Goal: Task Accomplishment & Management: Complete application form

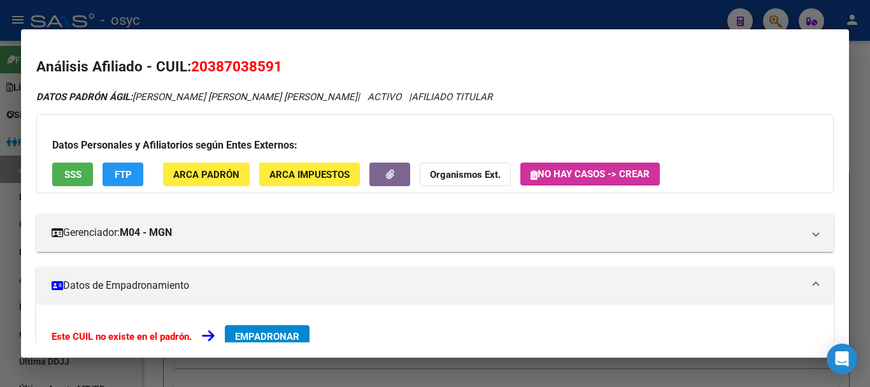
scroll to position [637, 0]
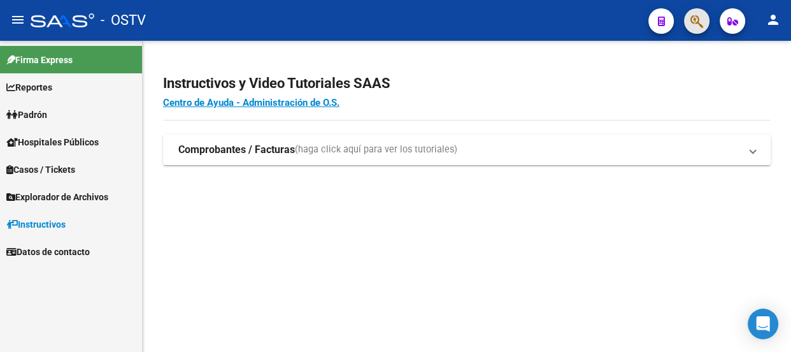
click at [688, 18] on button "button" at bounding box center [696, 20] width 25 height 25
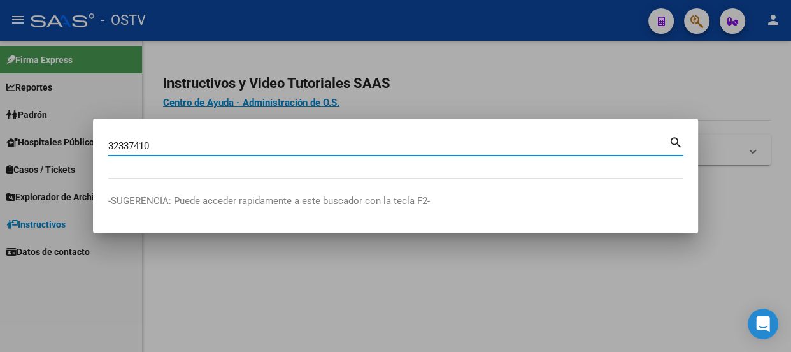
type input "32337410"
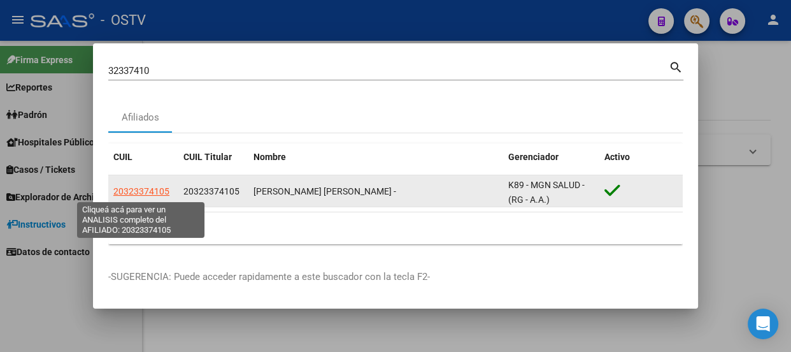
click at [127, 191] on span "20323374105" at bounding box center [141, 191] width 56 height 10
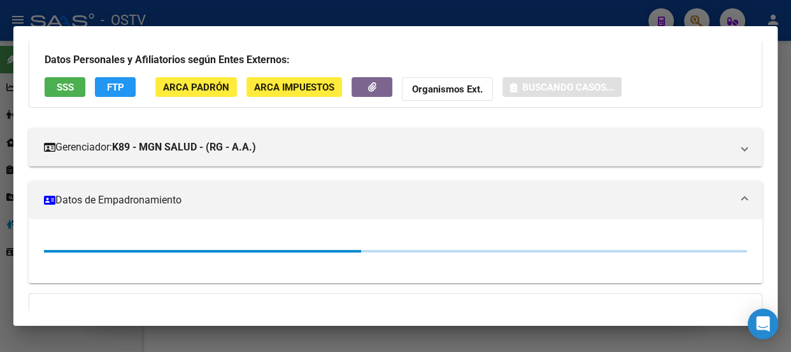
scroll to position [219, 0]
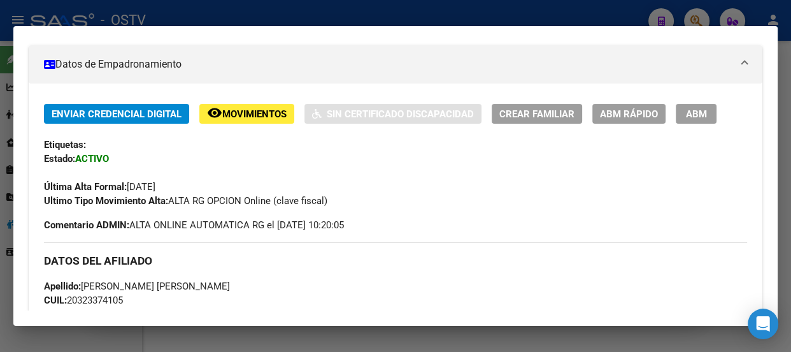
click at [703, 106] on button "ABM" at bounding box center [696, 114] width 41 height 20
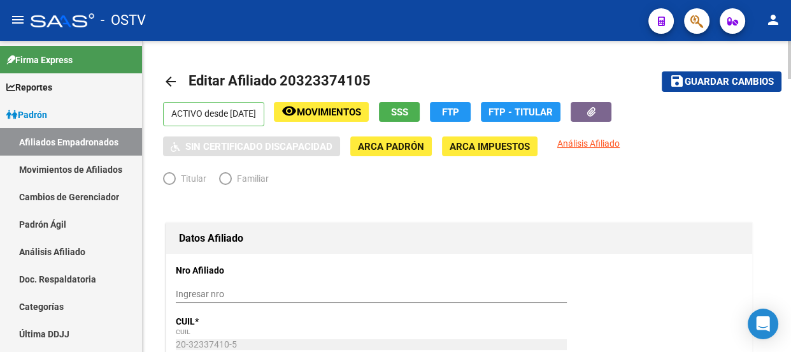
radio input "true"
type input "30-71068177-1"
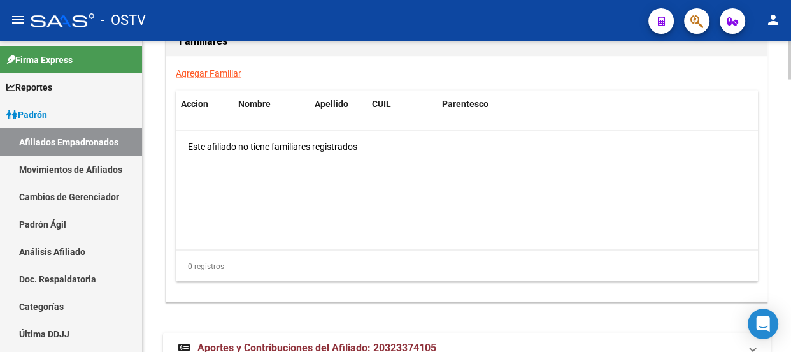
scroll to position [2001, 0]
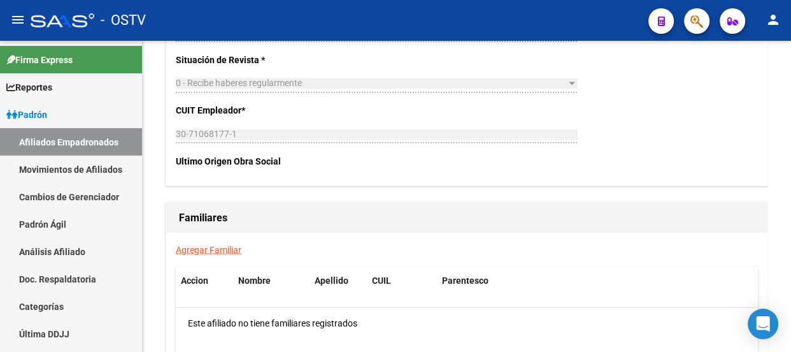
click at [222, 244] on link "Agregar Familiar" at bounding box center [209, 249] width 66 height 10
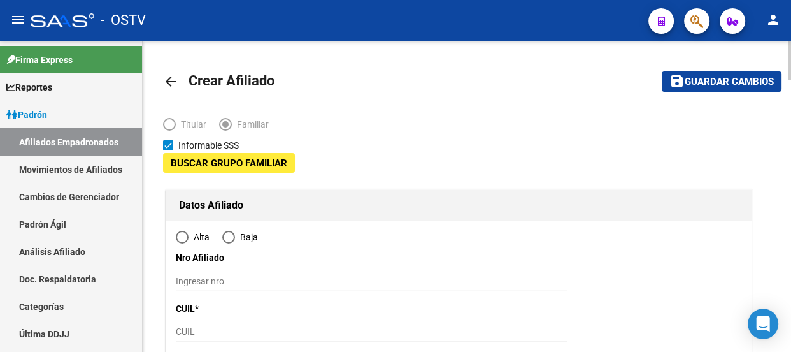
type input "30-71068177-1"
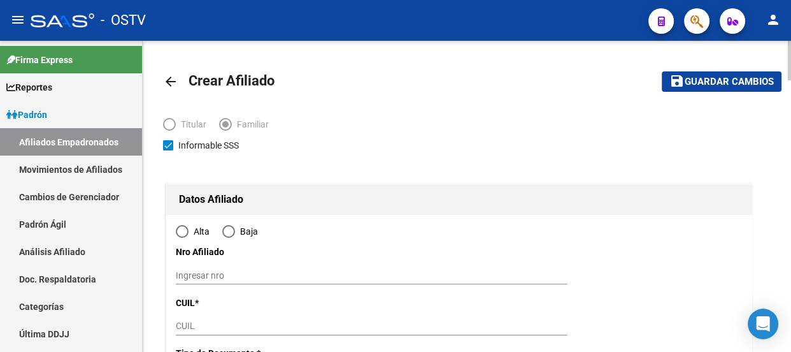
type input "[PERSON_NAME]"
type input "1665"
type input "CASTELLI"
type input "04720"
radio input "true"
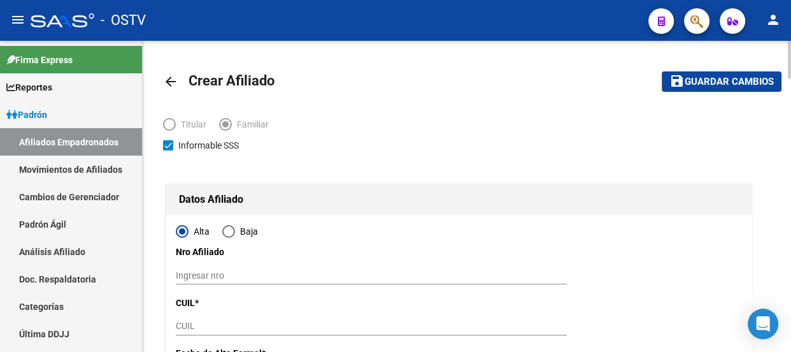
drag, startPoint x: 210, startPoint y: 314, endPoint x: 210, endPoint y: 324, distance: 10.2
type input "30-71068177-1"
click at [210, 324] on input "CUIL" at bounding box center [371, 326] width 391 height 11
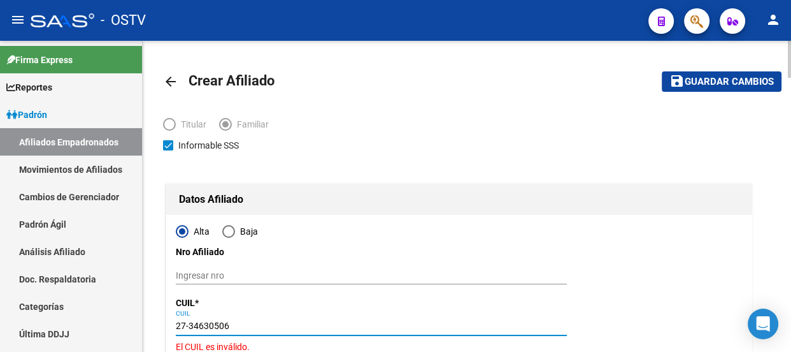
type input "27-34630506-7"
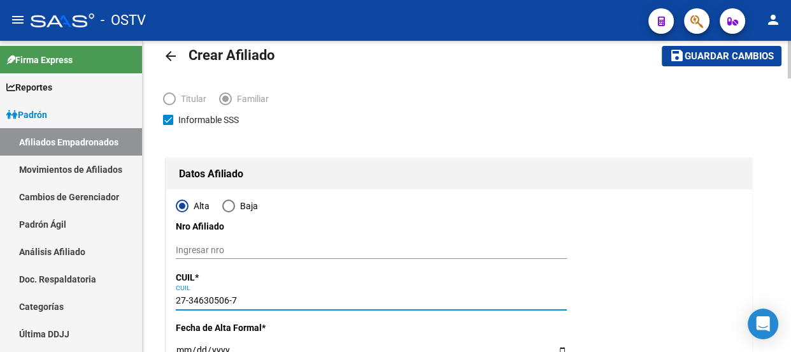
type input "34630506"
type input "PONCE"
type input "[PERSON_NAME]"
type input "[DATE]"
type input "[PERSON_NAME]"
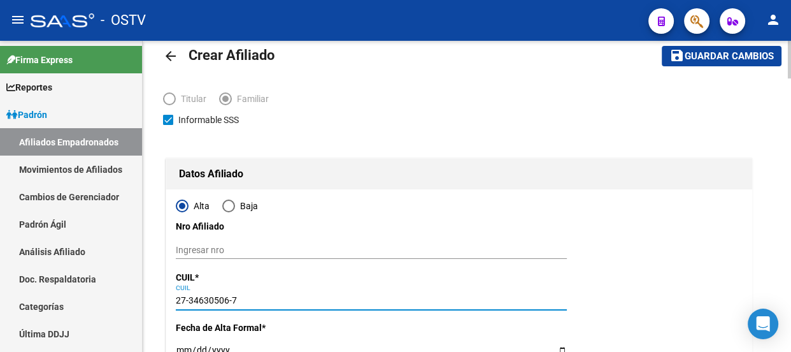
type input "[PERSON_NAME]"
type input "4720"
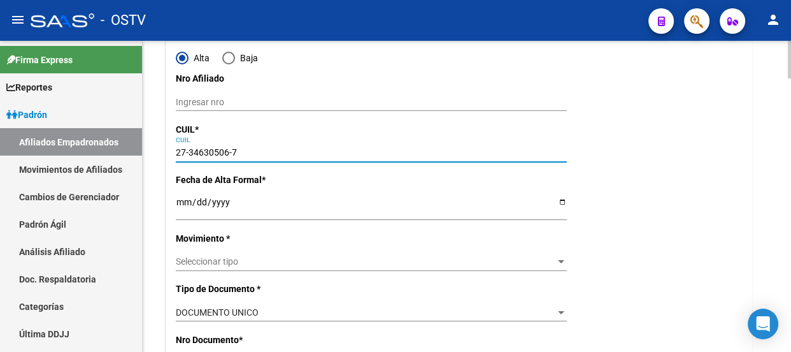
scroll to position [289, 0]
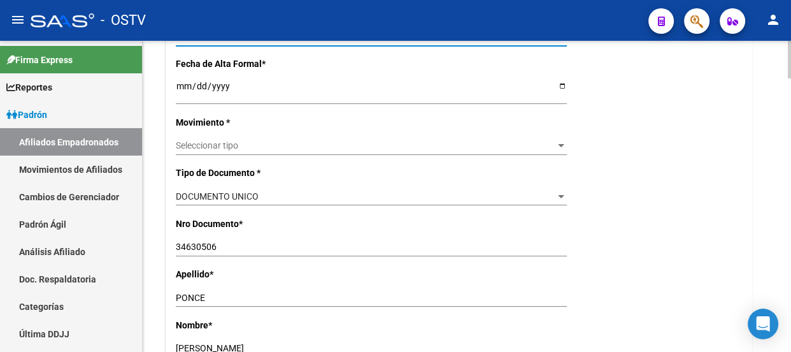
type input "27-34630506-7"
click at [206, 126] on p "Movimiento *" at bounding box center [261, 122] width 170 height 14
click at [212, 146] on span "Seleccionar tipo" at bounding box center [366, 145] width 380 height 11
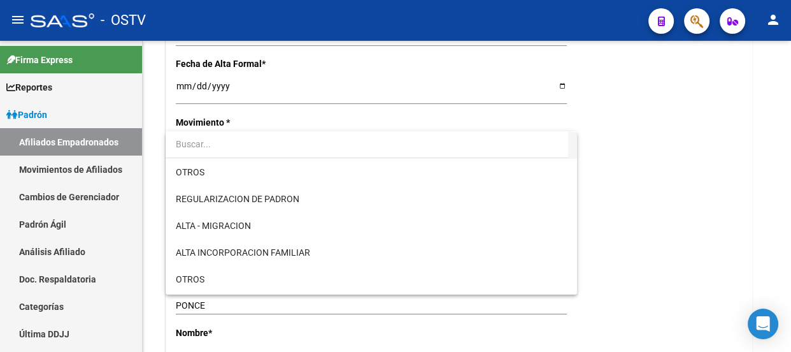
scroll to position [115, 0]
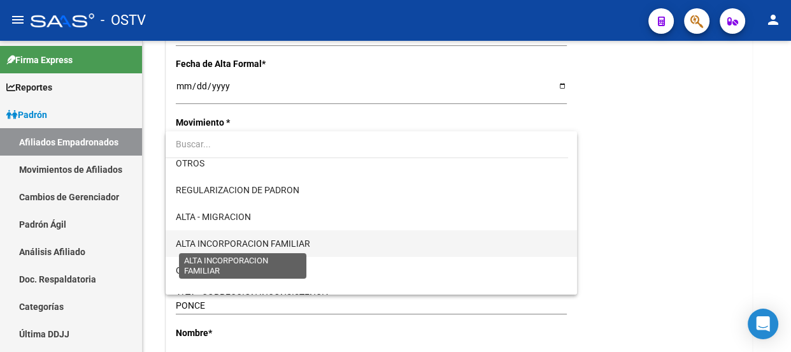
click at [259, 242] on span "ALTA INCORPORACION FAMILIAR" at bounding box center [243, 243] width 134 height 10
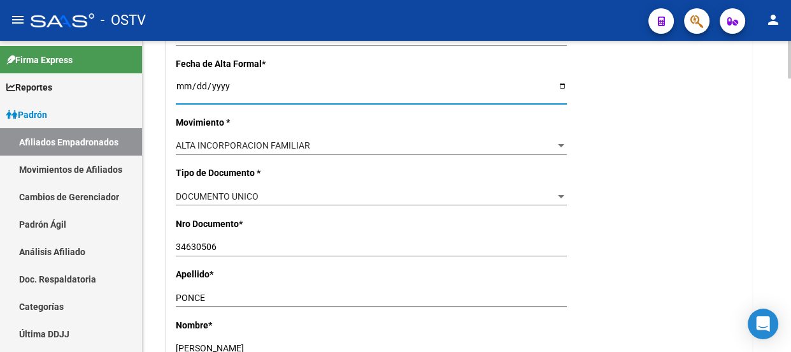
click at [180, 87] on input "Ingresar fecha" at bounding box center [371, 90] width 391 height 19
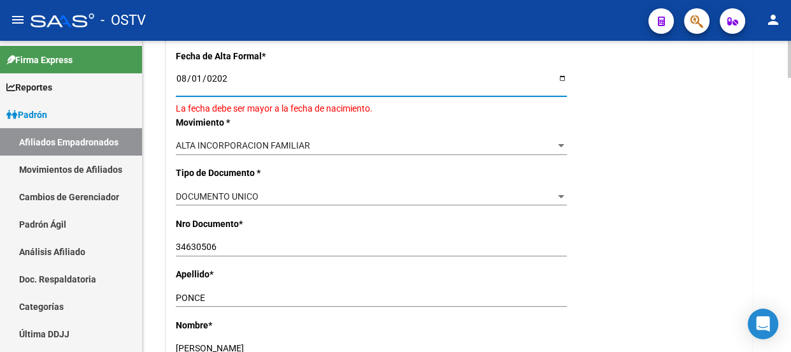
type input "[DATE]"
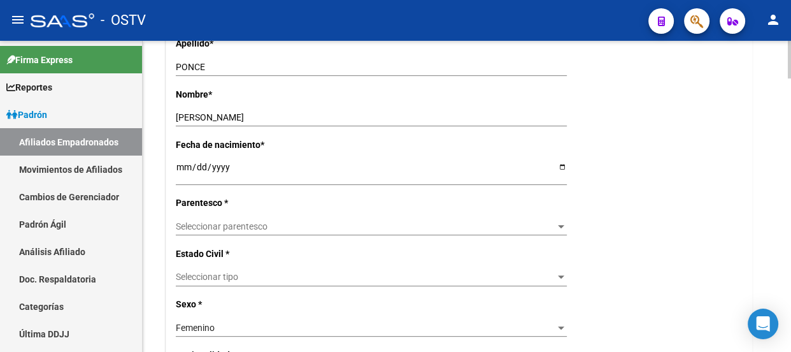
scroll to position [521, 0]
click at [218, 231] on div "Seleccionar parentesco Seleccionar parentesco" at bounding box center [371, 225] width 391 height 18
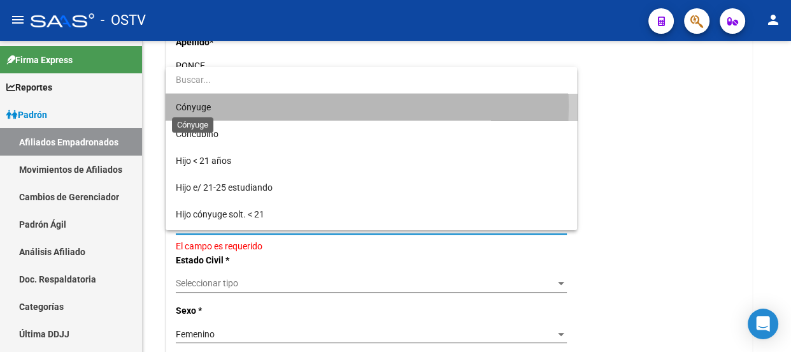
click at [208, 106] on span "Cónyuge" at bounding box center [193, 107] width 35 height 10
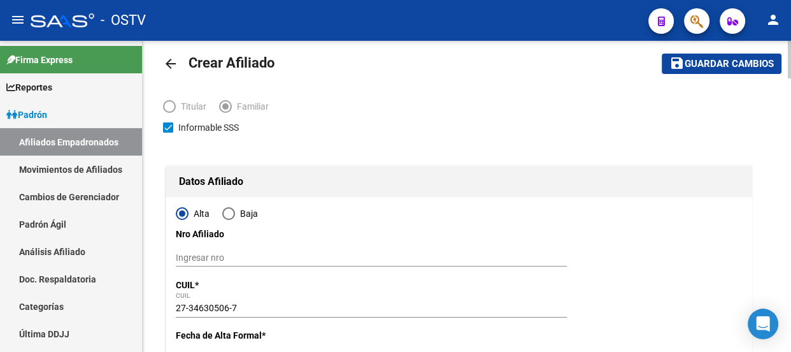
scroll to position [0, 0]
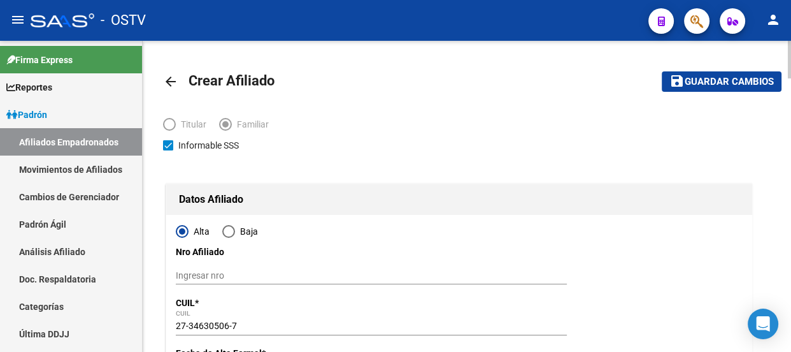
click at [692, 79] on span "Guardar cambios" at bounding box center [729, 81] width 89 height 11
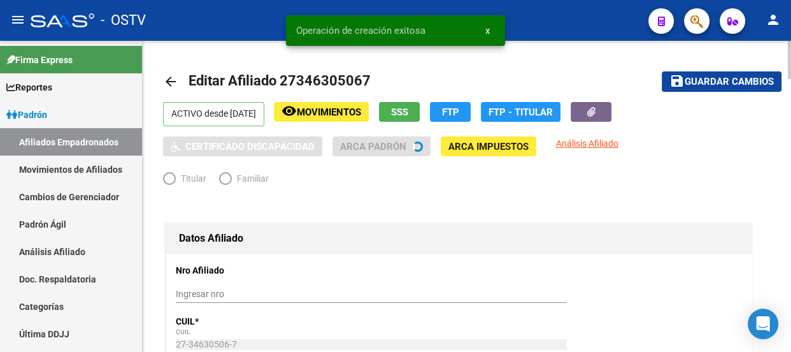
radio input "true"
type input "30-71068177-1"
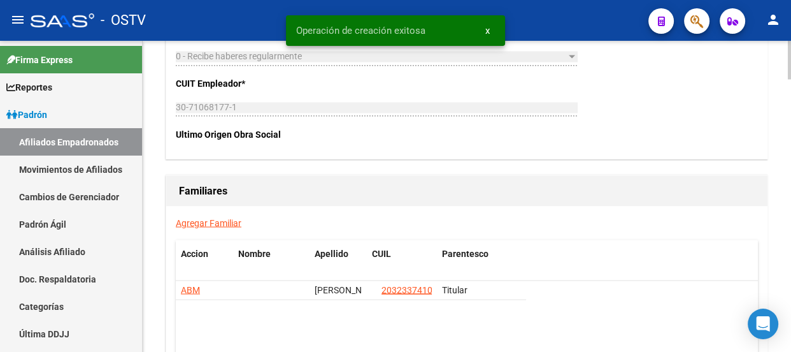
scroll to position [2027, 0]
click at [206, 224] on link "Agregar Familiar" at bounding box center [209, 223] width 66 height 10
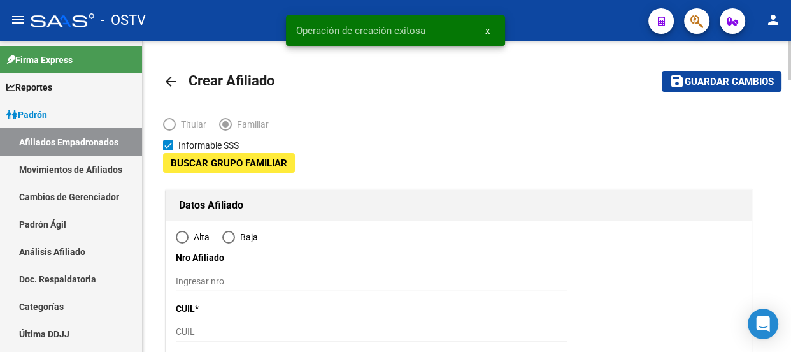
type input "30-71068177-1"
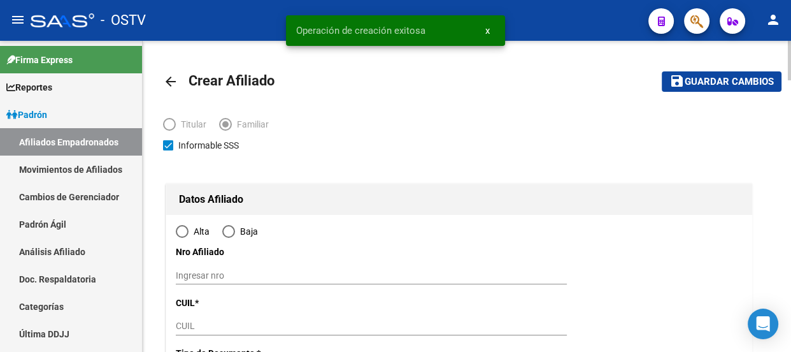
type input "[PERSON_NAME]"
type input "1665"
type input "CASTELLI"
type input "04720"
radio input "true"
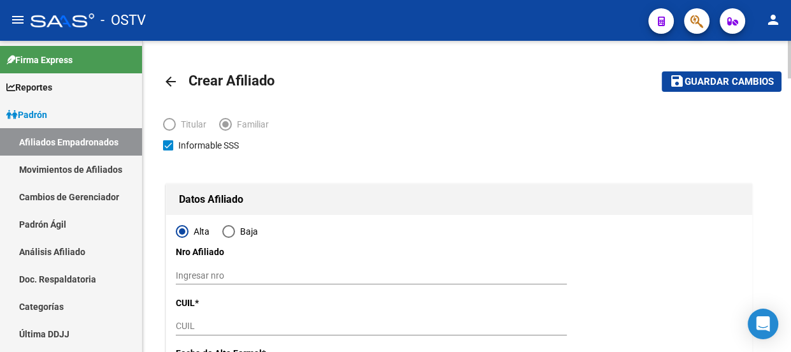
click at [191, 325] on input "CUIL" at bounding box center [371, 326] width 391 height 11
type input "30-71068177-1"
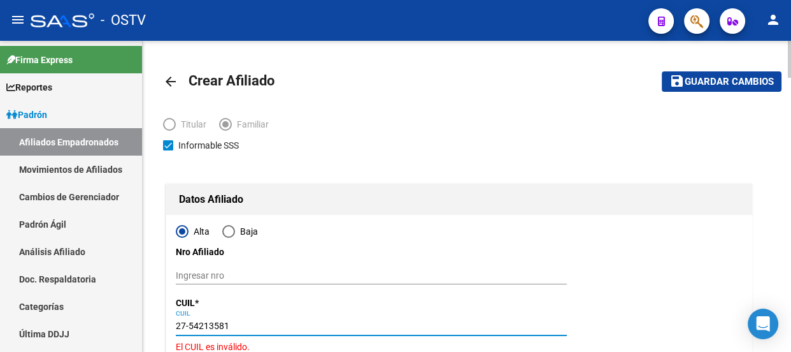
type input "27-54213581-1"
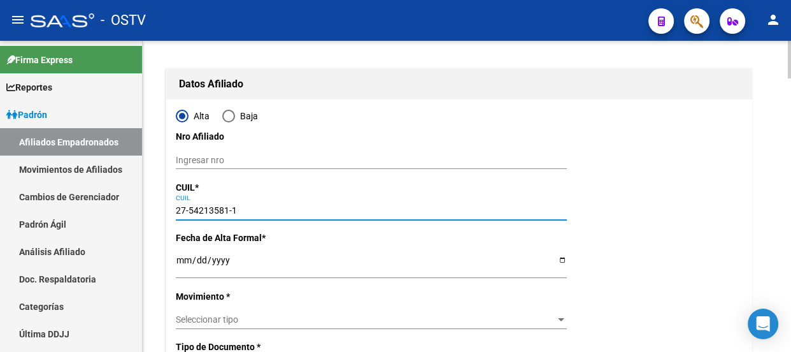
type input "54213581"
type input "[PERSON_NAME]"
type input "[DATE]"
type input "[PERSON_NAME]"
type input "CASTELLI"
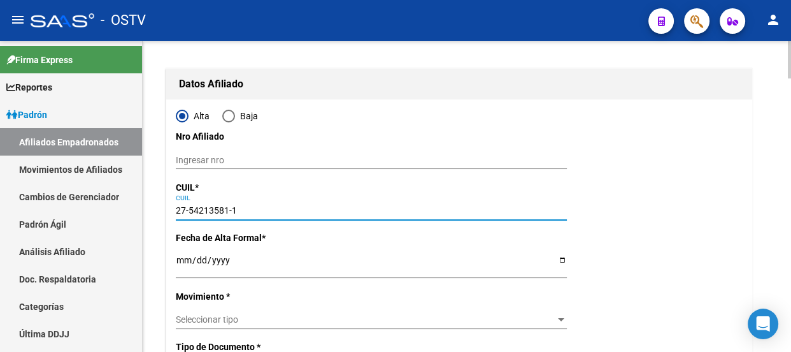
type input "4720"
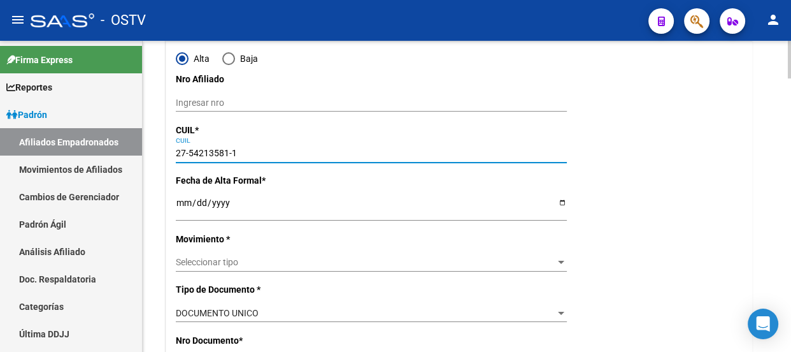
scroll to position [173, 0]
type input "27-54213581-1"
click at [184, 198] on input "Ingresar fecha" at bounding box center [371, 206] width 391 height 19
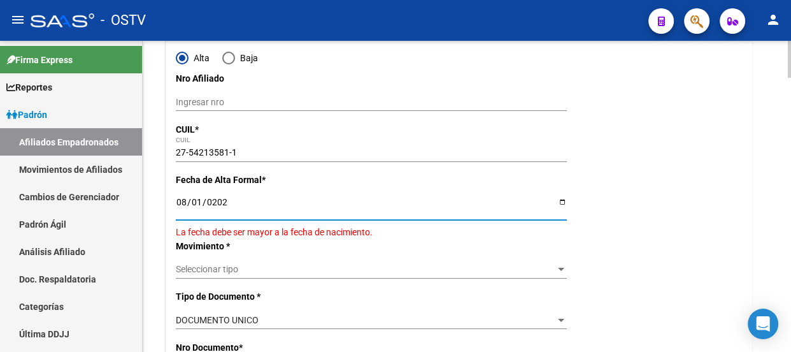
type input "[DATE]"
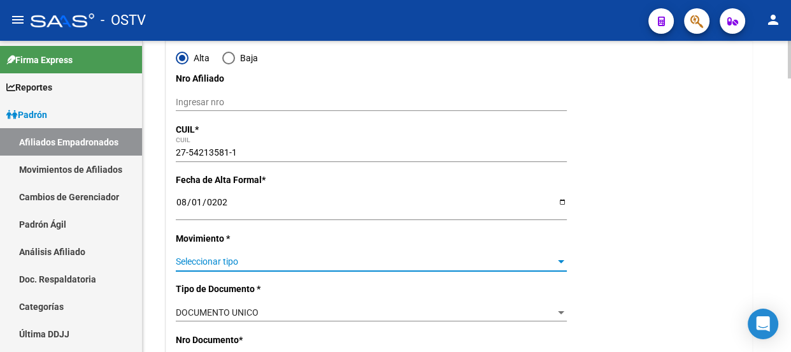
click at [229, 257] on span "Seleccionar tipo" at bounding box center [366, 261] width 380 height 11
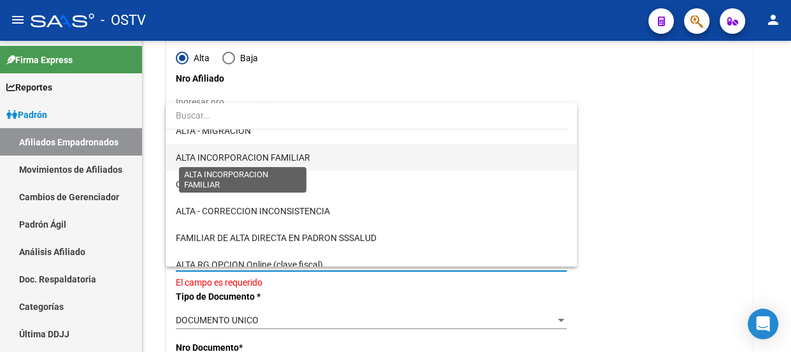
click at [241, 149] on span "ALTA INCORPORACION FAMILIAR" at bounding box center [371, 157] width 391 height 27
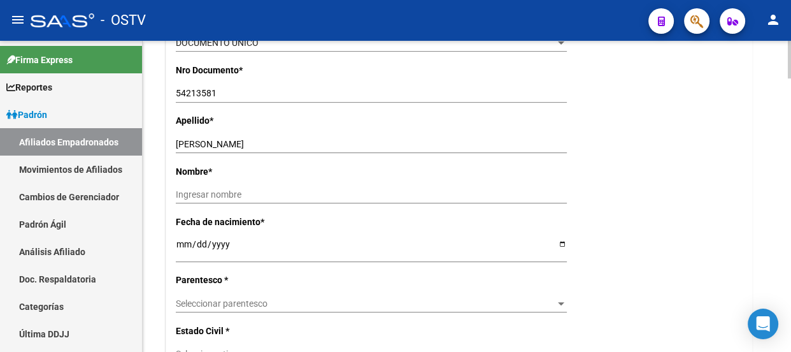
scroll to position [463, 0]
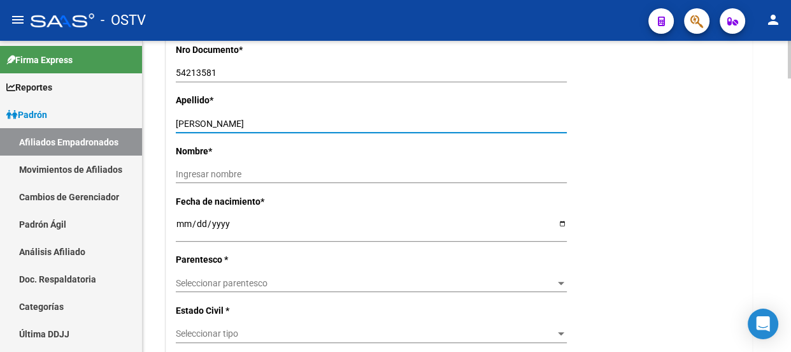
drag, startPoint x: 216, startPoint y: 122, endPoint x: 336, endPoint y: 121, distance: 120.4
click at [336, 121] on input "[PERSON_NAME]" at bounding box center [371, 124] width 391 height 11
type input "MORALES"
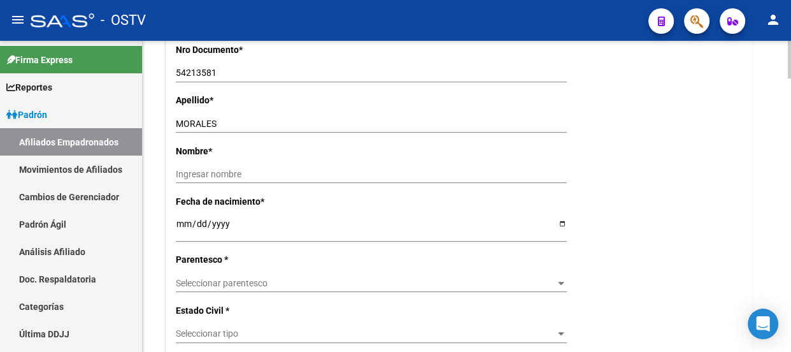
click at [236, 184] on div "Ingresar nombre" at bounding box center [371, 180] width 391 height 29
click at [237, 173] on input "Ingresar nombre" at bounding box center [371, 174] width 391 height 11
paste input "[PERSON_NAME]"
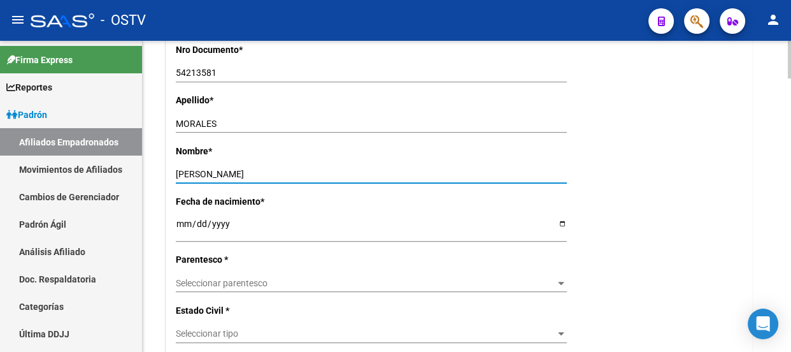
drag, startPoint x: 176, startPoint y: 171, endPoint x: 161, endPoint y: 171, distance: 15.3
type input "[PERSON_NAME]"
click at [218, 284] on span "Seleccionar parentesco" at bounding box center [366, 283] width 380 height 11
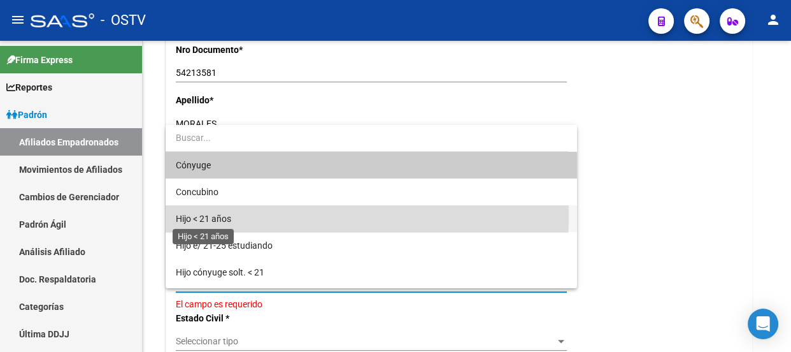
click at [214, 216] on span "Hijo < 21 años" at bounding box center [203, 218] width 55 height 10
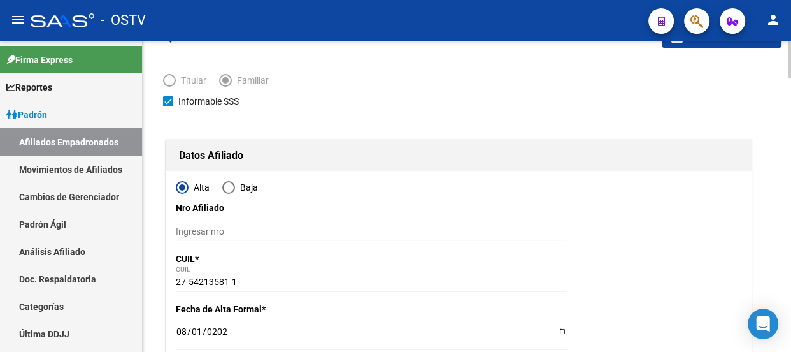
scroll to position [0, 0]
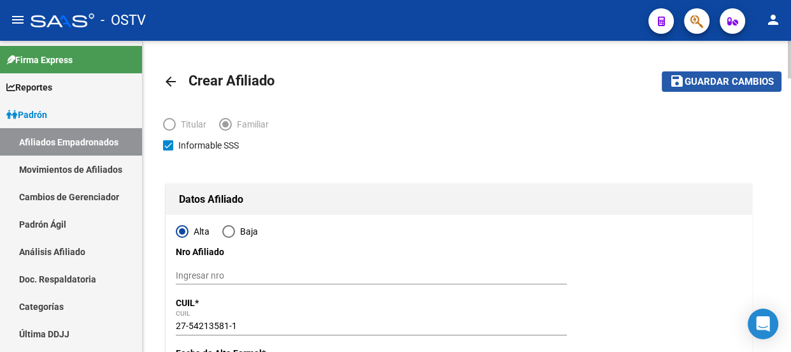
click at [725, 90] on button "save Guardar cambios" at bounding box center [722, 81] width 120 height 20
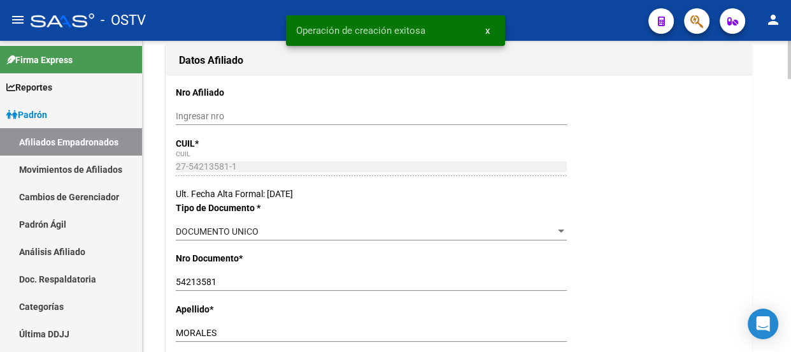
radio input "true"
type input "30-71068177-1"
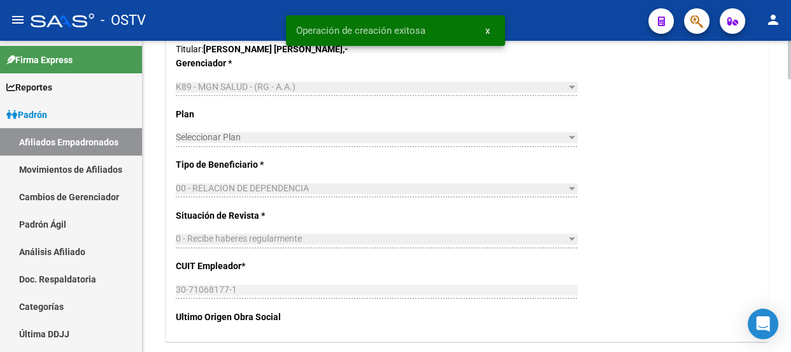
scroll to position [2085, 0]
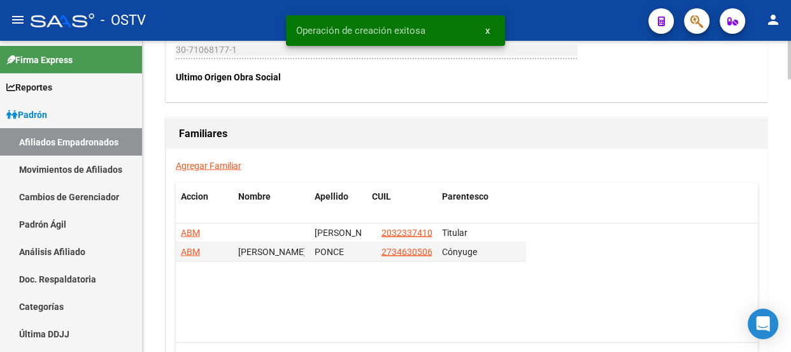
click at [205, 164] on link "Agregar Familiar" at bounding box center [209, 165] width 66 height 10
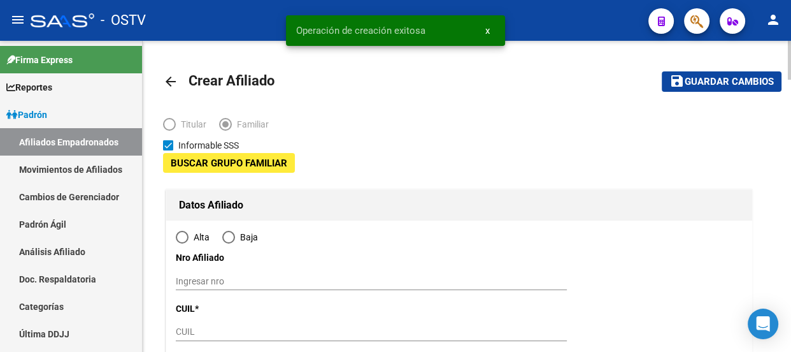
type input "30-71068177-1"
type input "[PERSON_NAME]"
type input "1665"
type input "CASTELLI"
type input "04720"
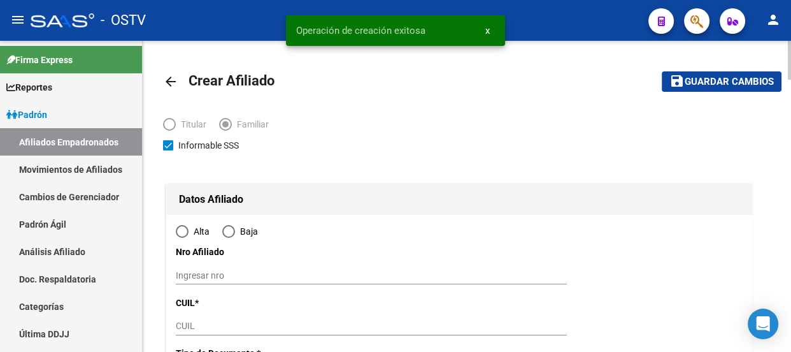
radio input "true"
type input "30-71068177-1"
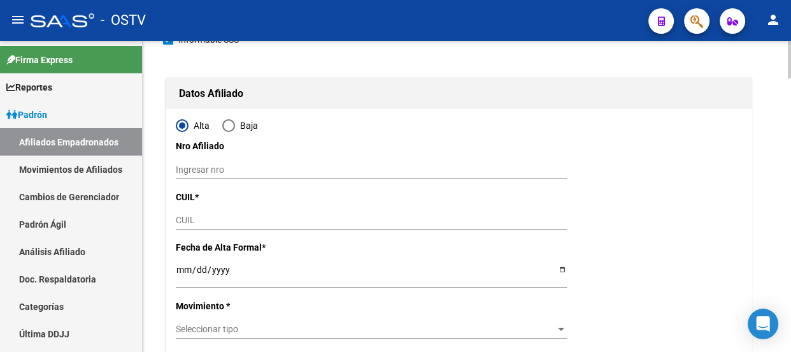
scroll to position [115, 0]
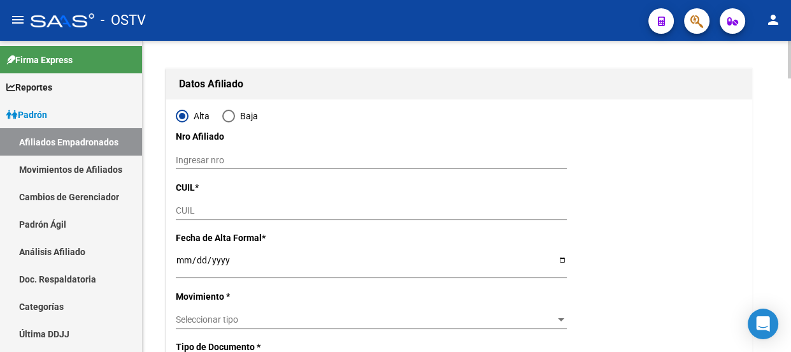
click at [210, 205] on input "CUIL" at bounding box center [371, 210] width 391 height 11
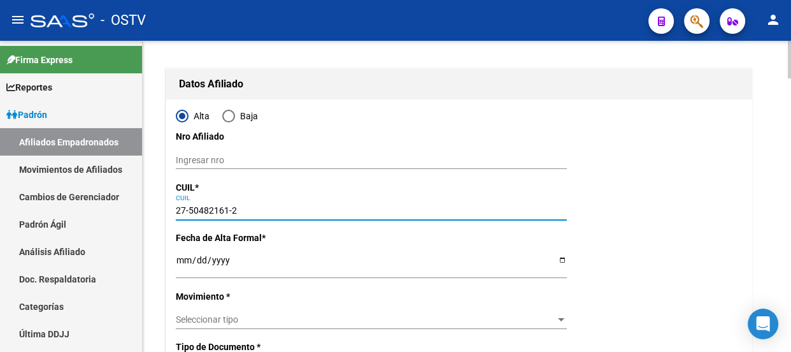
type input "27-50482161-2"
type input "50482161"
type input "MORALES"
type input "[PERSON_NAME]"
type input "[DATE]"
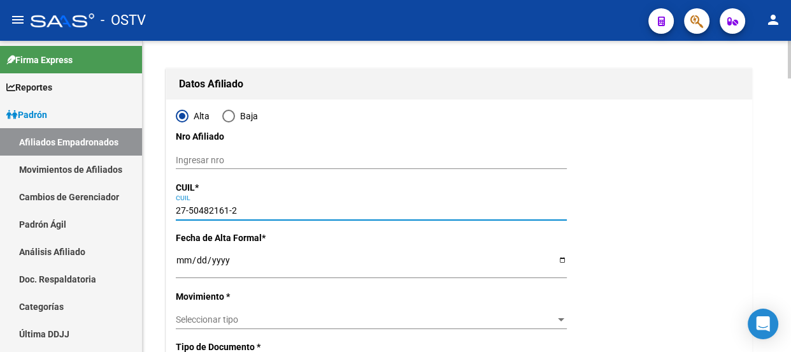
type input "[PERSON_NAME]"
type input "CASTELLI"
type input "4720"
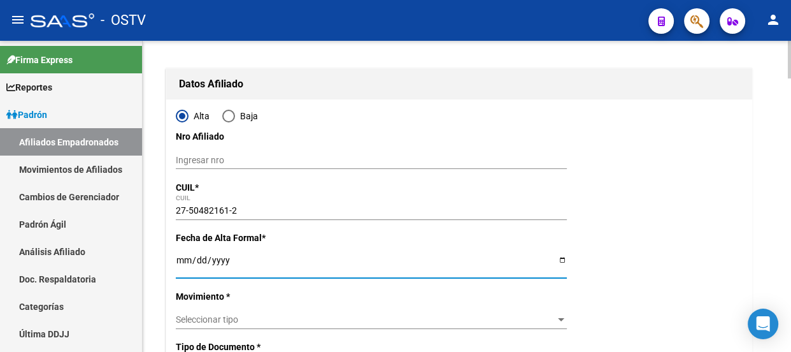
click at [180, 260] on input "Ingresar fecha" at bounding box center [371, 264] width 391 height 19
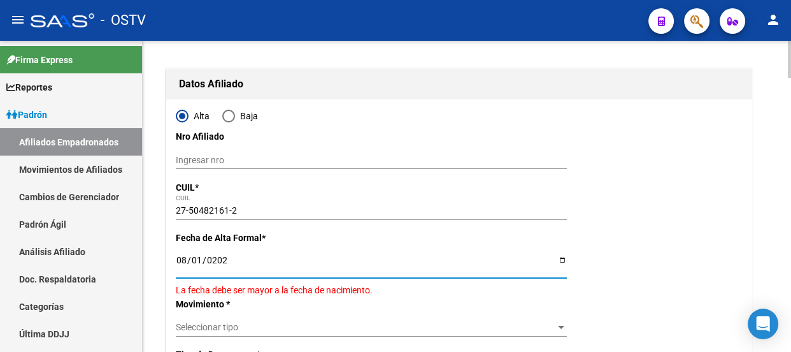
type input "[DATE]"
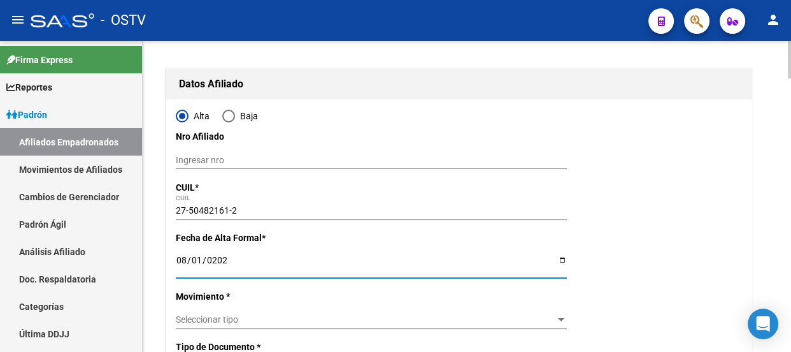
click at [203, 312] on div "Seleccionar tipo Seleccionar tipo" at bounding box center [371, 320] width 391 height 18
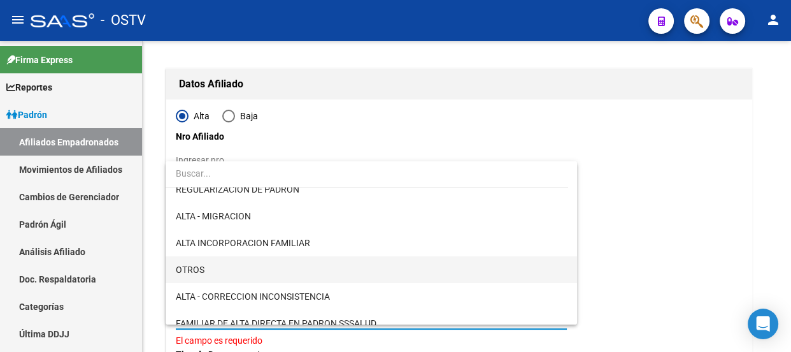
scroll to position [173, 0]
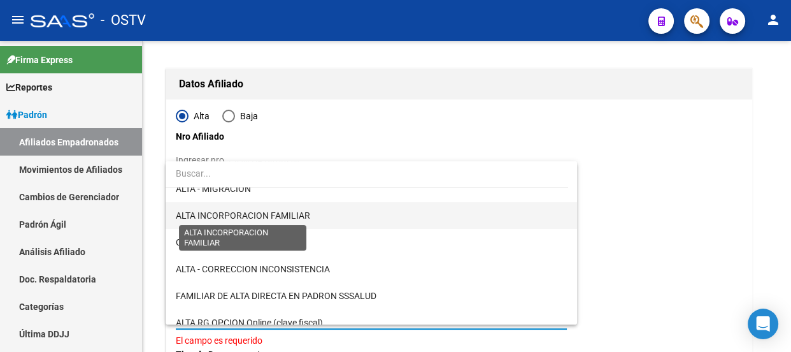
click at [262, 213] on span "ALTA INCORPORACION FAMILIAR" at bounding box center [243, 215] width 134 height 10
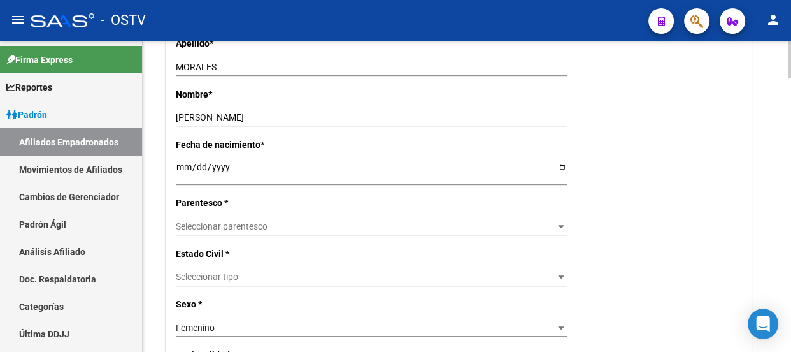
scroll to position [521, 0]
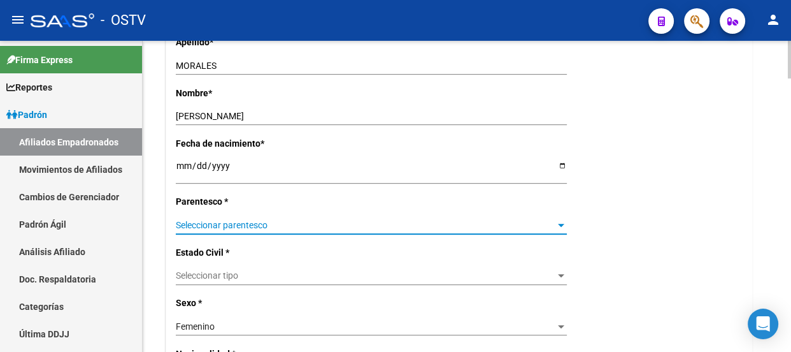
click at [211, 229] on span "Seleccionar parentesco" at bounding box center [366, 225] width 380 height 11
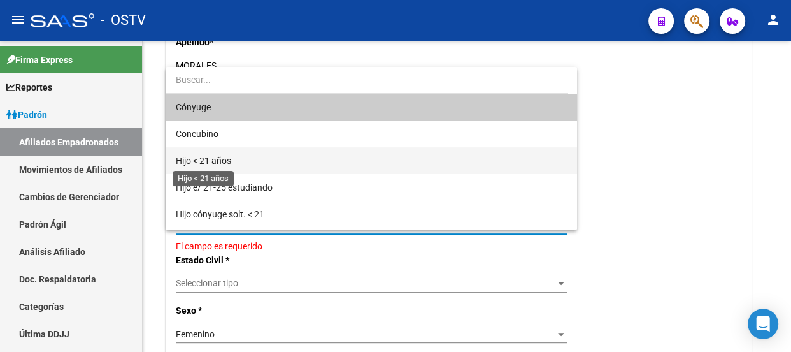
click at [221, 159] on span "Hijo < 21 años" at bounding box center [203, 160] width 55 height 10
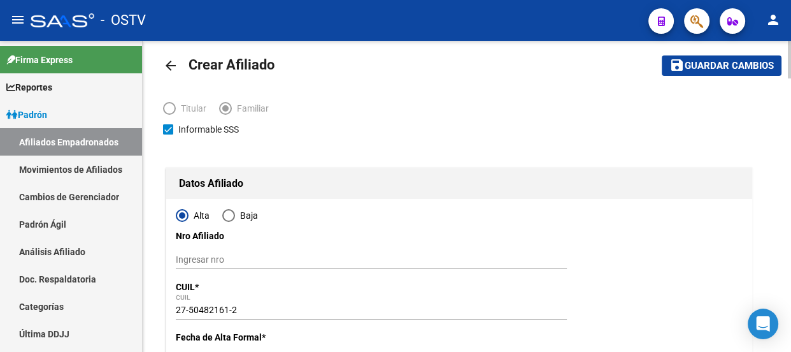
scroll to position [0, 0]
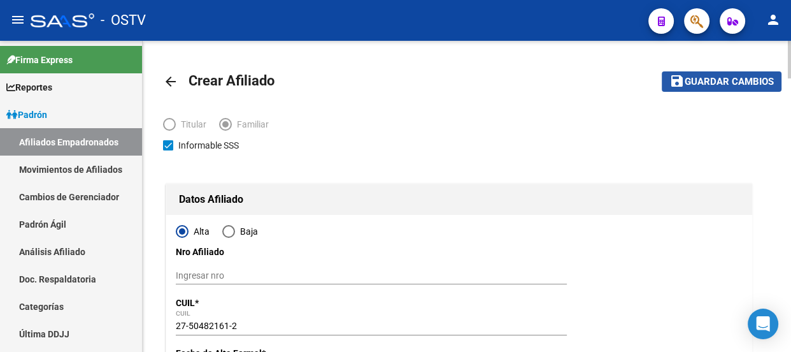
click at [730, 83] on span "Guardar cambios" at bounding box center [729, 81] width 89 height 11
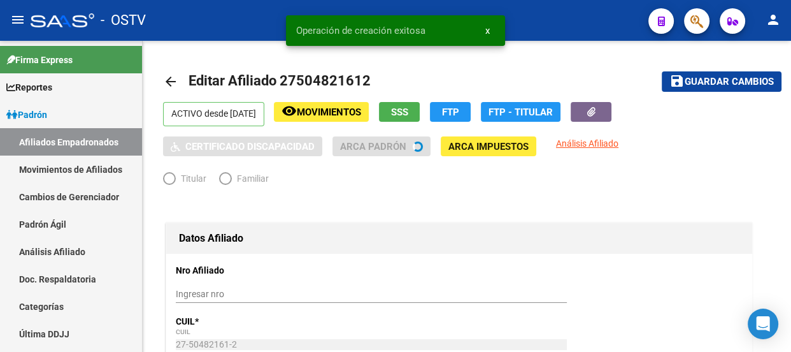
radio input "true"
type input "30-71068177-1"
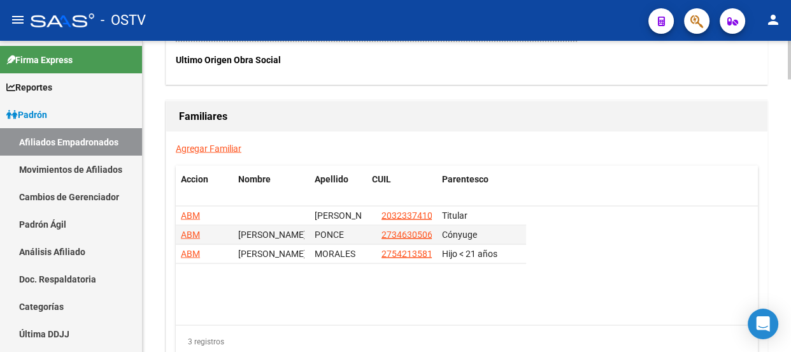
scroll to position [2085, 0]
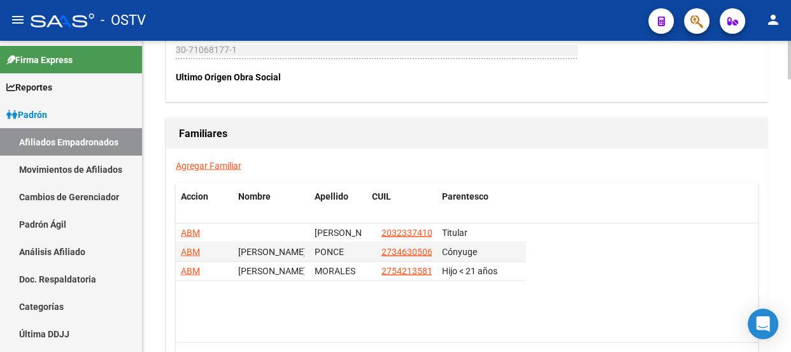
click at [213, 169] on div "Agregar Familiar Accion Nombre Apellido CUIL Parentesco ABM [PERSON_NAME] [PERS…" at bounding box center [467, 270] width 602 height 245
click at [215, 164] on link "Agregar Familiar" at bounding box center [209, 165] width 66 height 10
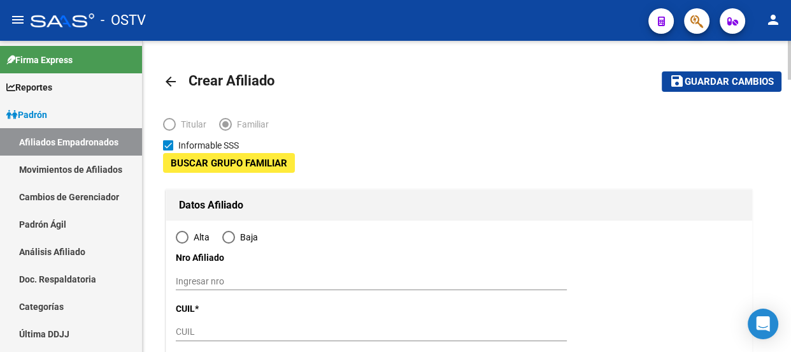
type input "30-71068177-1"
type input "[PERSON_NAME]"
type input "1665"
type input "CASTELLI"
type input "04720"
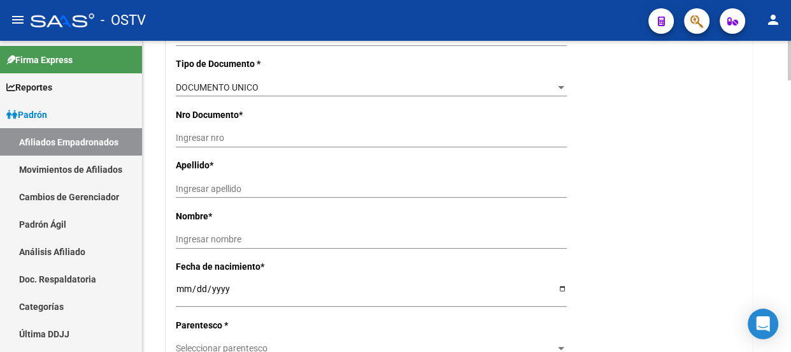
radio input "true"
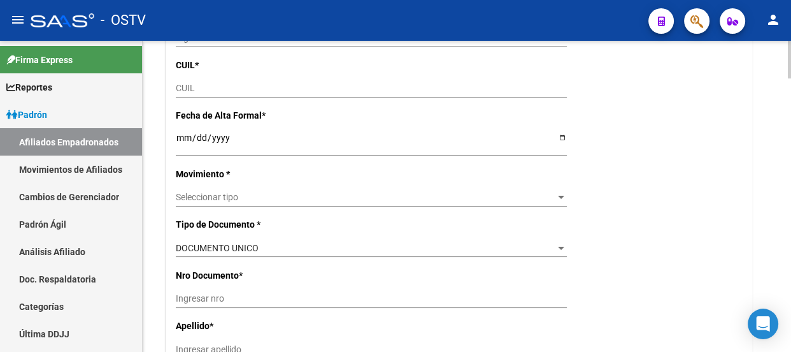
scroll to position [173, 0]
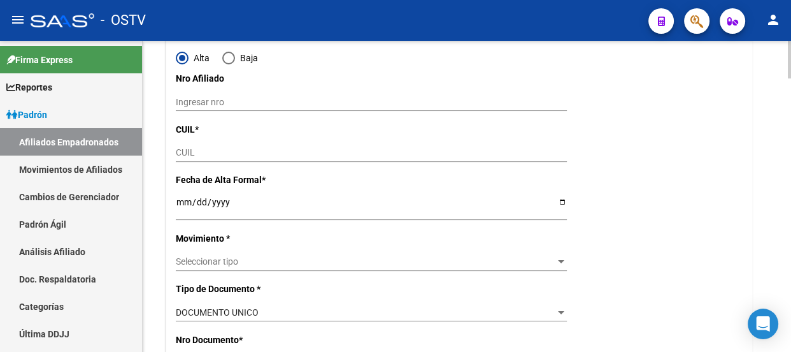
type input "30-71068177-1"
click at [203, 148] on input "CUIL" at bounding box center [371, 152] width 391 height 11
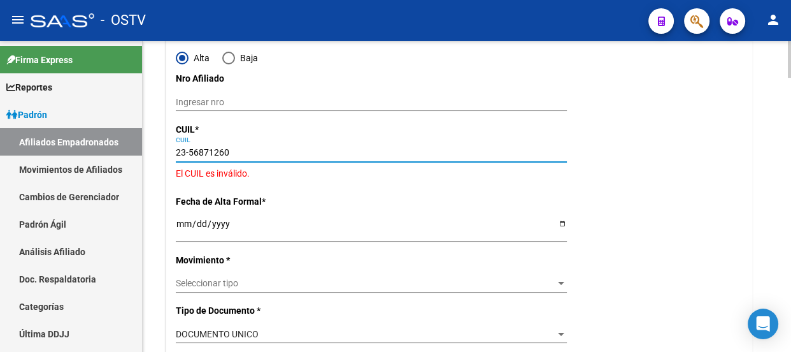
type input "23-56871260-9"
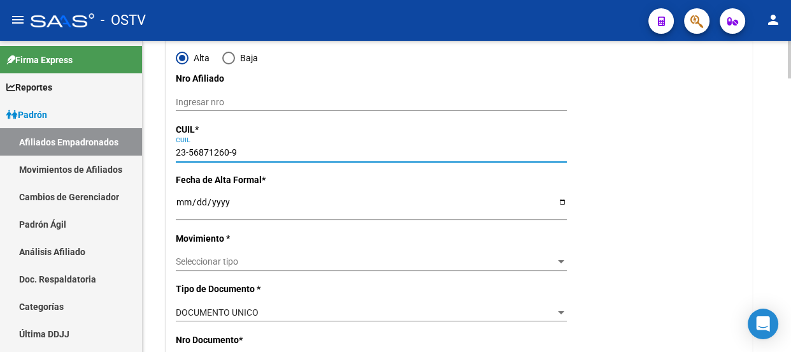
type input "56871260"
type input "MORALES"
type input "[PERSON_NAME]"
type input "[DATE]"
type input "[PERSON_NAME]"
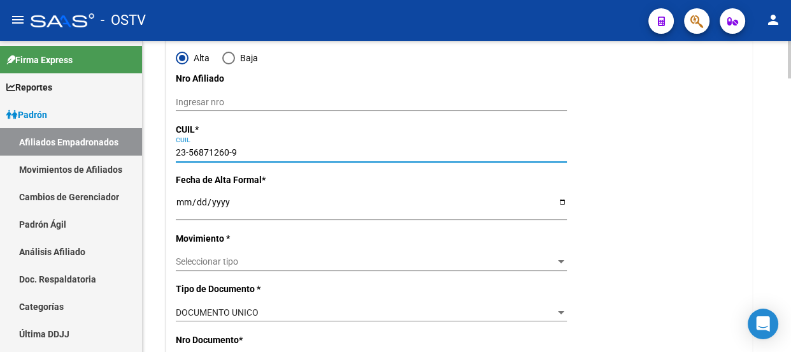
type input "[PERSON_NAME]"
type input "4720"
type input "23-56871260-9"
click at [180, 203] on input "Ingresar fecha" at bounding box center [371, 206] width 391 height 19
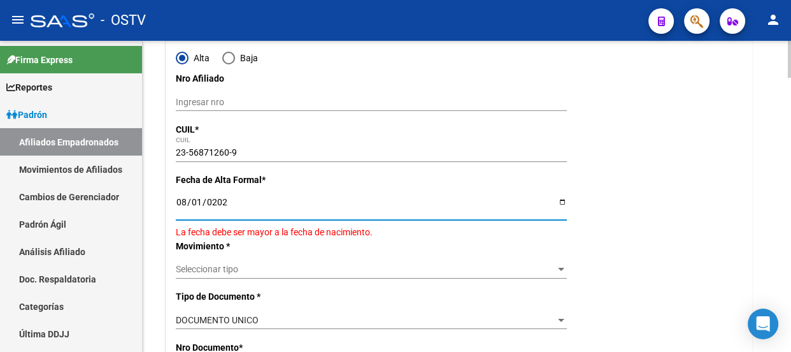
type input "[DATE]"
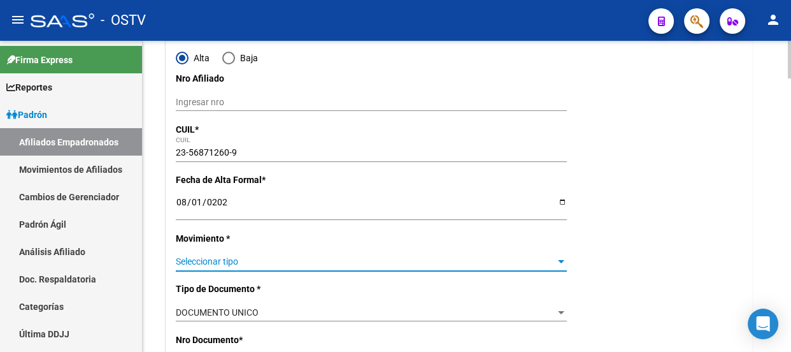
click at [215, 256] on span "Seleccionar tipo" at bounding box center [366, 261] width 380 height 11
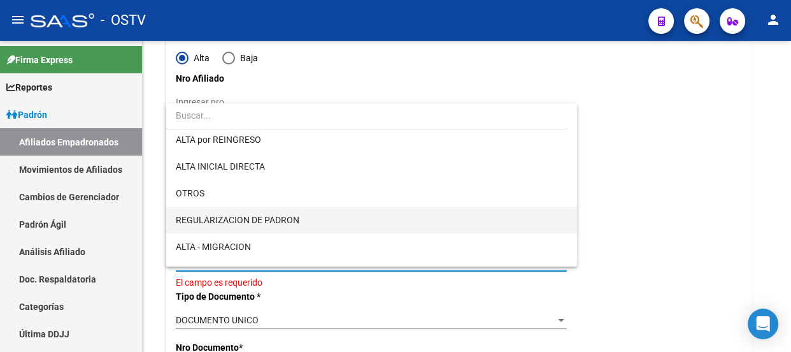
scroll to position [115, 0]
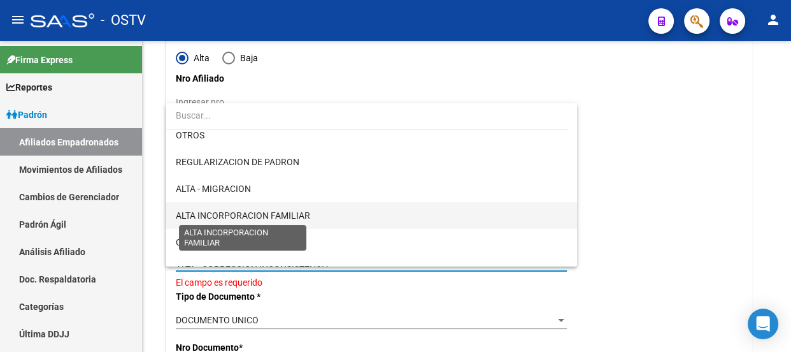
click at [247, 212] on span "ALTA INCORPORACION FAMILIAR" at bounding box center [243, 215] width 134 height 10
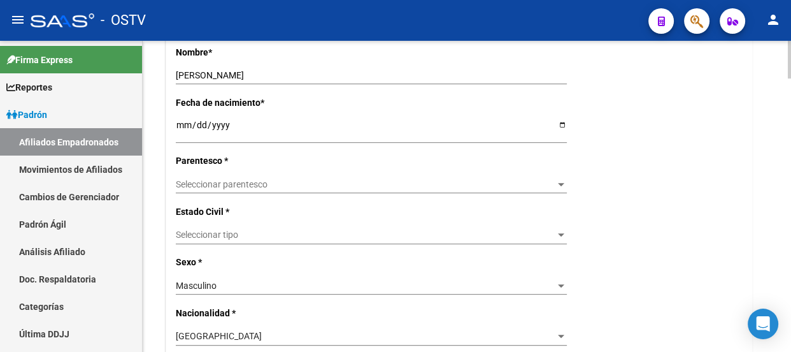
scroll to position [579, 0]
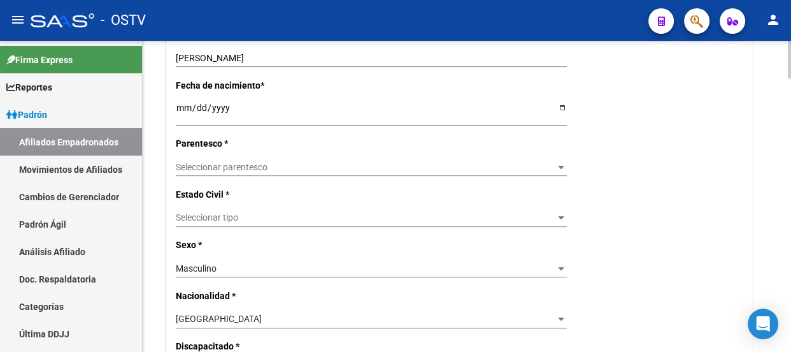
click at [227, 172] on div "Seleccionar parentesco Seleccionar parentesco" at bounding box center [371, 167] width 391 height 18
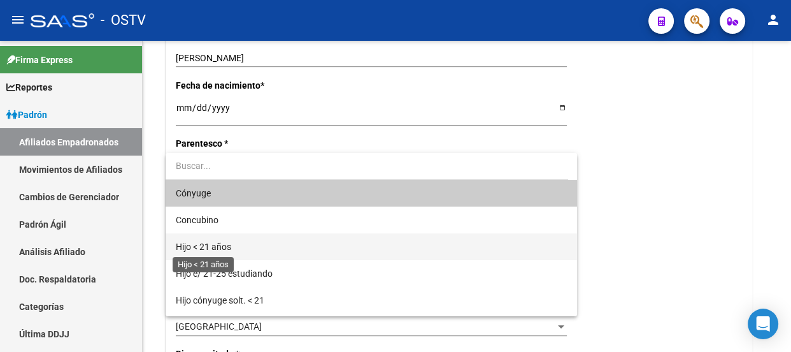
click at [226, 241] on span "Hijo < 21 años" at bounding box center [203, 246] width 55 height 10
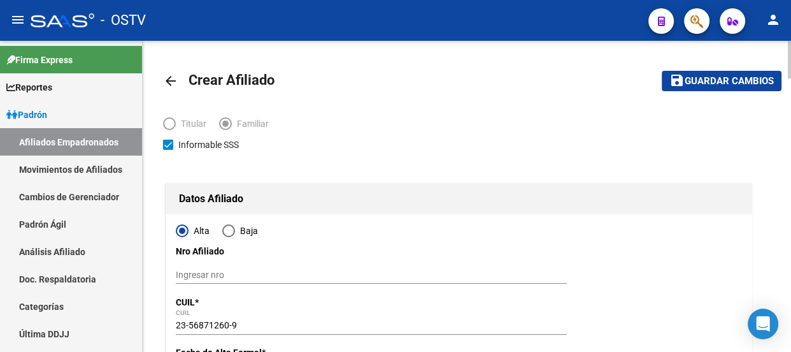
scroll to position [0, 0]
click at [712, 90] on button "save Guardar cambios" at bounding box center [722, 81] width 120 height 20
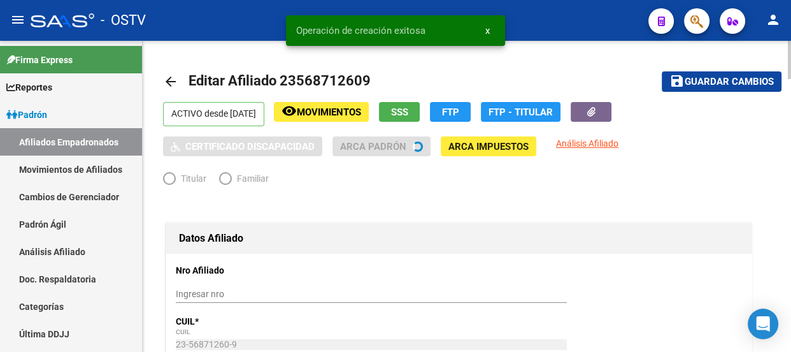
radio input "true"
type input "30-71068177-1"
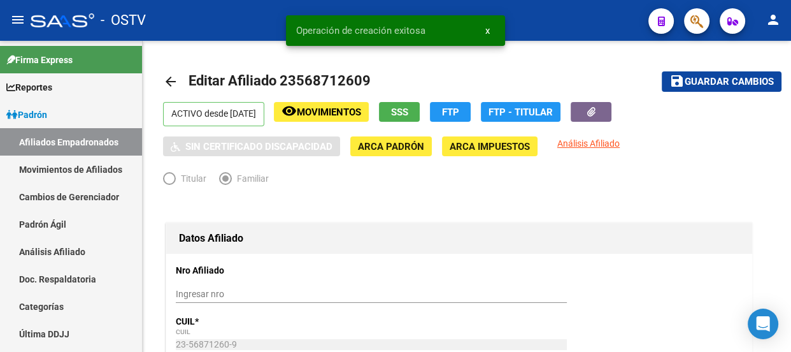
click at [478, 51] on div "Operación de creación exitosa x" at bounding box center [396, 30] width 250 height 61
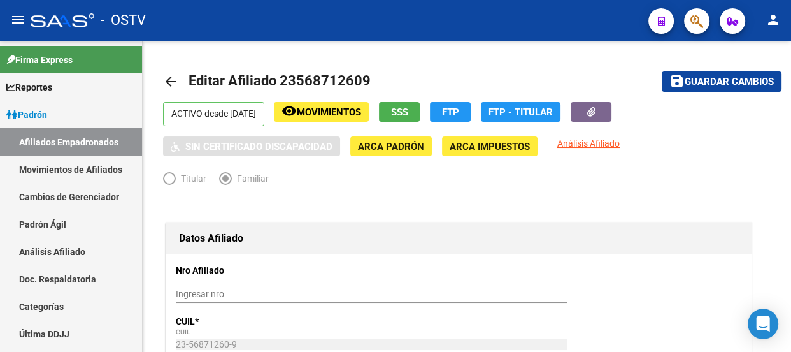
click at [709, 18] on button "button" at bounding box center [696, 20] width 25 height 25
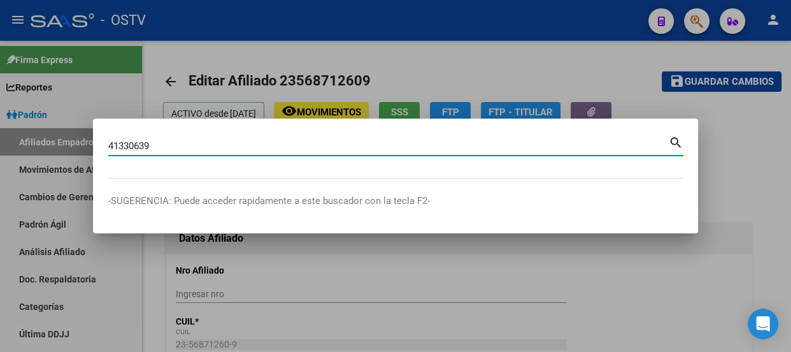
type input "41330639"
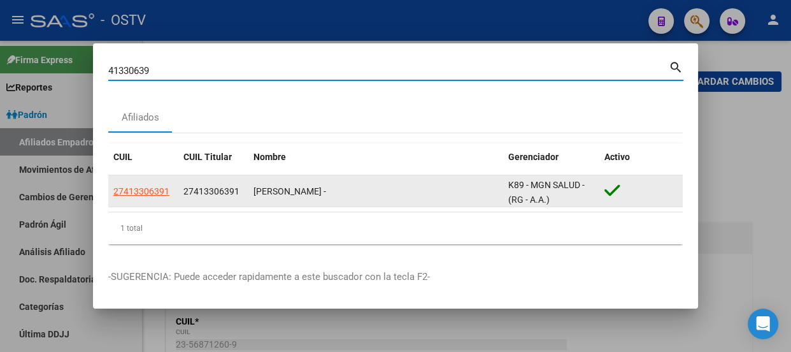
click at [158, 199] on datatable-body-cell "27413306391" at bounding box center [143, 190] width 70 height 31
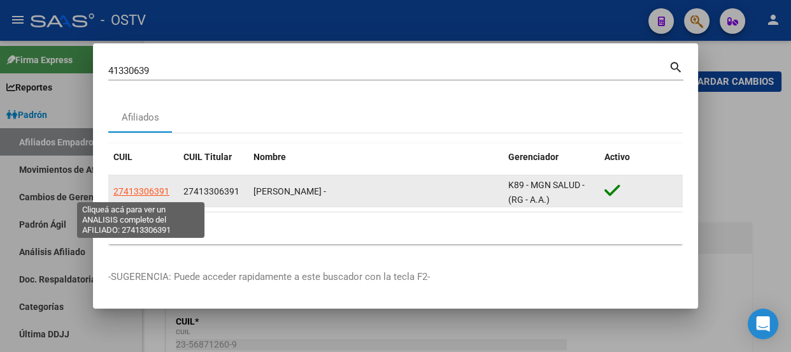
click at [158, 187] on span "27413306391" at bounding box center [141, 191] width 56 height 10
type textarea "27413306391"
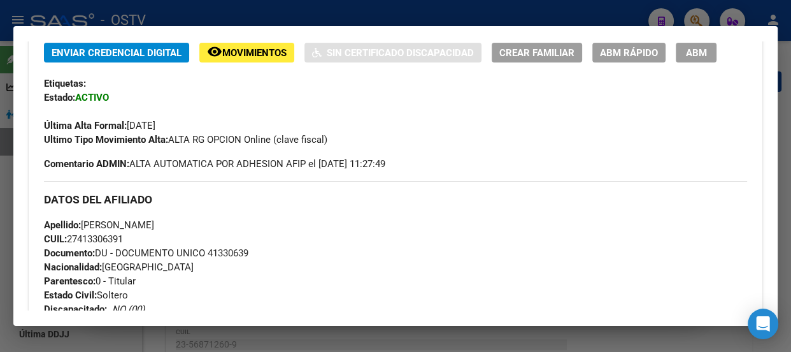
scroll to position [173, 0]
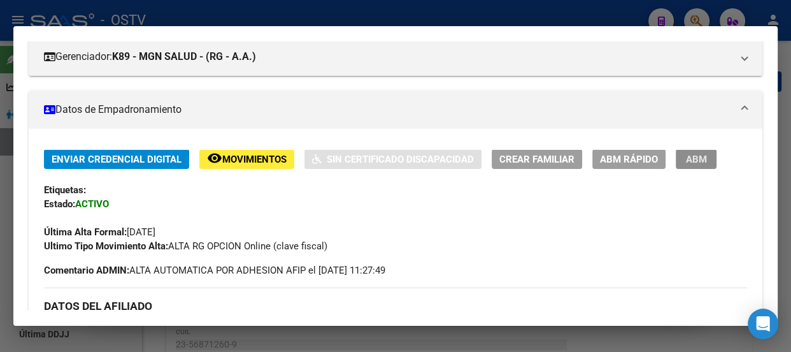
click at [689, 154] on span "ABM" at bounding box center [696, 159] width 21 height 11
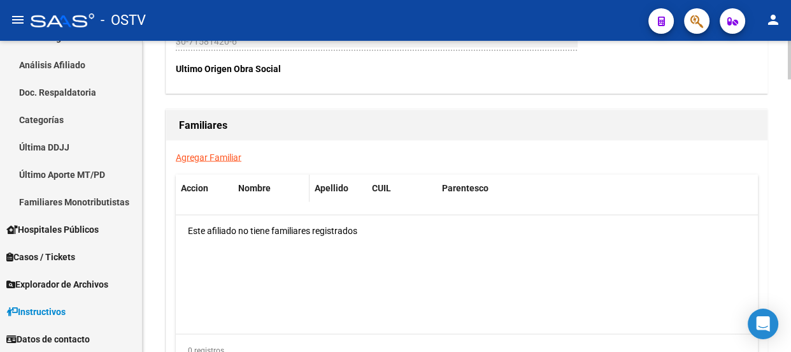
scroll to position [2085, 0]
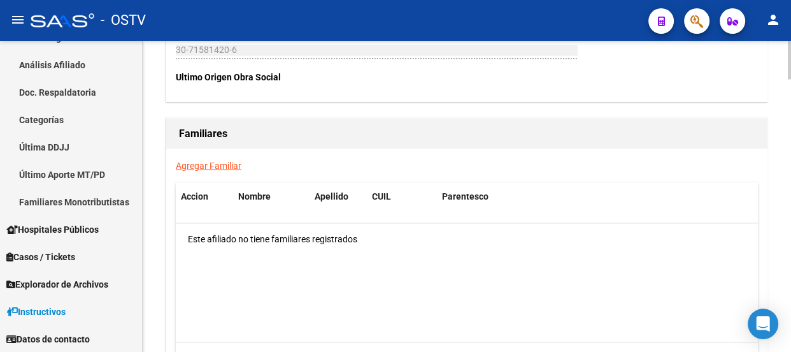
click at [217, 167] on link "Agregar Familiar" at bounding box center [209, 165] width 66 height 10
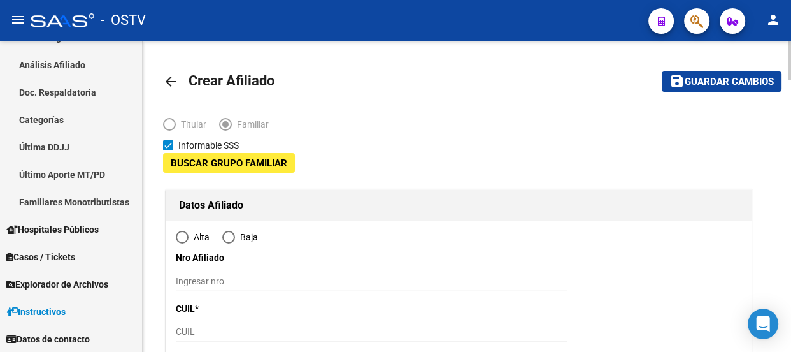
type input "30-71581420-6"
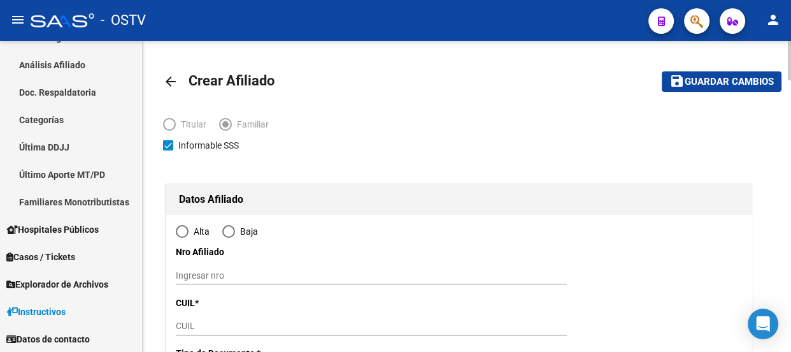
type input "CASTELAR"
type input "1712"
type input "CONCEJAL [PERSON_NAME] 155"
type input "iso:0"
type input "to:"
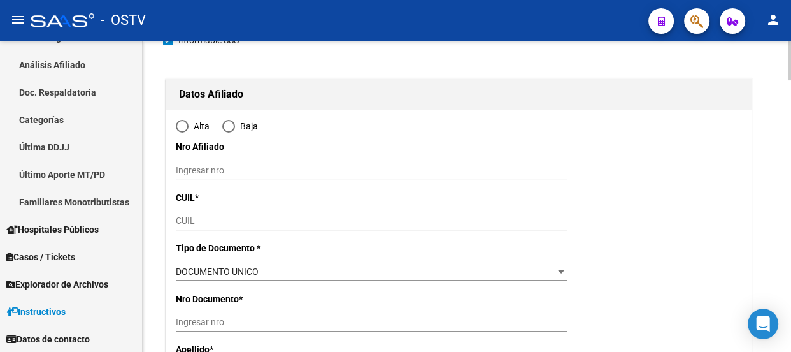
scroll to position [115, 0]
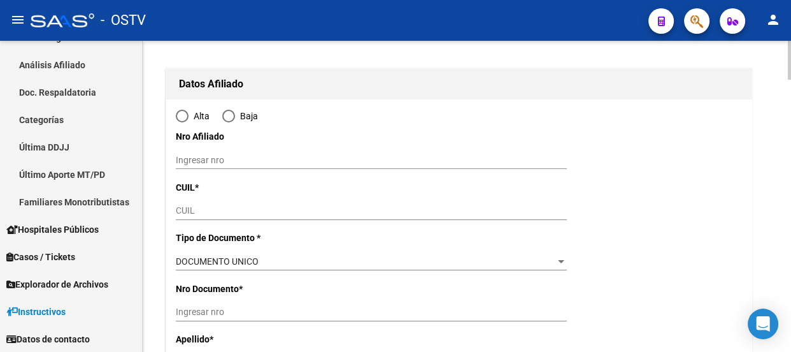
radio input "true"
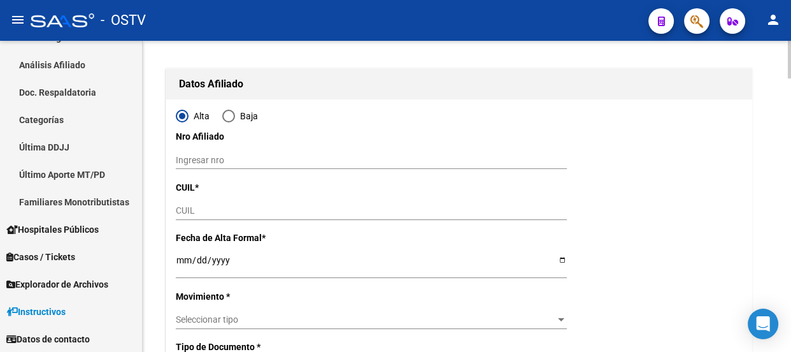
click at [178, 212] on input "CUIL" at bounding box center [371, 210] width 391 height 11
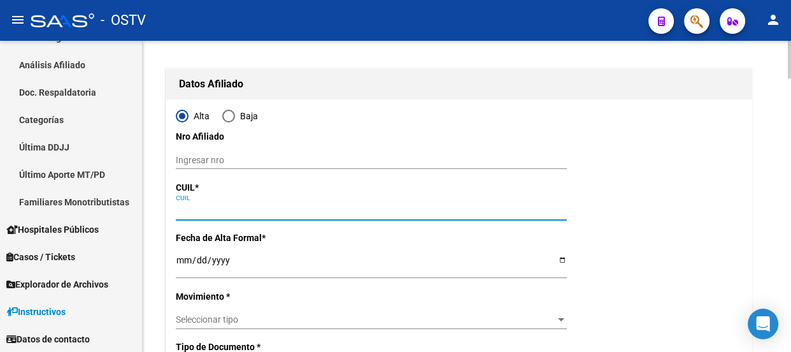
type input "30-71581420-6"
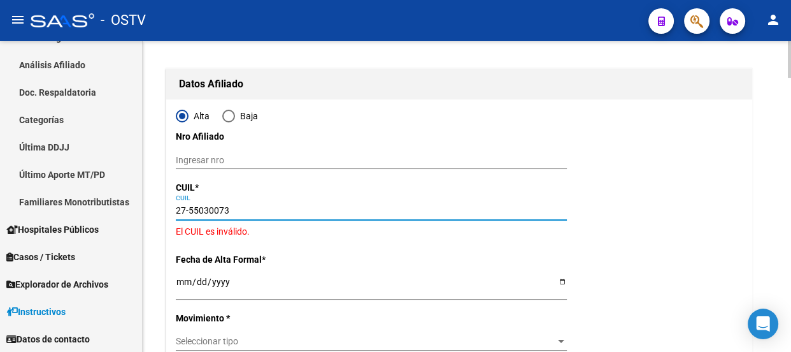
type input "27-55030073-2"
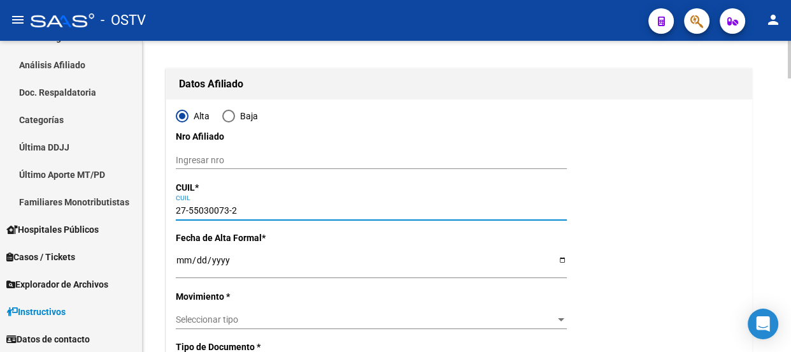
type input "55030073"
type input "[PERSON_NAME]"
type input "[DATE]"
type input "BELLA VISTA"
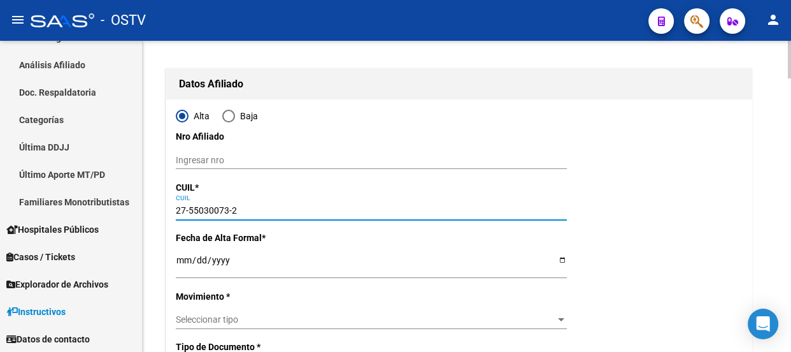
type input "1661"
type input "[GEOGRAPHIC_DATA]"
type input "155"
type input "27-55030073-2"
click at [182, 255] on input "Ingresar fecha" at bounding box center [371, 264] width 391 height 19
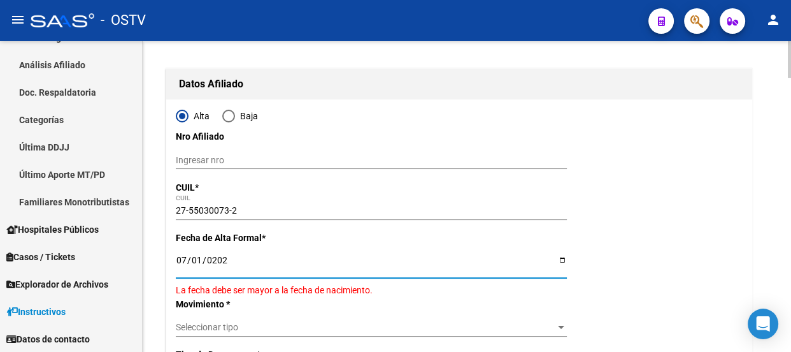
type input "[DATE]"
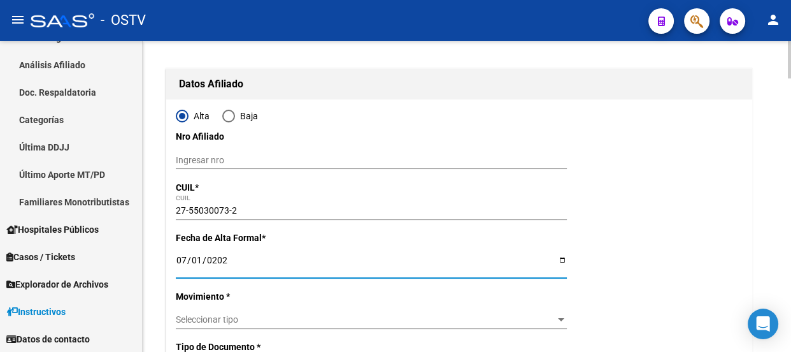
click at [229, 324] on span "Seleccionar tipo" at bounding box center [366, 319] width 380 height 11
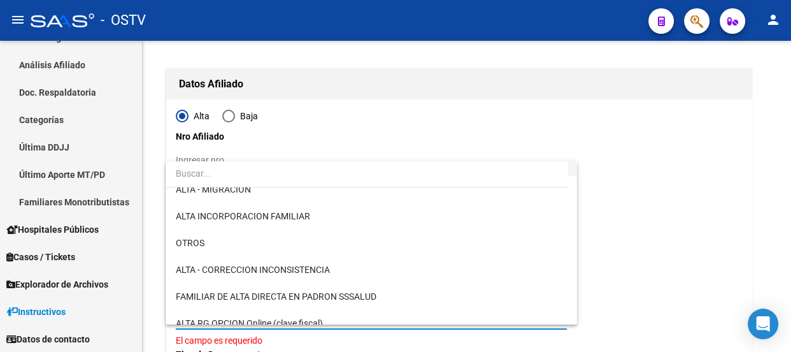
scroll to position [173, 0]
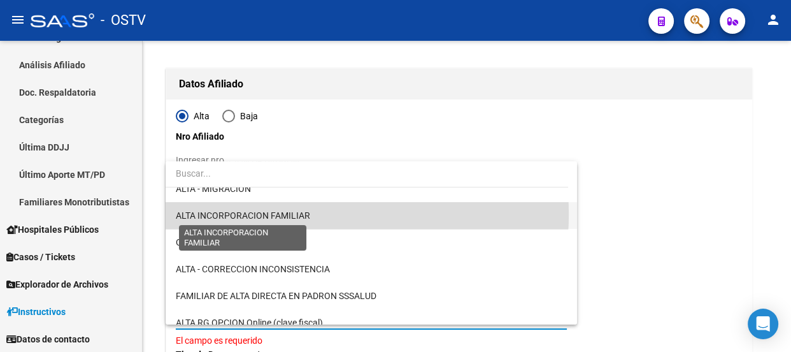
click at [257, 212] on span "ALTA INCORPORACION FAMILIAR" at bounding box center [243, 215] width 134 height 10
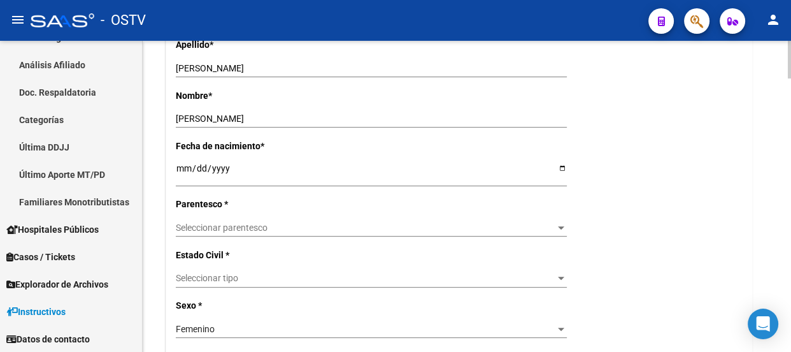
scroll to position [521, 0]
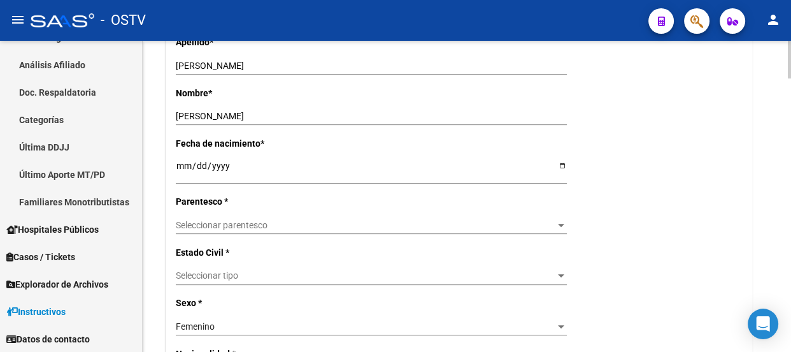
click at [182, 226] on span "Seleccionar parentesco" at bounding box center [366, 225] width 380 height 11
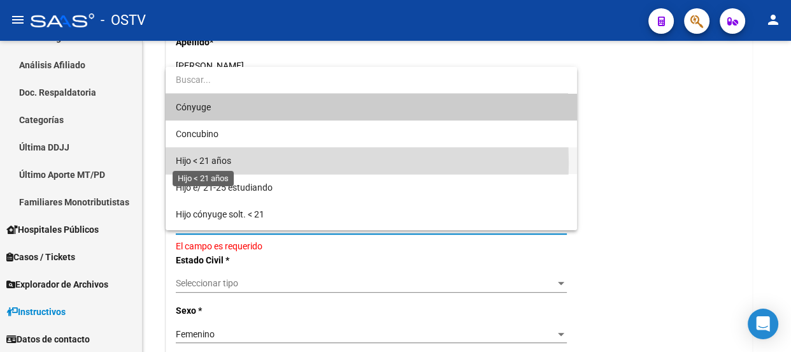
click at [212, 163] on span "Hijo < 21 años" at bounding box center [203, 160] width 55 height 10
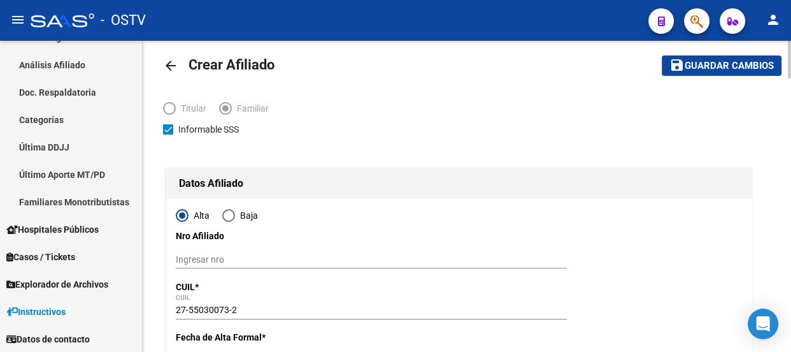
scroll to position [0, 0]
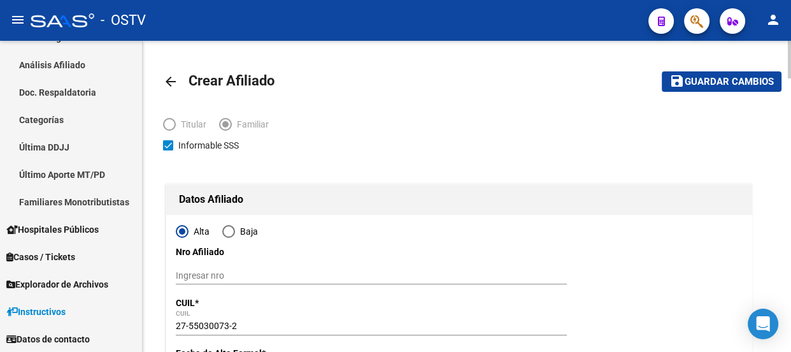
click at [720, 83] on span "Guardar cambios" at bounding box center [729, 81] width 89 height 11
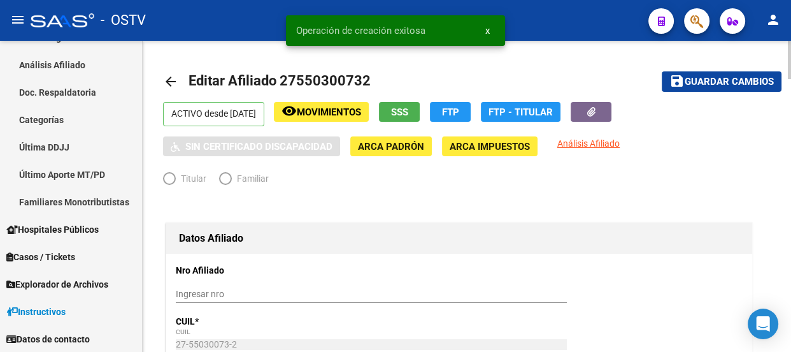
radio input "true"
type input "30-71581420-6"
click at [578, 67] on mat-toolbar-row "arrow_back Editar Afiliado 27550300732" at bounding box center [388, 81] width 450 height 41
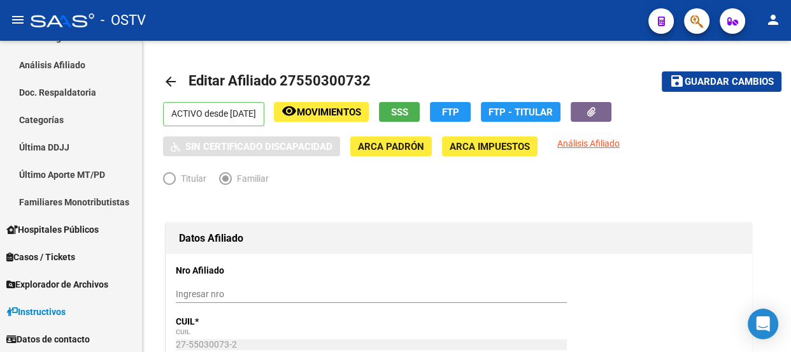
click at [684, 20] on div at bounding box center [692, 21] width 36 height 26
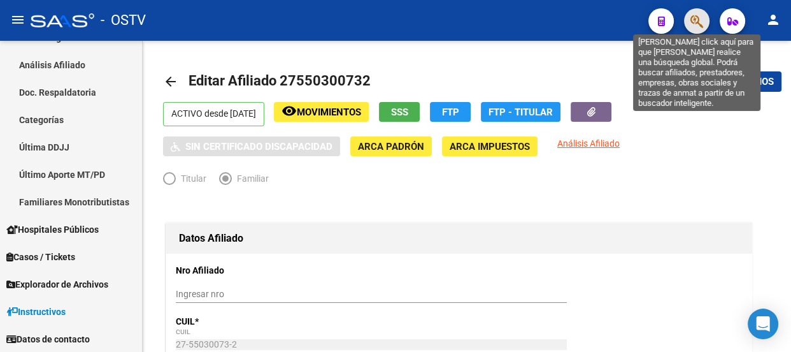
click at [700, 20] on icon "button" at bounding box center [697, 21] width 13 height 15
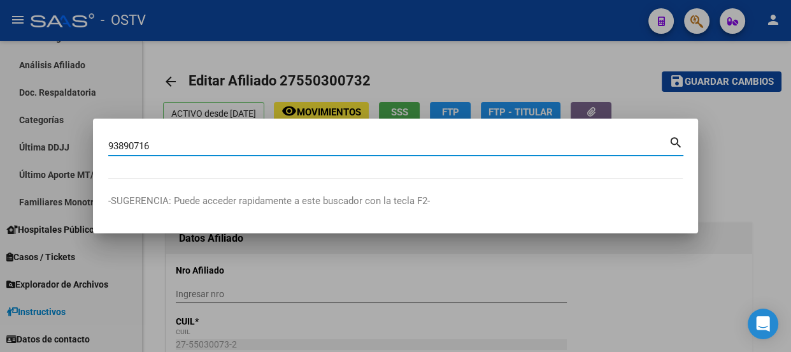
type input "93890716"
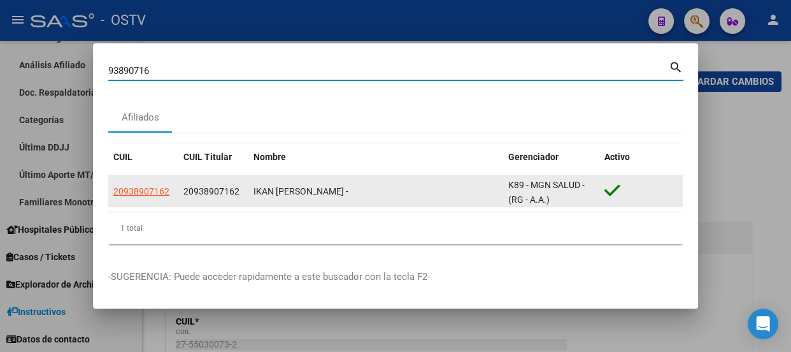
click at [152, 194] on span "20938907162" at bounding box center [141, 191] width 56 height 10
type textarea "20938907162"
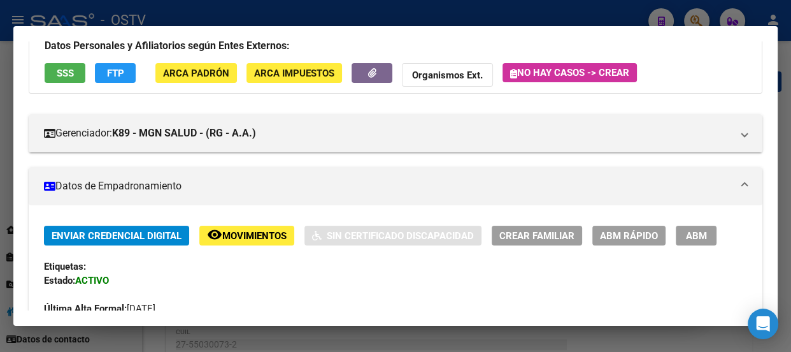
scroll to position [231, 0]
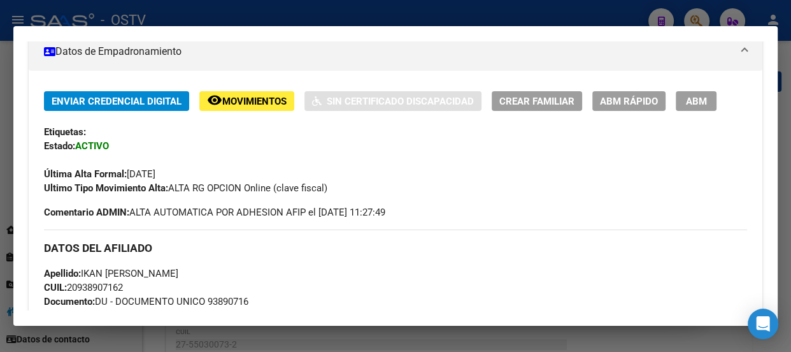
click at [682, 100] on button "ABM" at bounding box center [696, 101] width 41 height 20
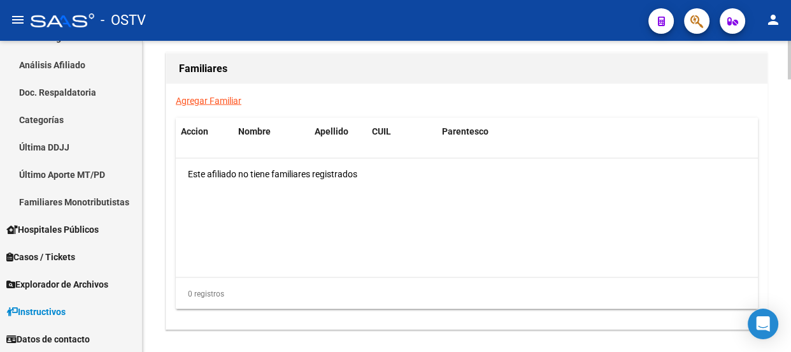
scroll to position [2085, 0]
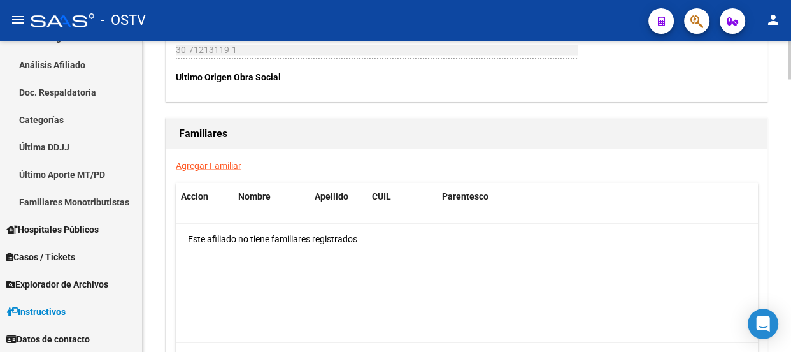
click at [224, 160] on link "Agregar Familiar" at bounding box center [209, 165] width 66 height 10
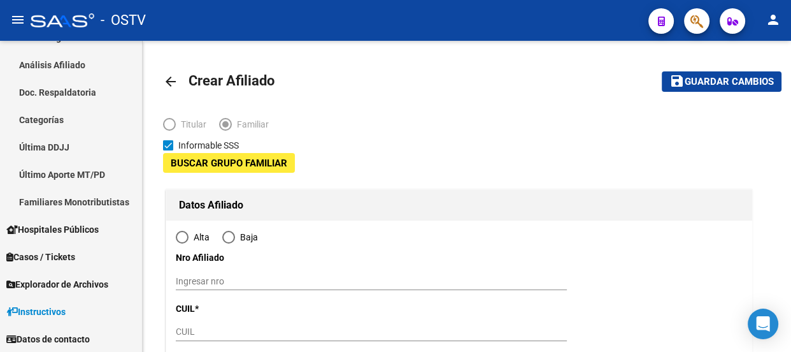
type input "30-71213119-1"
type input "CAPITAL FEDERAL - [GEOGRAPHIC_DATA]([DATE]-[DATE])"
type input "1416"
type input "[PERSON_NAME] M. A. GRAL"
type input "02337"
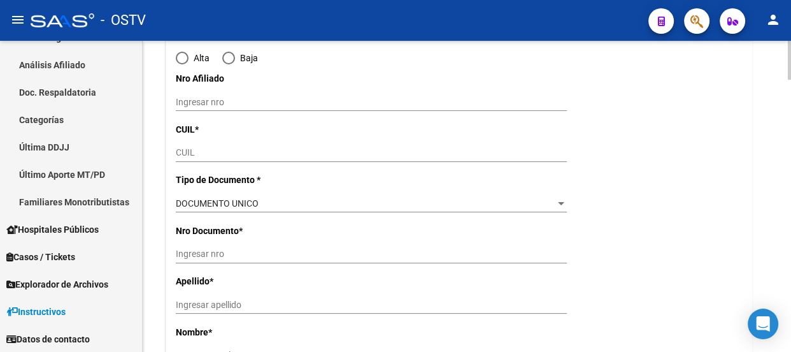
radio input "true"
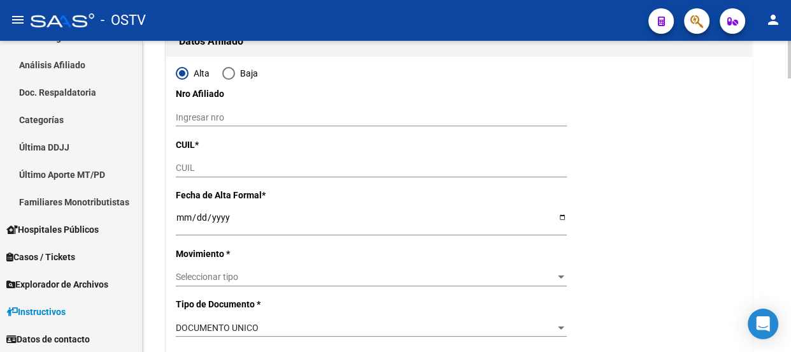
scroll to position [115, 0]
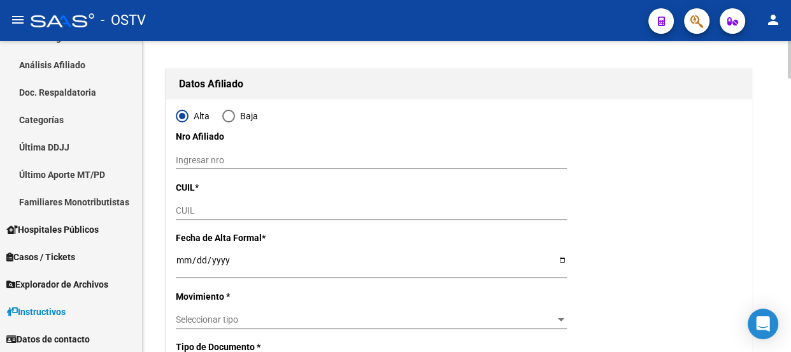
type input "30-71213119-1"
click at [203, 206] on input "CUIL" at bounding box center [371, 210] width 391 height 11
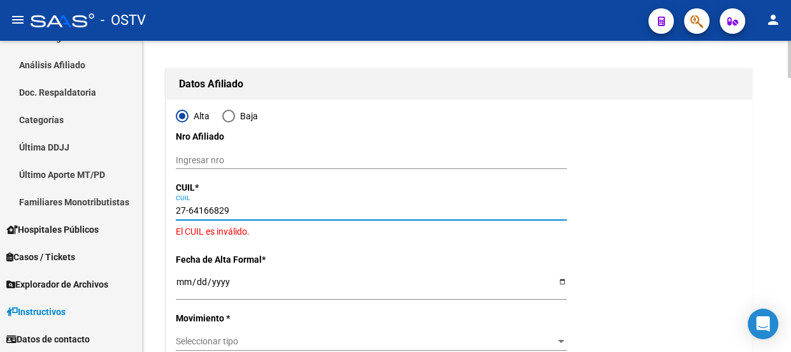
type input "27-46416682-9"
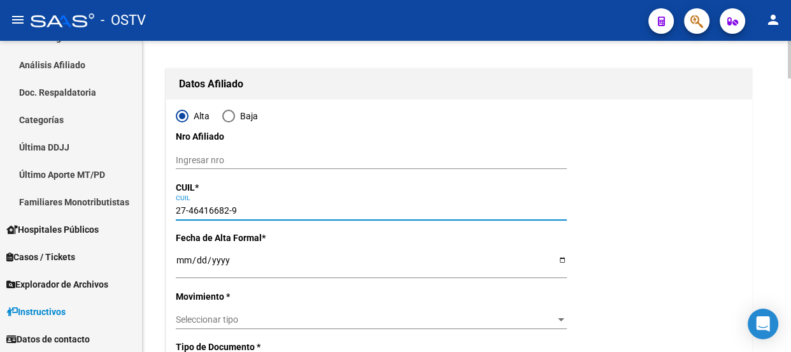
type input "46416682"
type input "IKAN [PERSON_NAME] [PERSON_NAME]"
type input "[DATE]"
type input "MERLO"
type input "1722"
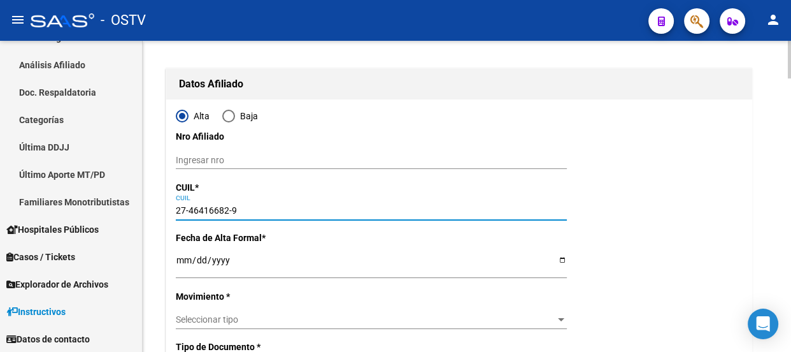
type input "CURUPAYTI"
type input "340"
type input "27-46416682-9"
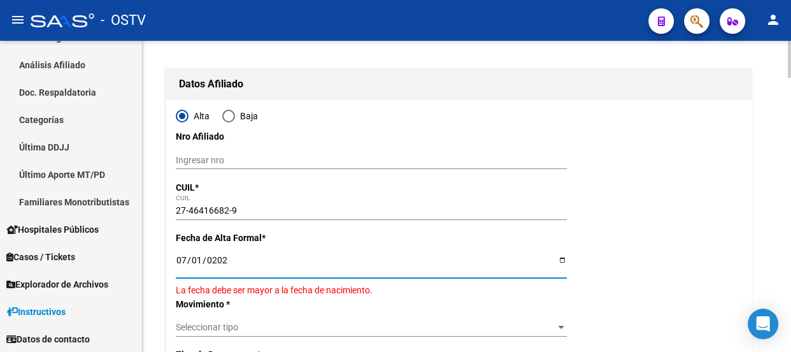
type input "[DATE]"
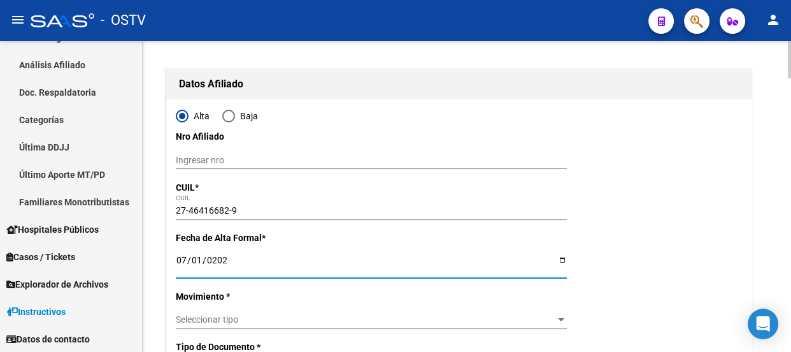
click at [298, 311] on div "Seleccionar tipo Seleccionar tipo" at bounding box center [371, 320] width 391 height 18
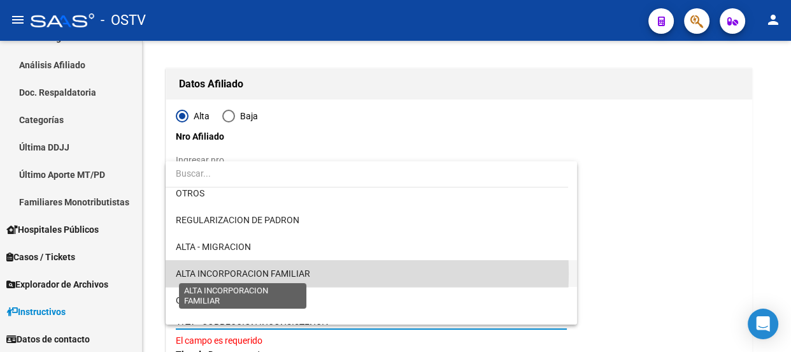
click at [294, 273] on span "ALTA INCORPORACION FAMILIAR" at bounding box center [243, 273] width 134 height 10
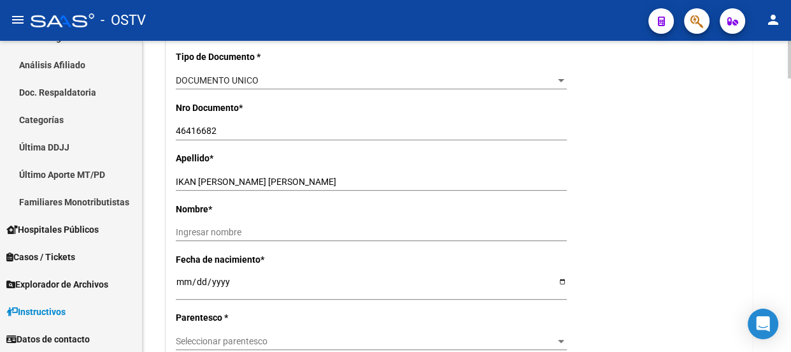
scroll to position [463, 0]
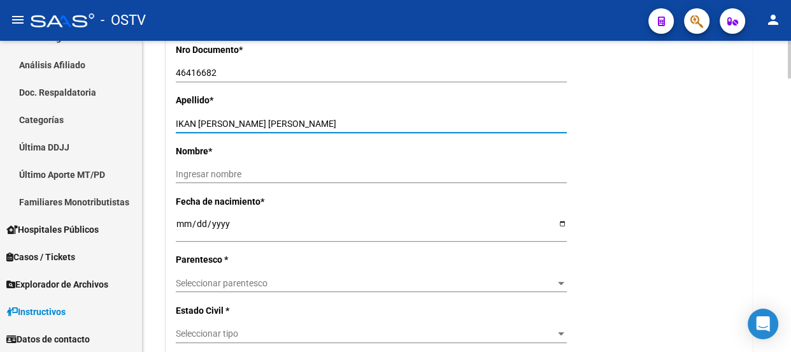
drag, startPoint x: 198, startPoint y: 121, endPoint x: 319, endPoint y: 120, distance: 121.7
click at [318, 120] on input "IKAN [PERSON_NAME] [PERSON_NAME]" at bounding box center [371, 124] width 391 height 11
type input "IKAN"
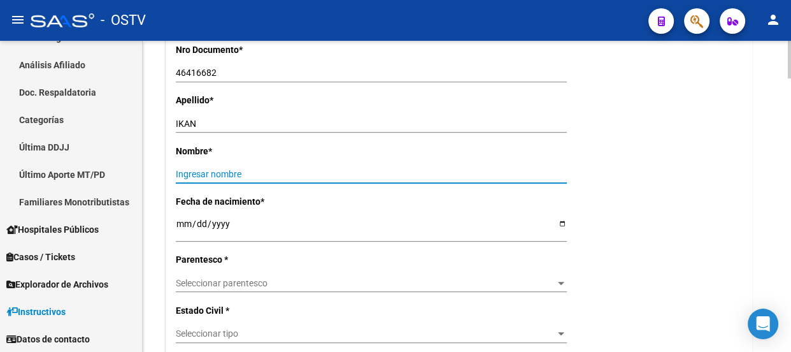
click at [294, 173] on input "Ingresar nombre" at bounding box center [371, 174] width 391 height 11
paste input "[PERSON_NAME] [PERSON_NAME]"
type input "[PERSON_NAME] [PERSON_NAME]"
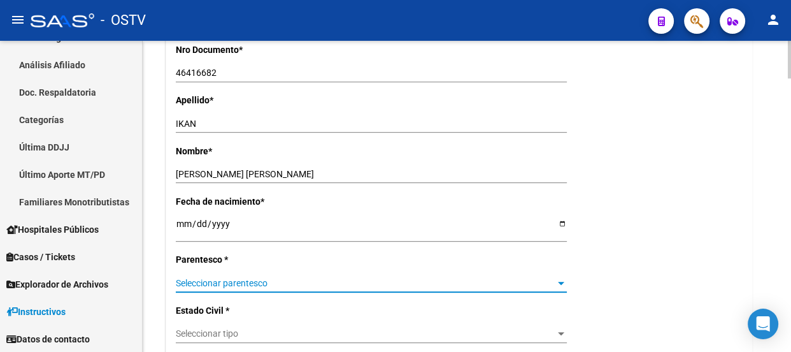
click at [231, 284] on span "Seleccionar parentesco" at bounding box center [366, 283] width 380 height 11
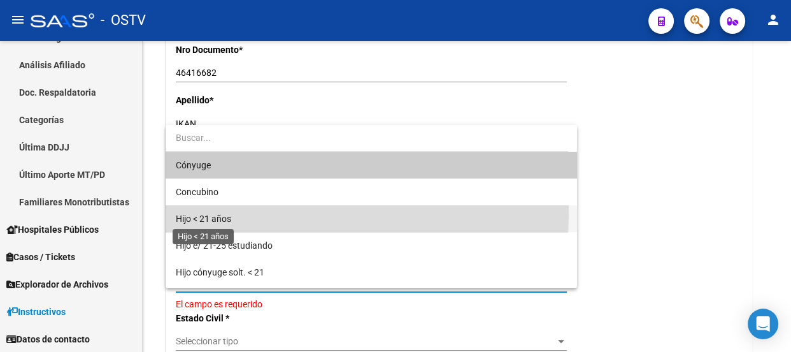
click at [223, 213] on span "Hijo < 21 años" at bounding box center [203, 218] width 55 height 10
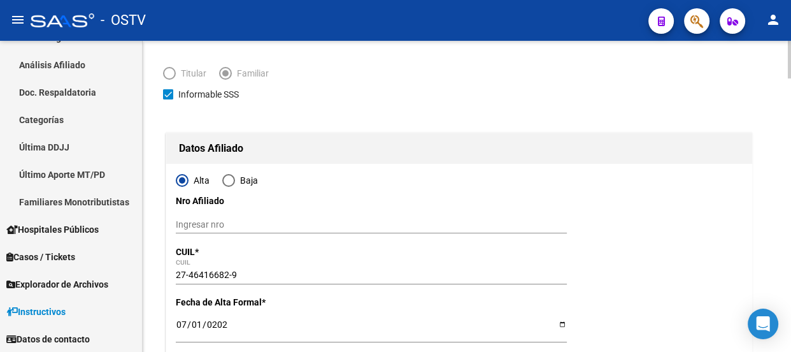
scroll to position [0, 0]
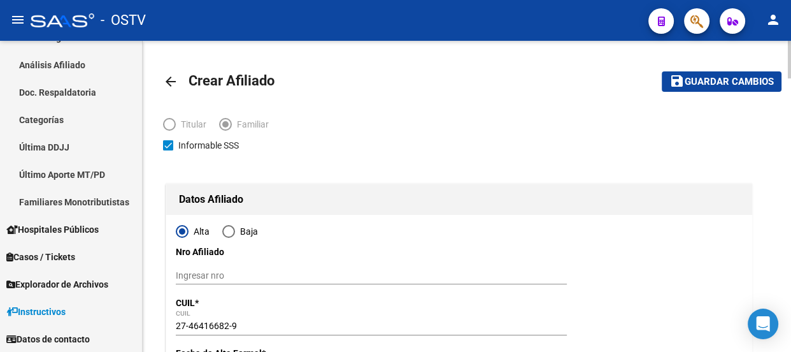
click at [702, 78] on span "Guardar cambios" at bounding box center [729, 81] width 89 height 11
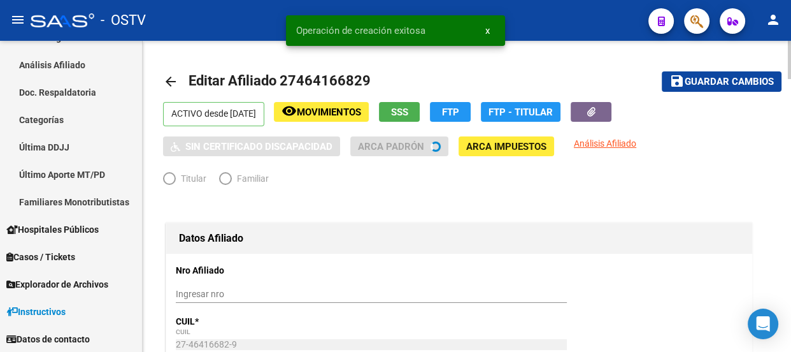
radio input "true"
type input "30-71213119-1"
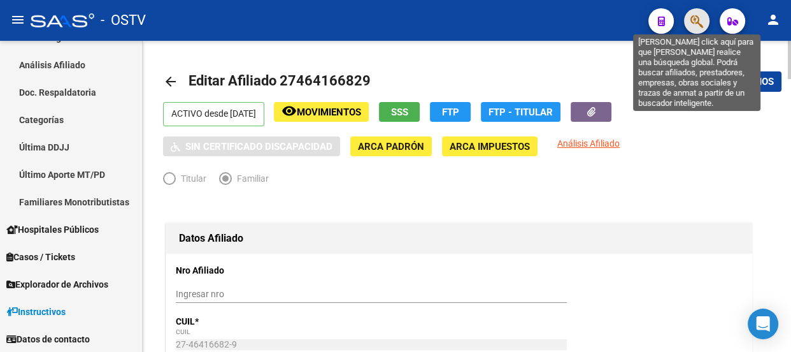
click at [703, 27] on button "button" at bounding box center [696, 20] width 25 height 25
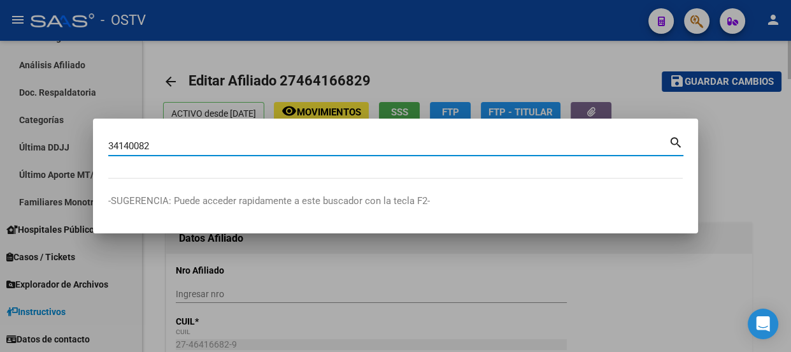
type input "34140082"
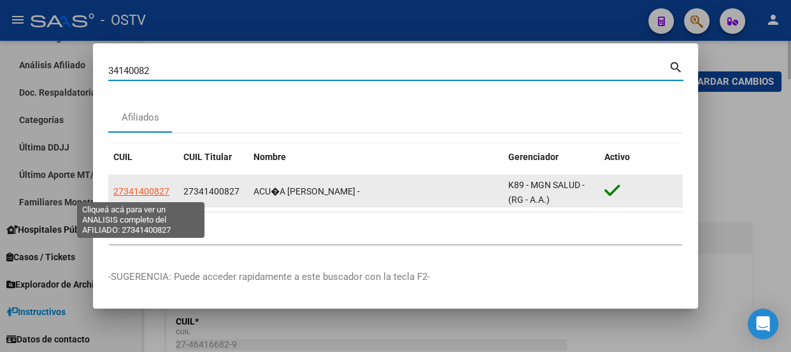
click at [139, 194] on span "27341400827" at bounding box center [141, 191] width 56 height 10
type textarea "27341400827"
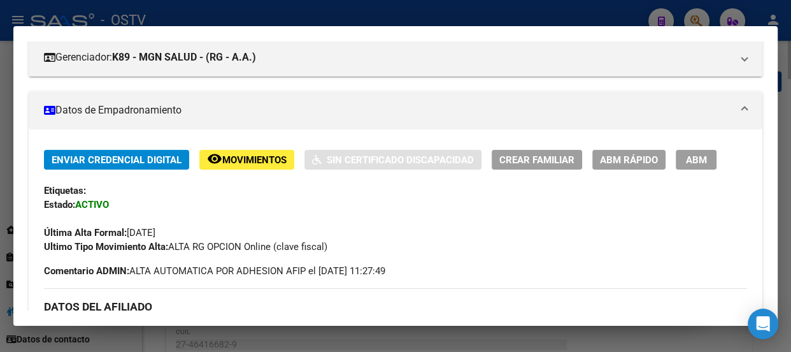
scroll to position [173, 0]
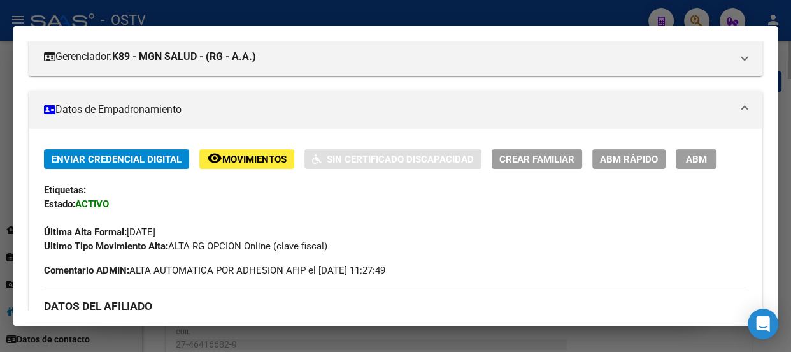
click at [691, 154] on span "ABM" at bounding box center [696, 159] width 21 height 11
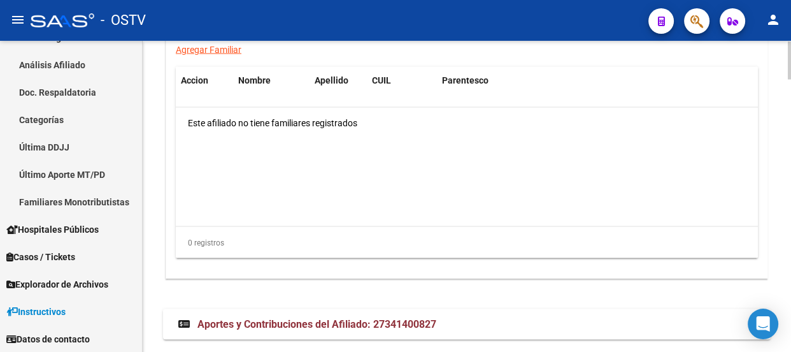
scroll to position [2085, 0]
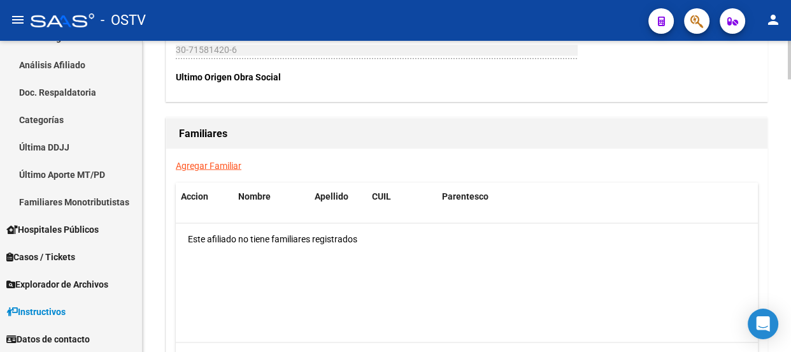
click at [204, 160] on link "Agregar Familiar" at bounding box center [209, 165] width 66 height 10
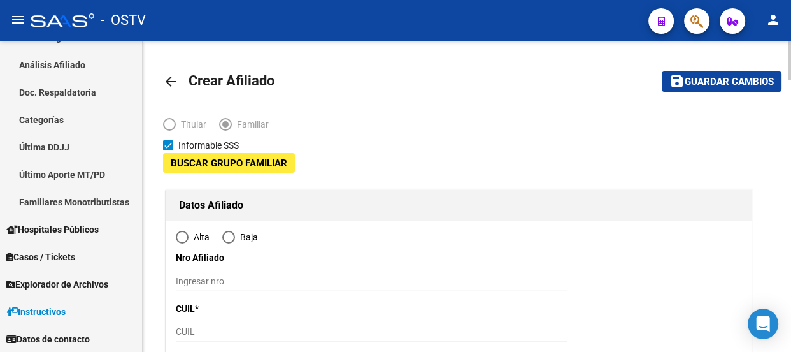
type input "30-71581420-6"
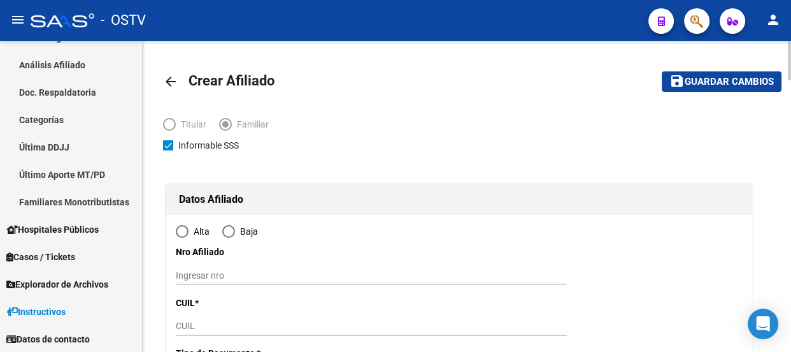
type input "CASTELAR"
type input "1712"
type input "[PERSON_NAME]"
type input "04045"
radio input "true"
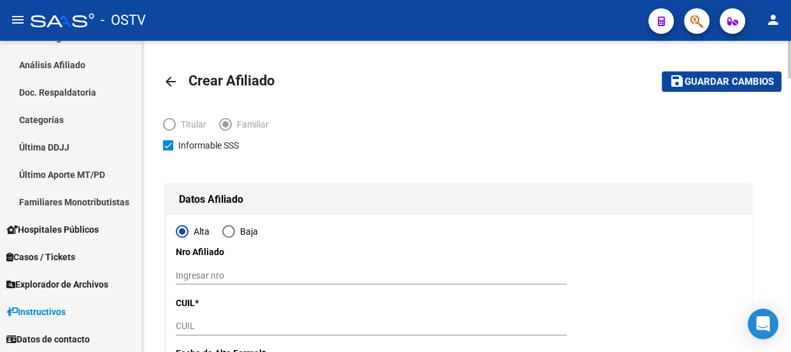
type input "30-71581420-6"
click at [201, 317] on div "CUIL" at bounding box center [371, 326] width 391 height 18
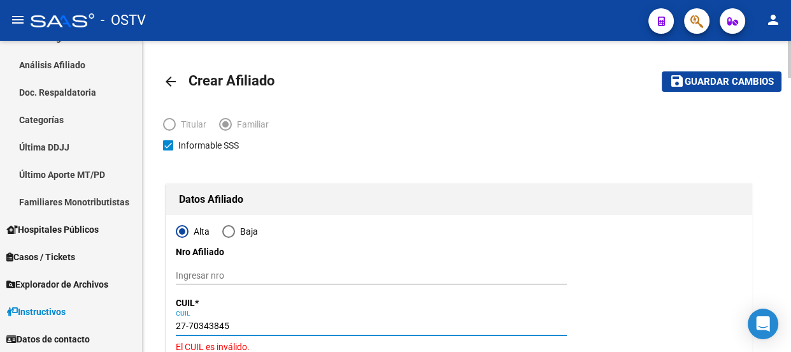
type input "27-70343845-3"
type input "70343845"
type input "[PERSON_NAME] [PERSON_NAME]"
type input "[DATE]"
type input "SANTA MARIA"
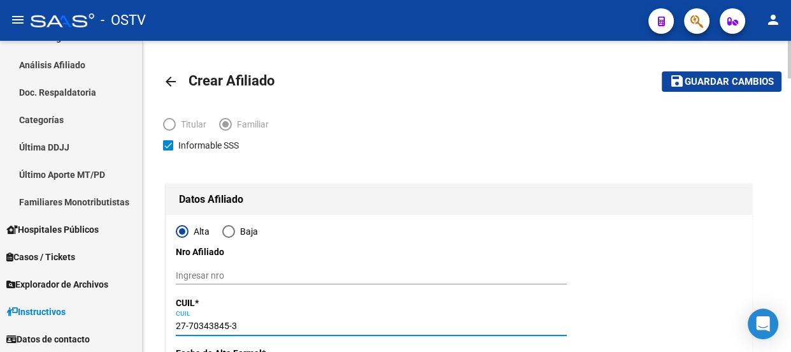
type input "1663"
type input "[PERSON_NAME] PE¹A"
type input "4045"
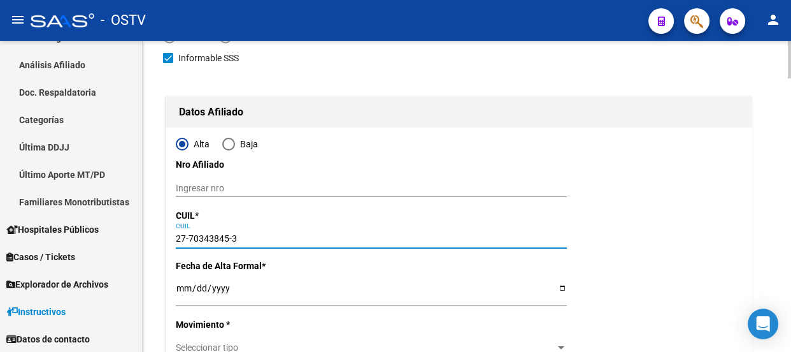
scroll to position [115, 0]
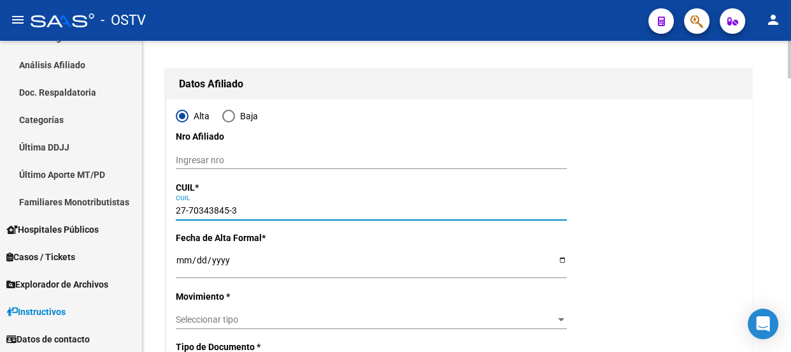
type input "27-70343845-3"
click at [181, 258] on input "Ingresar fecha" at bounding box center [371, 264] width 391 height 19
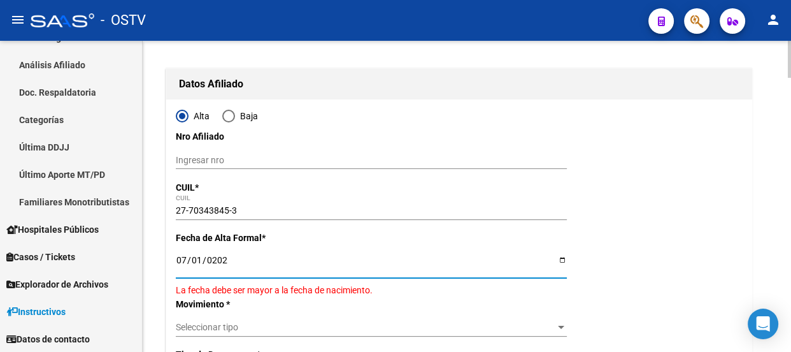
type input "[DATE]"
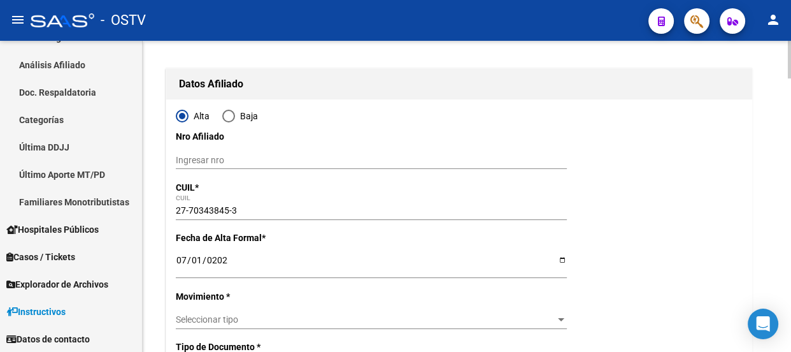
click at [233, 316] on span "Seleccionar tipo" at bounding box center [366, 319] width 380 height 11
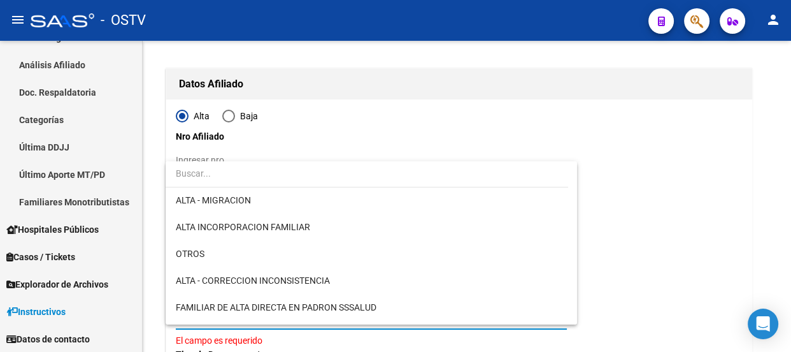
scroll to position [173, 0]
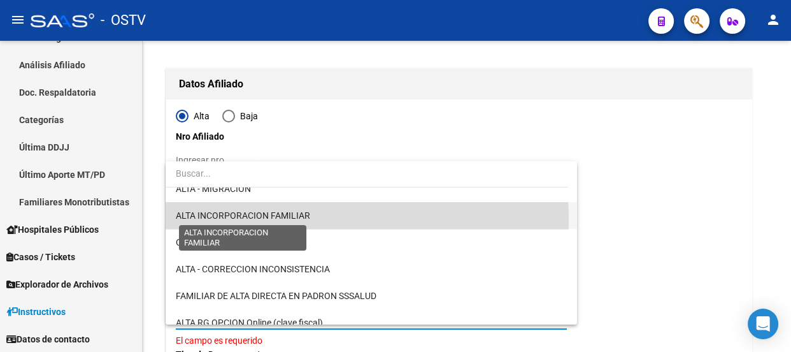
click at [292, 219] on span "ALTA INCORPORACION FAMILIAR" at bounding box center [243, 215] width 134 height 10
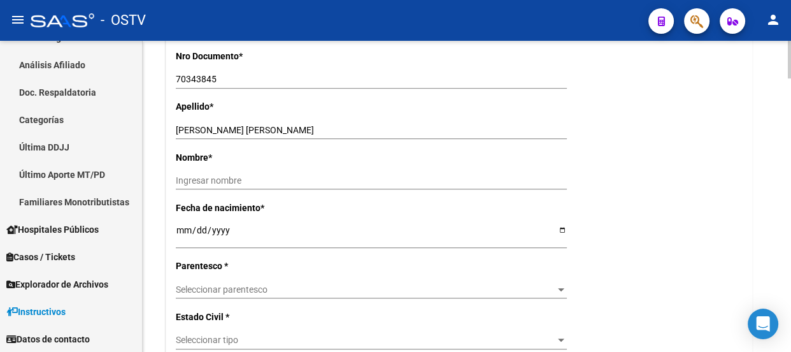
scroll to position [521, 0]
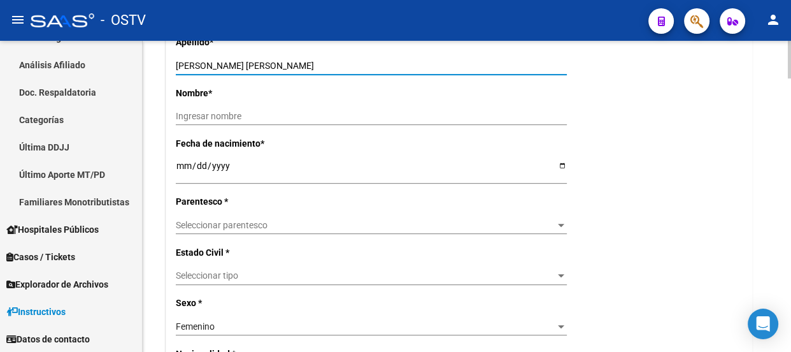
drag, startPoint x: 206, startPoint y: 64, endPoint x: 359, endPoint y: 64, distance: 152.3
click at [359, 64] on input "[PERSON_NAME] [PERSON_NAME]" at bounding box center [371, 66] width 391 height 11
type input "[PERSON_NAME]"
click at [282, 115] on input "Ingresar nombre" at bounding box center [371, 116] width 391 height 11
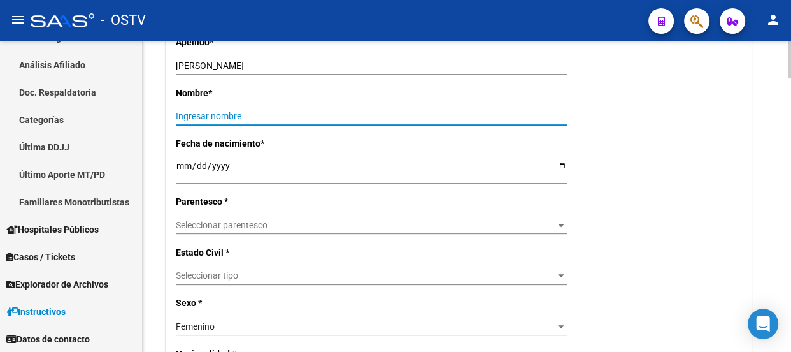
paste input "[PERSON_NAME]"
type input "[PERSON_NAME]"
click at [210, 229] on span "Seleccionar parentesco" at bounding box center [366, 225] width 380 height 11
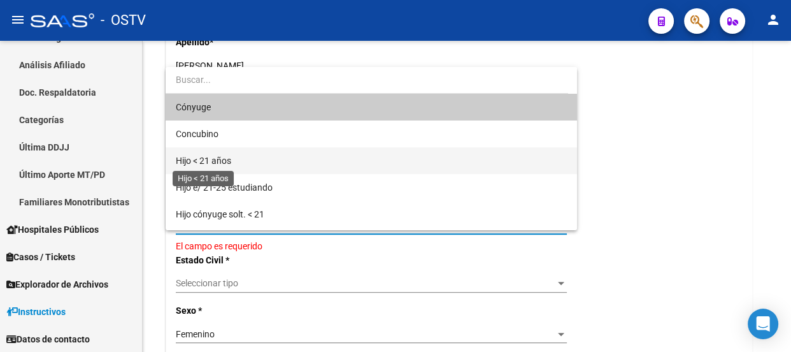
click at [219, 158] on span "Hijo < 21 años" at bounding box center [203, 160] width 55 height 10
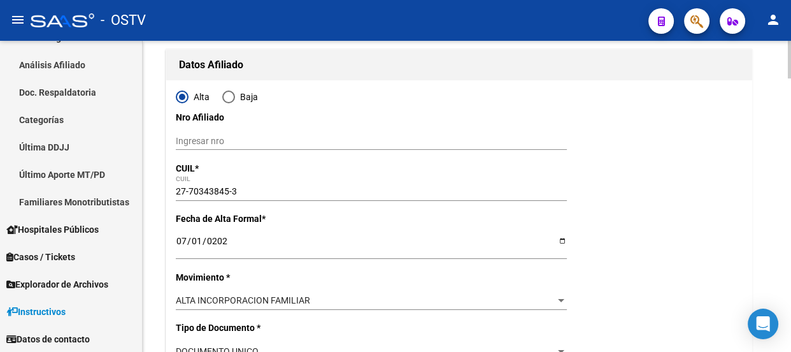
scroll to position [0, 0]
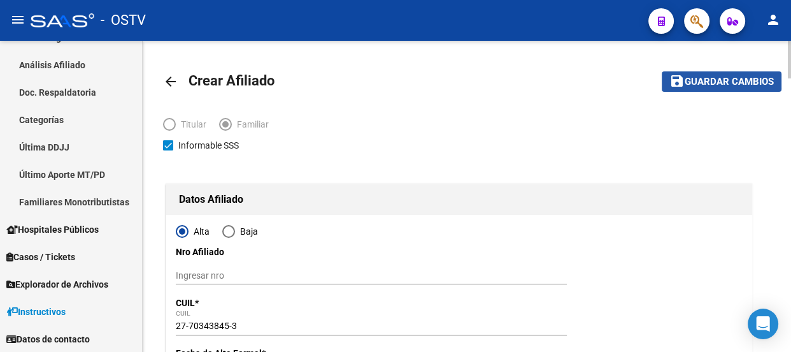
click at [710, 78] on span "Guardar cambios" at bounding box center [729, 81] width 89 height 11
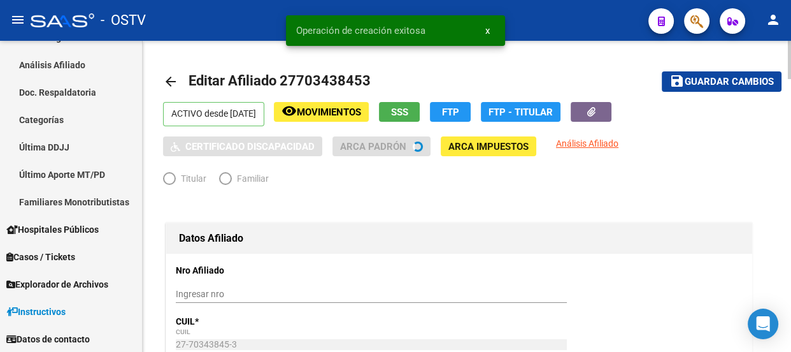
radio input "true"
type input "30-71581420-6"
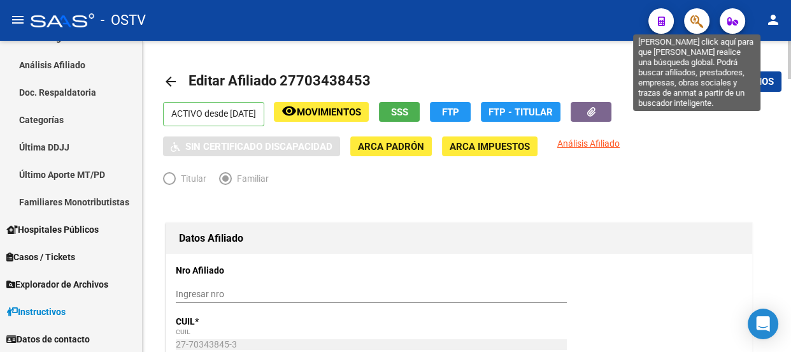
click at [702, 22] on icon "button" at bounding box center [697, 21] width 13 height 15
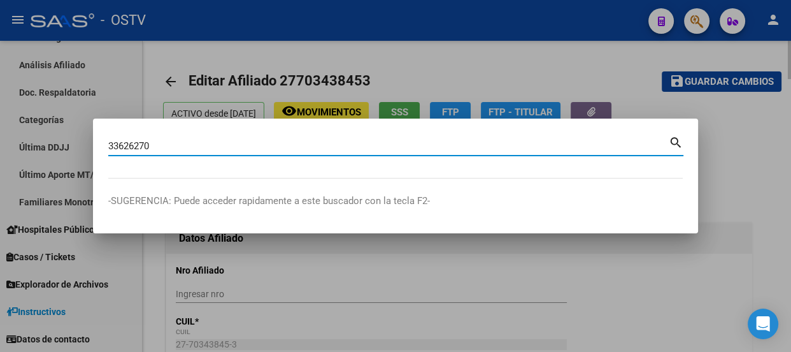
type input "33626270"
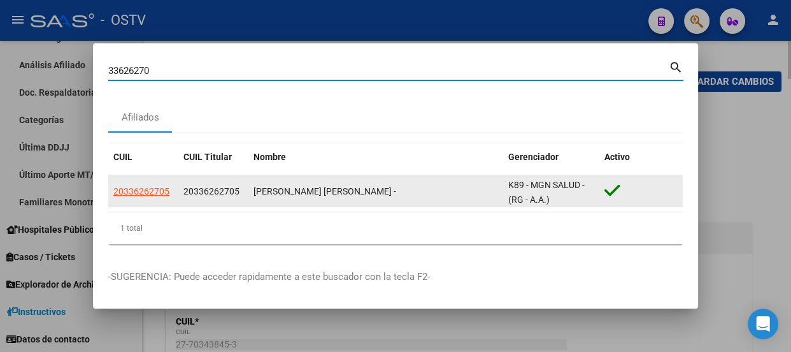
click at [136, 186] on span "20336262705" at bounding box center [141, 191] width 56 height 10
copy span "6"
type textarea "20336262705"
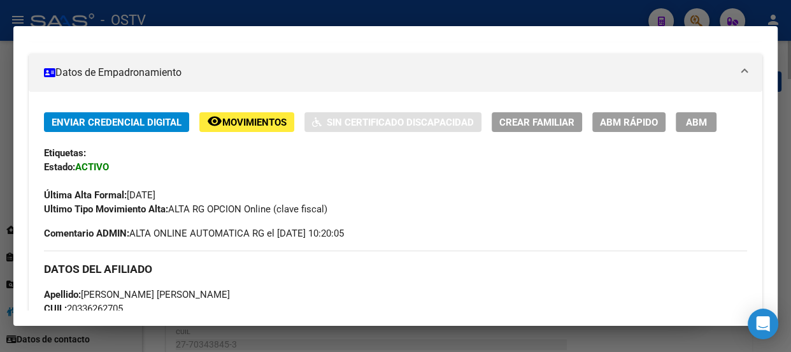
scroll to position [231, 0]
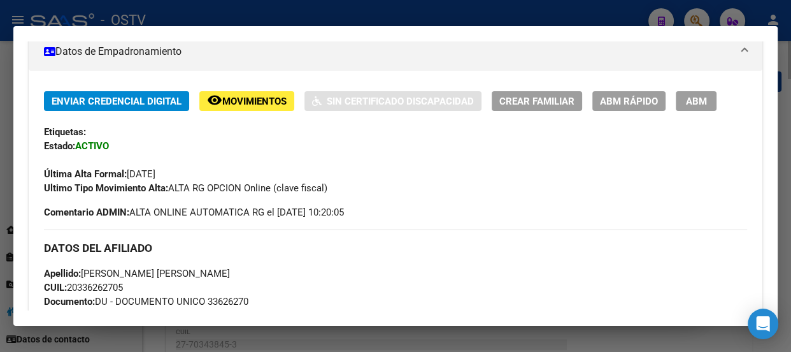
drag, startPoint x: 710, startPoint y: 103, endPoint x: 701, endPoint y: 103, distance: 9.6
click at [708, 103] on button "ABM" at bounding box center [696, 101] width 41 height 20
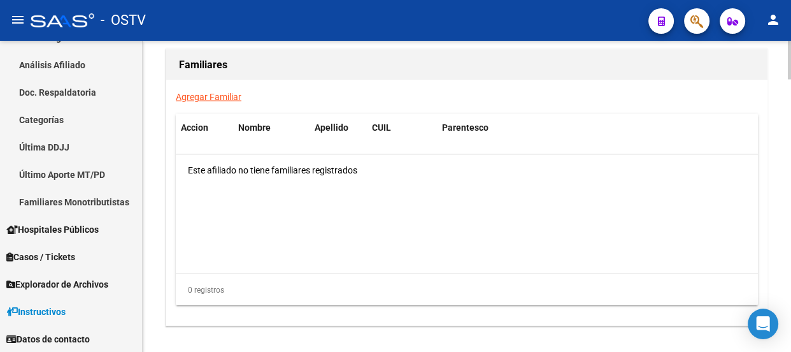
scroll to position [2085, 0]
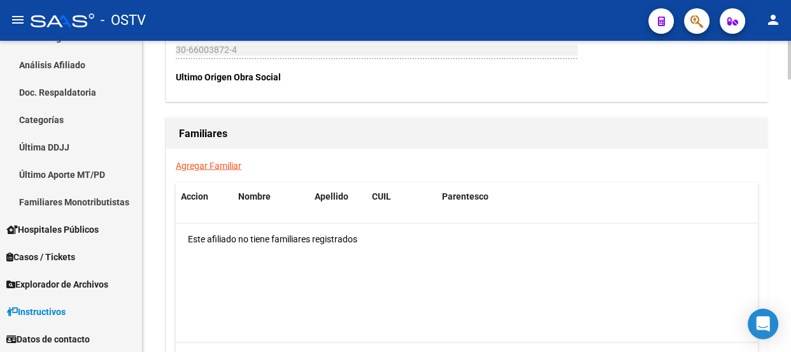
click at [215, 166] on link "Agregar Familiar" at bounding box center [209, 165] width 66 height 10
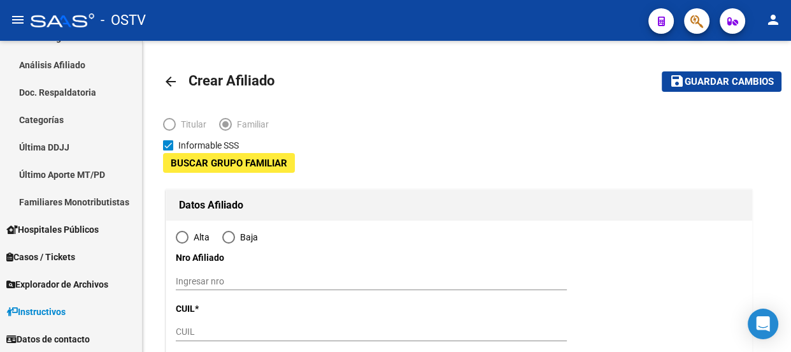
type input "30-66003872-4"
type input "PASO DEL REY"
type input "1742"
type input "PASAJE PRESIDENTE [PERSON_NAME]"
type input "02361"
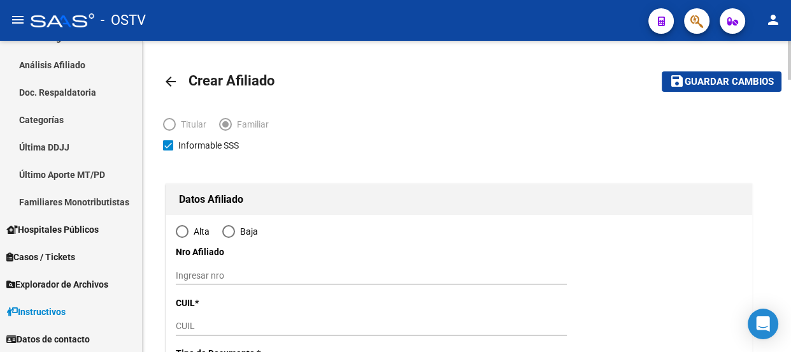
radio input "true"
type input "30-66003872-4"
click at [183, 317] on div "CUIL" at bounding box center [371, 326] width 391 height 18
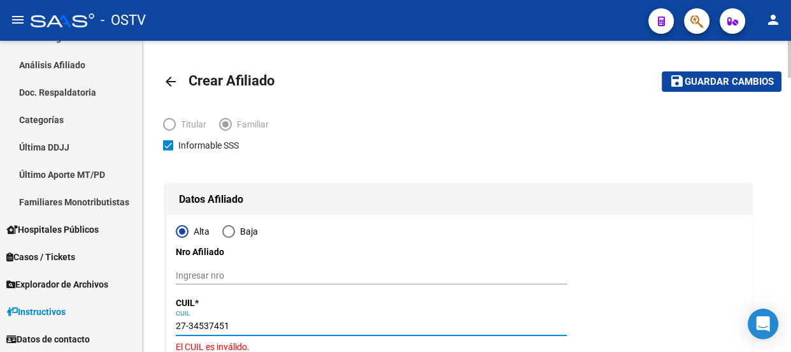
type input "27-34537451-0"
type input "34537451"
type input "[PERSON_NAME]"
type input "[PERSON_NAME] [PERSON_NAME]"
type input "[DATE]"
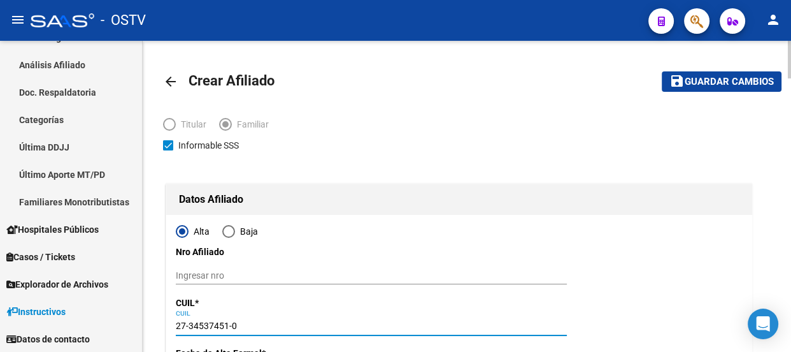
type input "PASO DEL REY"
type input "PJE PRES [PERSON_NAME]"
type input "2361"
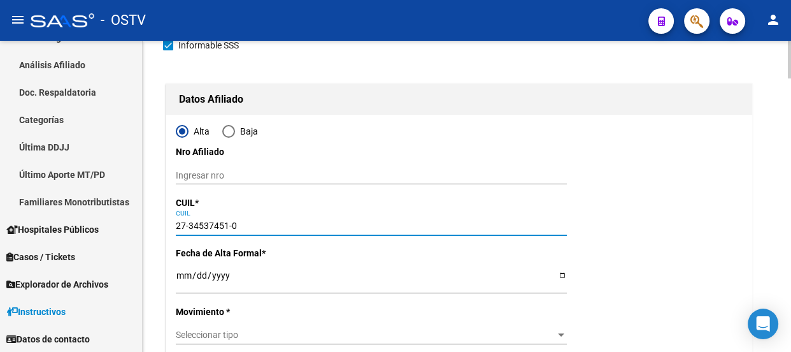
scroll to position [115, 0]
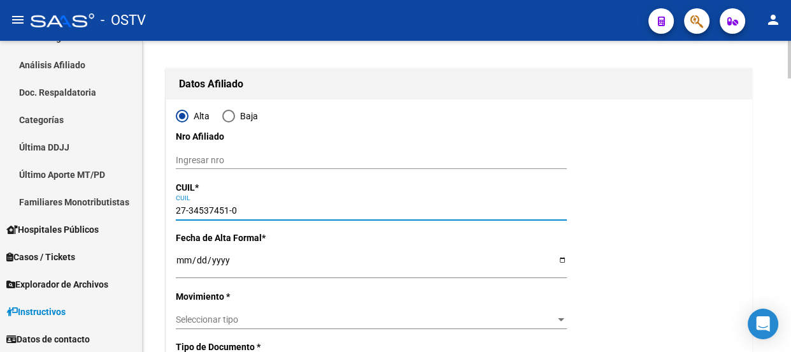
type input "27-34537451-0"
click at [183, 262] on input "Ingresar fecha" at bounding box center [371, 264] width 391 height 19
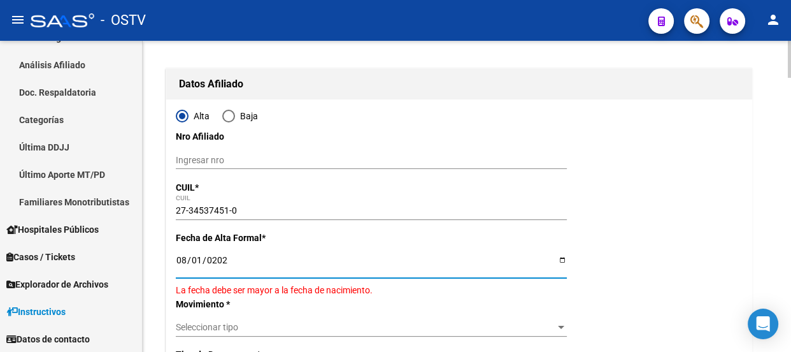
type input "[DATE]"
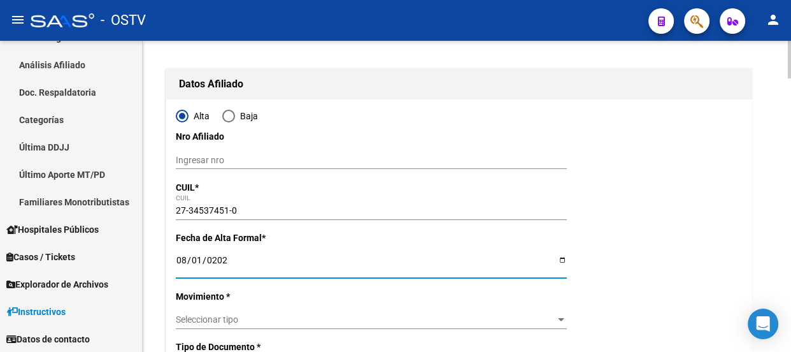
click at [213, 324] on div "Seleccionar tipo Seleccionar tipo" at bounding box center [371, 320] width 391 height 18
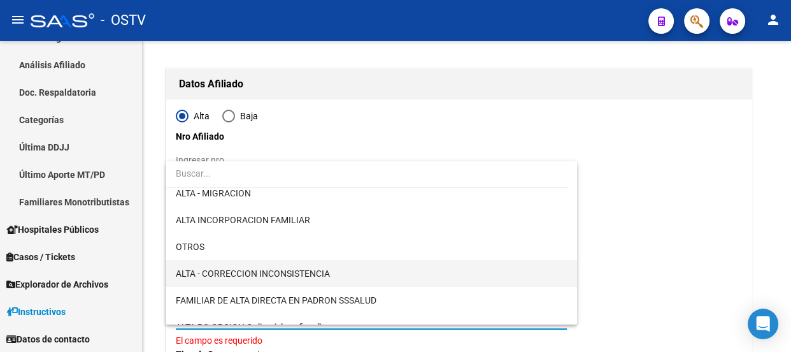
scroll to position [173, 0]
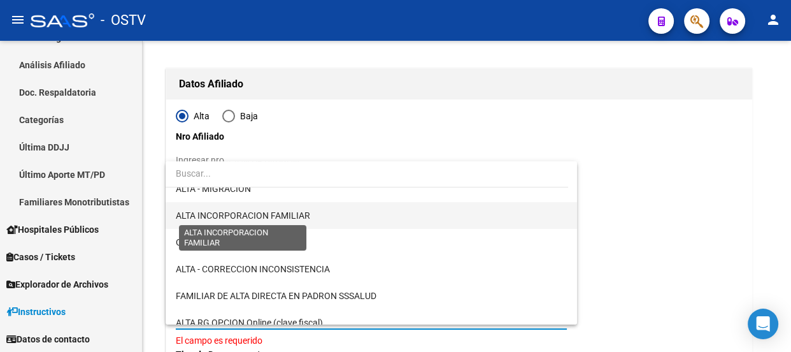
click at [267, 212] on span "ALTA INCORPORACION FAMILIAR" at bounding box center [243, 215] width 134 height 10
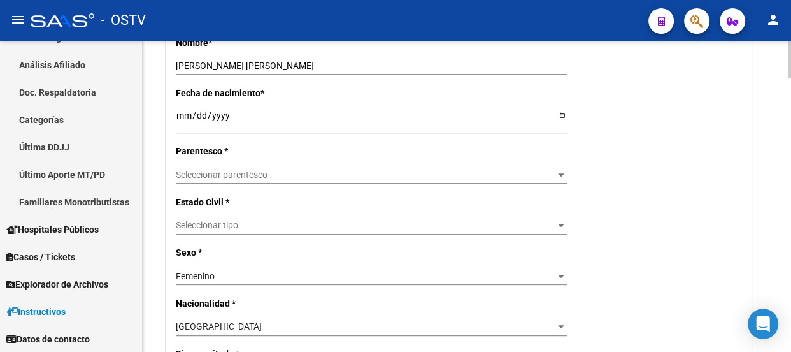
scroll to position [579, 0]
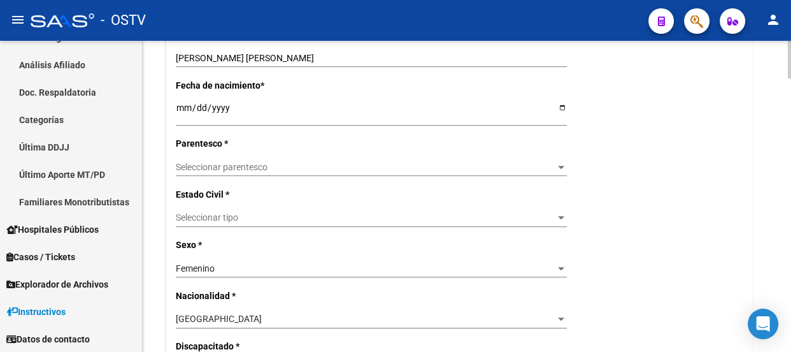
click at [234, 159] on div "Seleccionar parentesco Seleccionar parentesco" at bounding box center [371, 167] width 391 height 18
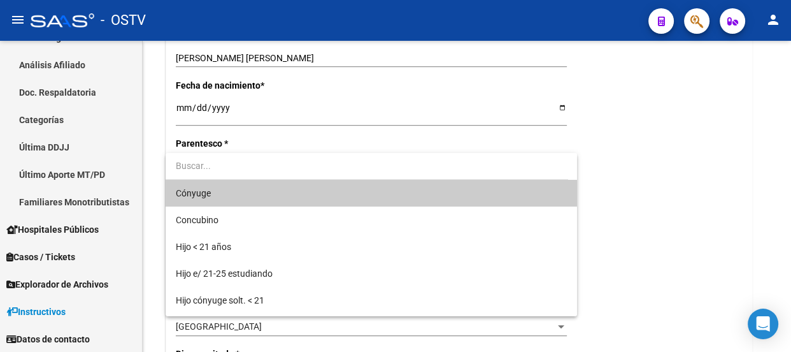
click at [235, 196] on span "Cónyuge" at bounding box center [371, 193] width 391 height 27
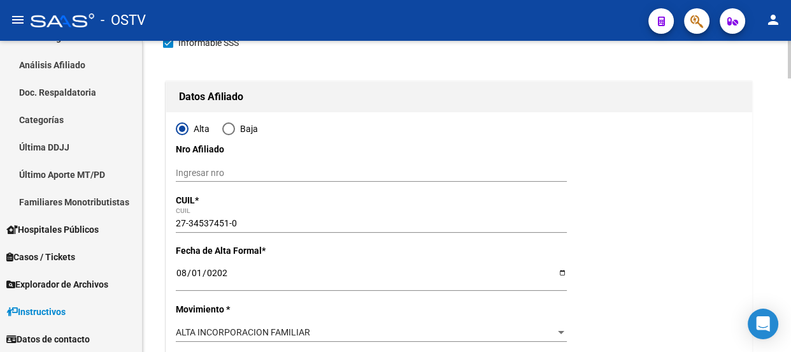
scroll to position [0, 0]
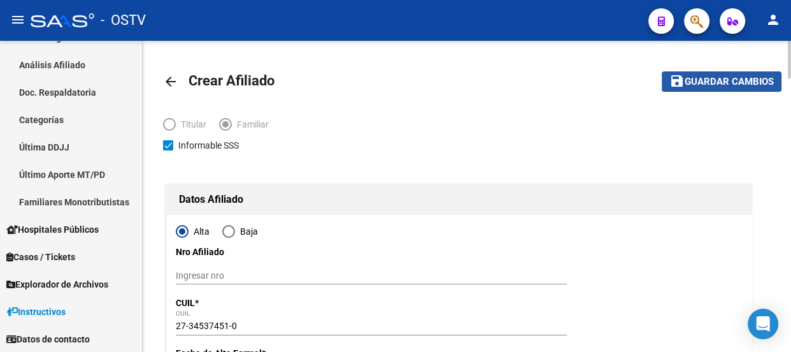
click at [747, 83] on span "Guardar cambios" at bounding box center [729, 81] width 89 height 11
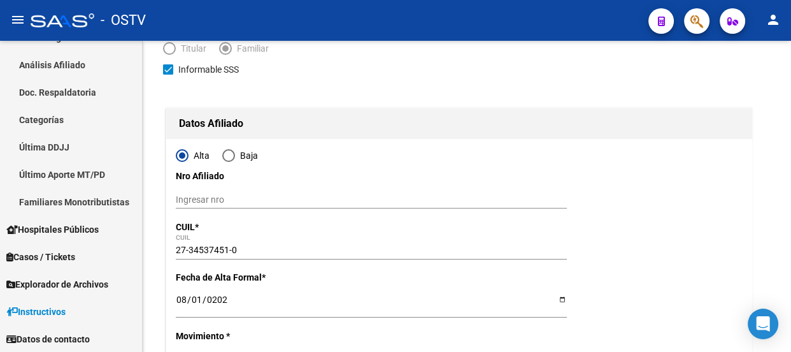
scroll to position [278, 0]
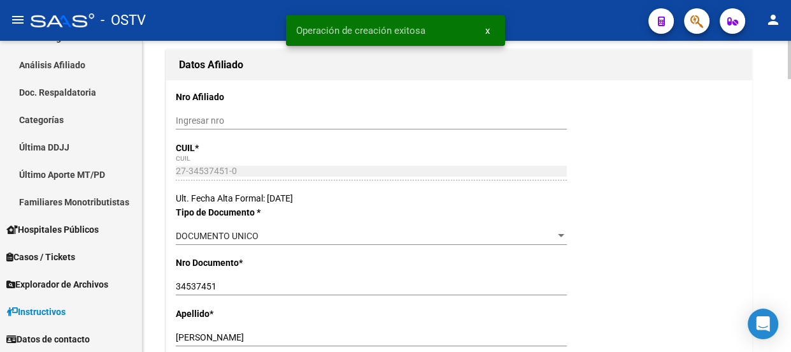
radio input "true"
type input "30-66003872-4"
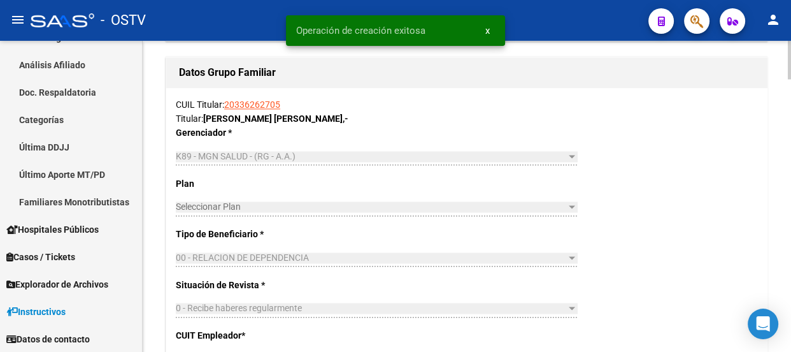
scroll to position [1969, 0]
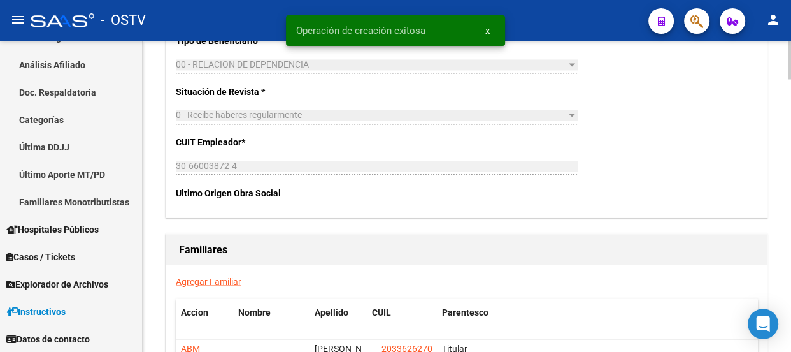
click at [195, 282] on link "Agregar Familiar" at bounding box center [209, 281] width 66 height 10
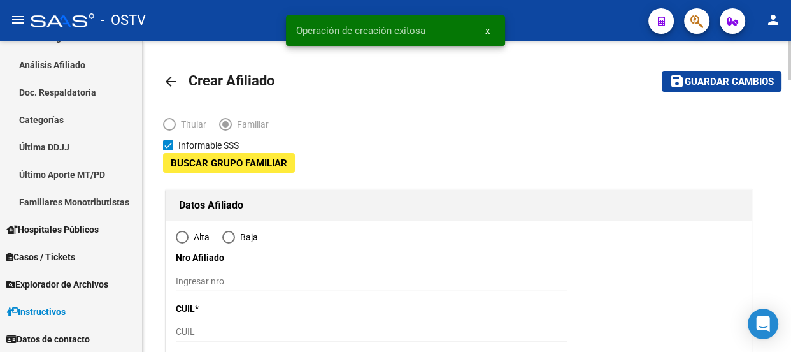
type input "30-66003872-4"
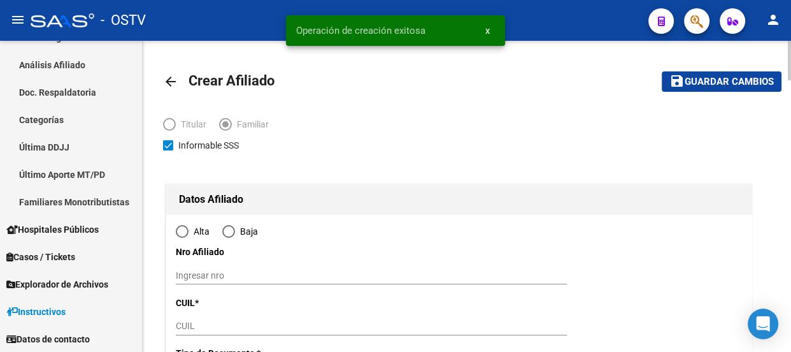
type input "PASO DEL REY"
type input "1742"
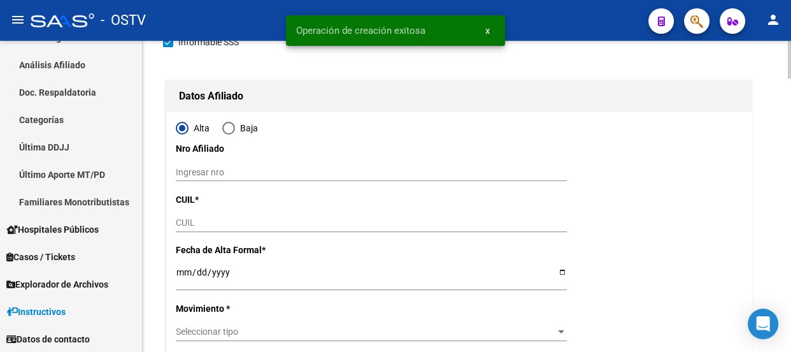
scroll to position [115, 0]
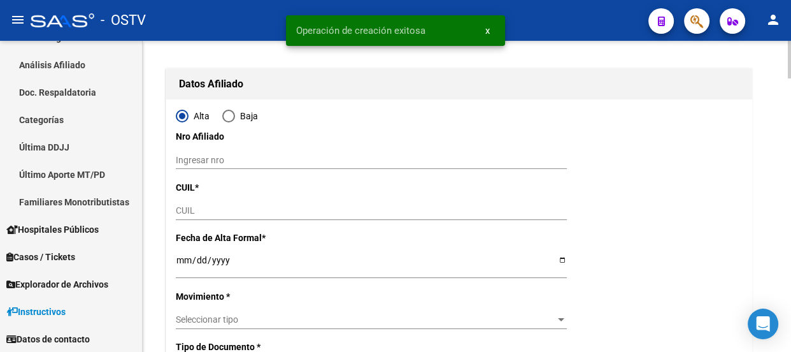
click at [205, 220] on div "CUIL" at bounding box center [371, 216] width 391 height 29
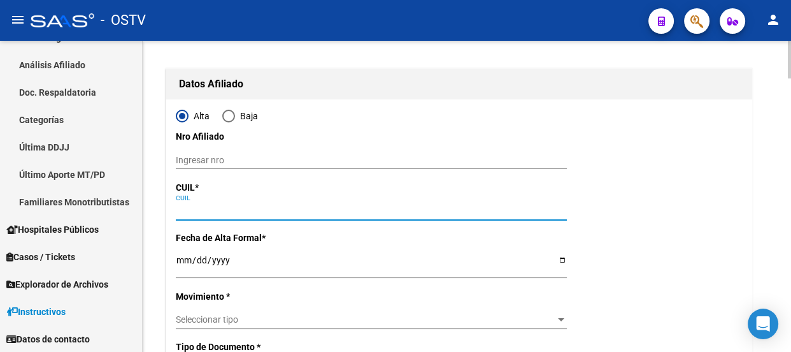
click at [205, 210] on input "CUIL" at bounding box center [371, 210] width 391 height 11
click at [185, 256] on input "Ingresar fecha" at bounding box center [371, 264] width 391 height 19
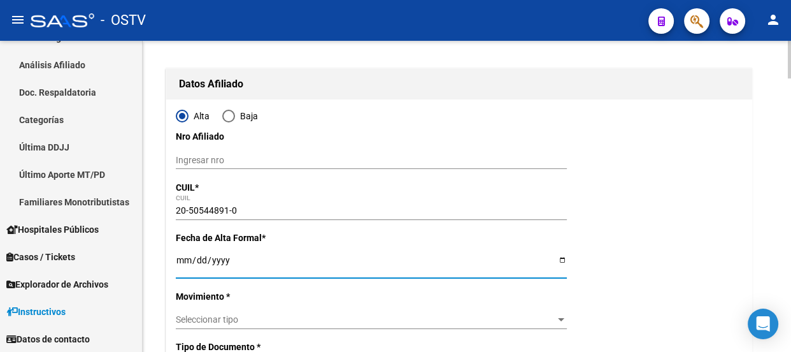
click at [224, 312] on div "Seleccionar tipo Seleccionar tipo" at bounding box center [371, 320] width 391 height 18
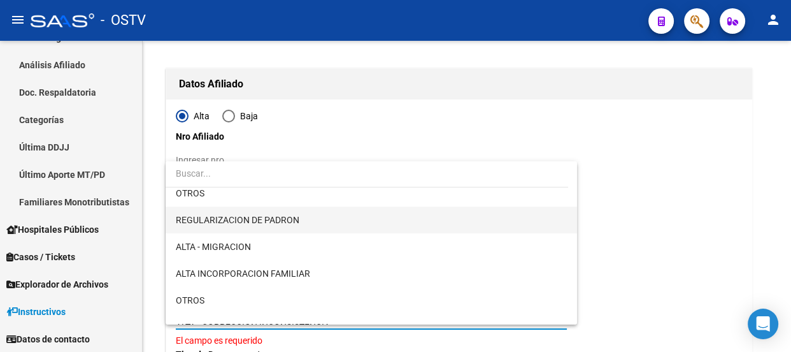
scroll to position [173, 0]
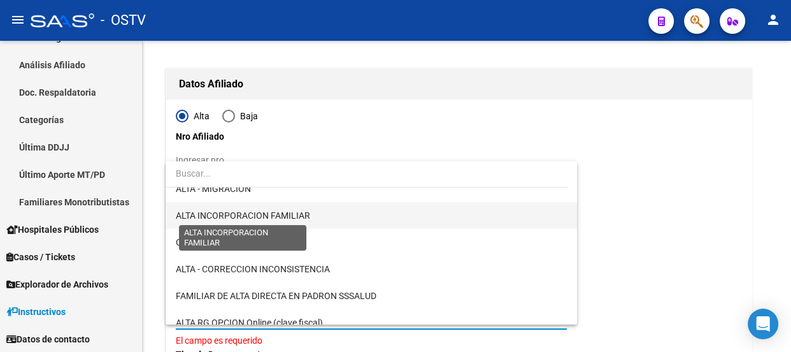
click at [263, 217] on span "ALTA INCORPORACION FAMILIAR" at bounding box center [243, 215] width 134 height 10
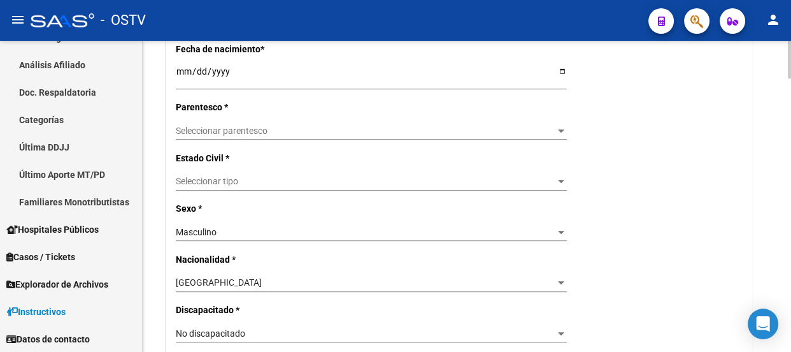
scroll to position [637, 0]
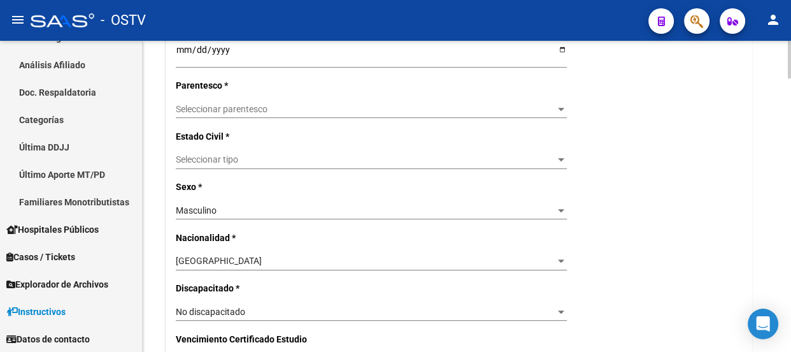
click at [218, 111] on span "Seleccionar parentesco" at bounding box center [366, 109] width 380 height 11
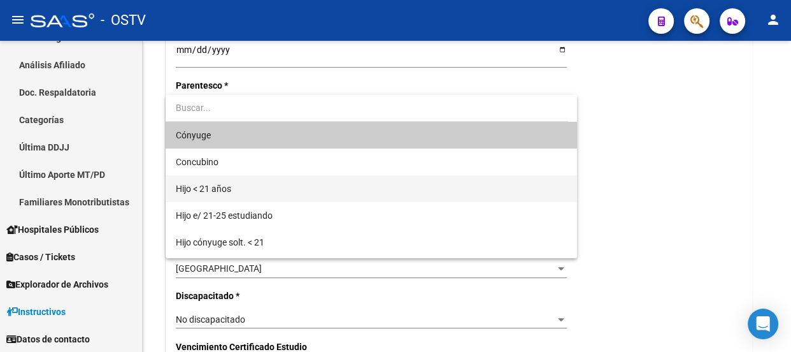
click at [229, 185] on span "Hijo < 21 años" at bounding box center [203, 189] width 55 height 10
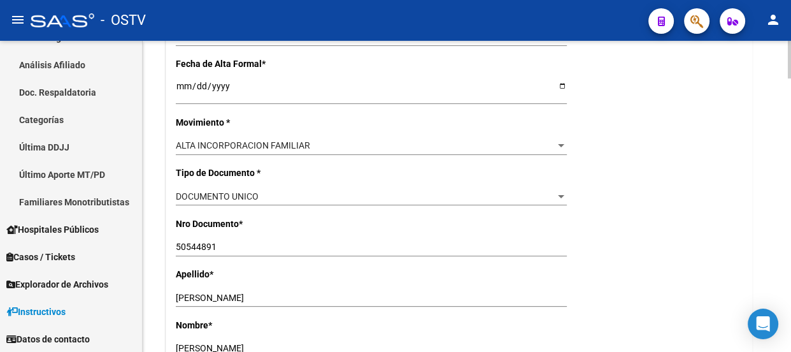
scroll to position [0, 0]
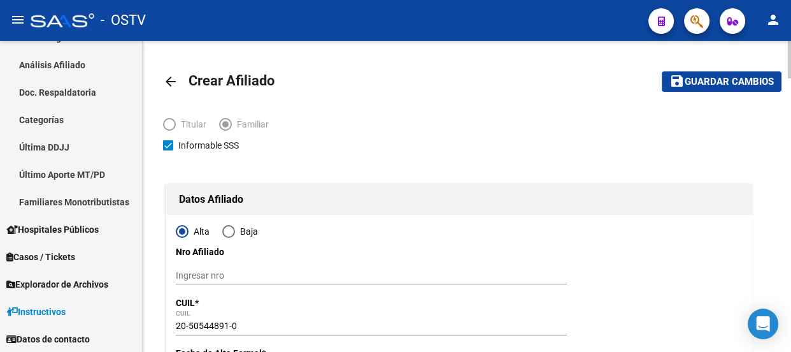
click at [735, 71] on button "save Guardar cambios" at bounding box center [722, 81] width 120 height 20
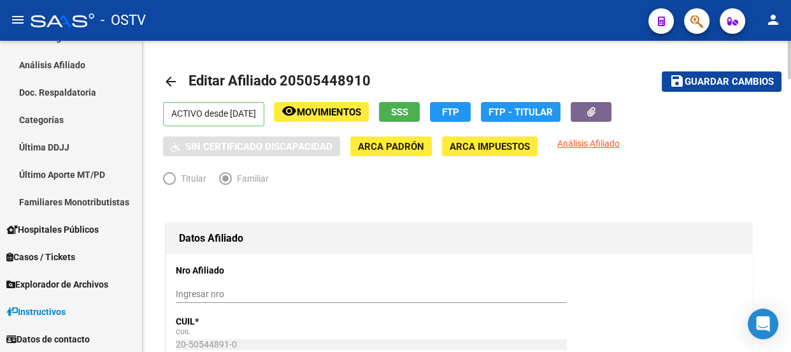
click at [703, 23] on button "button" at bounding box center [696, 20] width 25 height 25
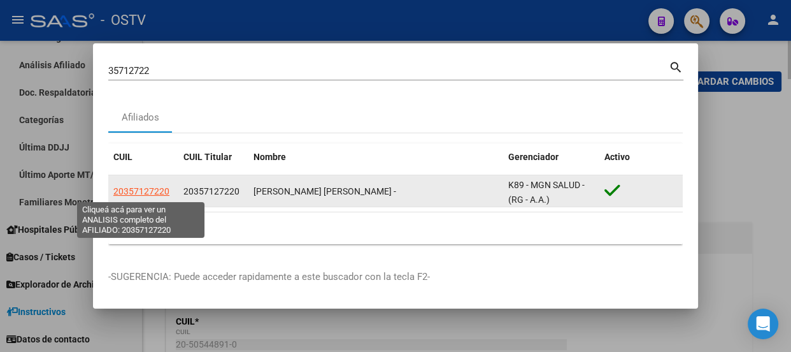
click at [153, 191] on span "20357127220" at bounding box center [141, 191] width 56 height 10
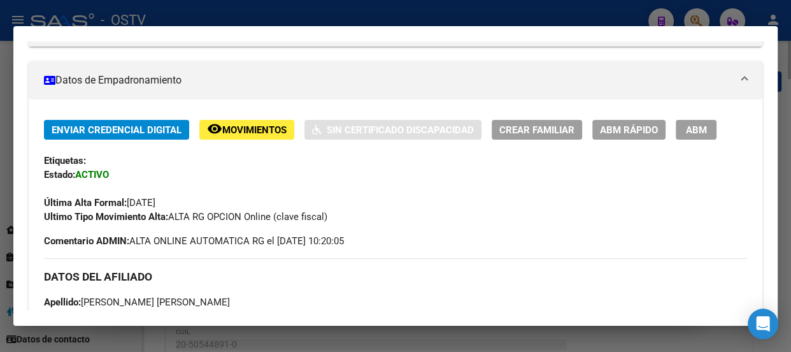
scroll to position [196, 0]
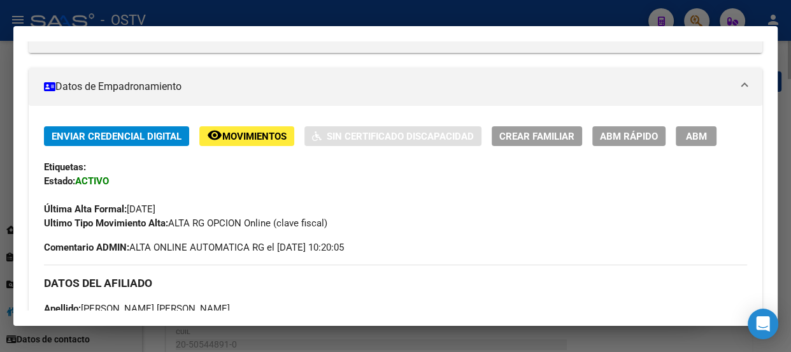
click at [714, 126] on button "ABM" at bounding box center [696, 136] width 41 height 20
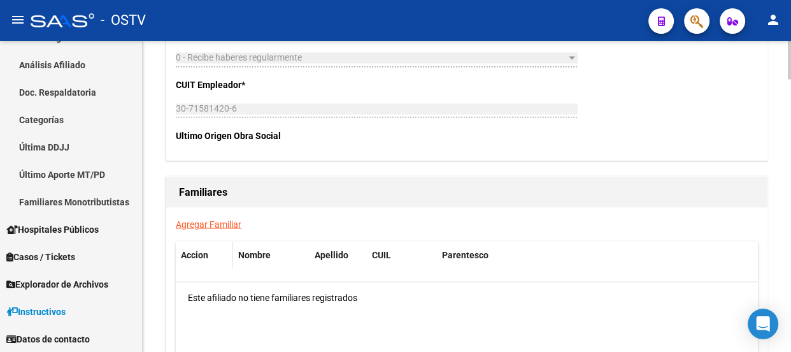
scroll to position [2027, 0]
click at [211, 218] on link "Agregar Familiar" at bounding box center [209, 223] width 66 height 10
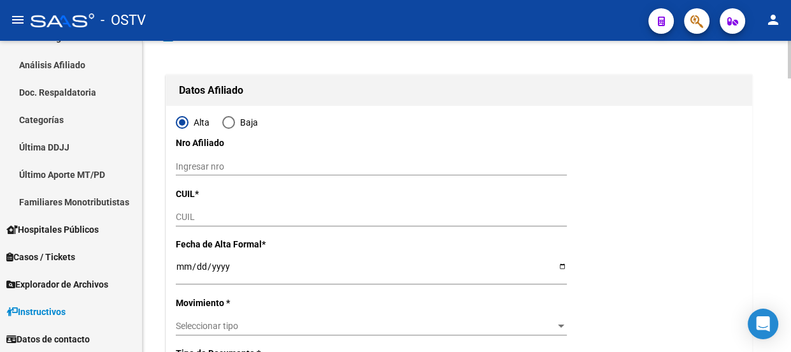
scroll to position [115, 0]
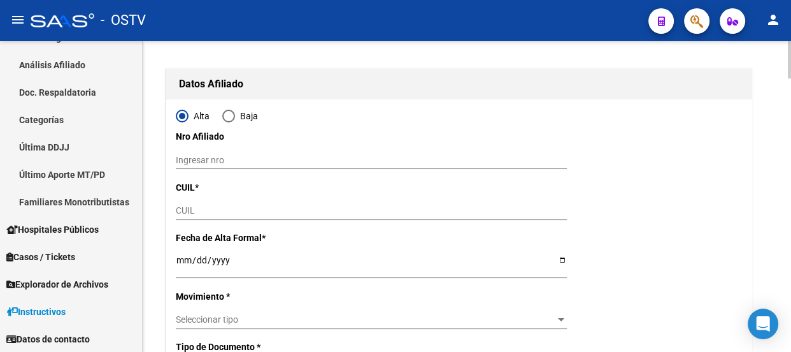
click at [201, 210] on input "CUIL" at bounding box center [371, 210] width 391 height 11
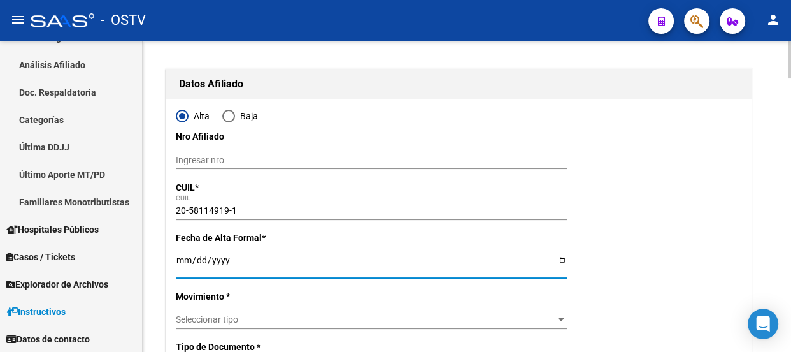
click at [179, 259] on input "Ingresar fecha" at bounding box center [371, 264] width 391 height 19
click at [231, 317] on span "Seleccionar tipo" at bounding box center [366, 319] width 380 height 11
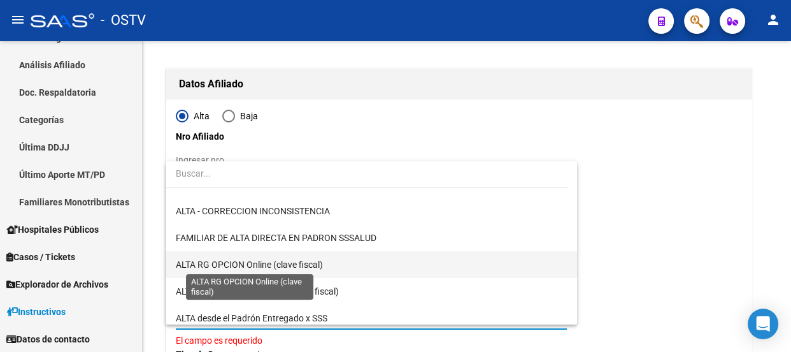
scroll to position [173, 0]
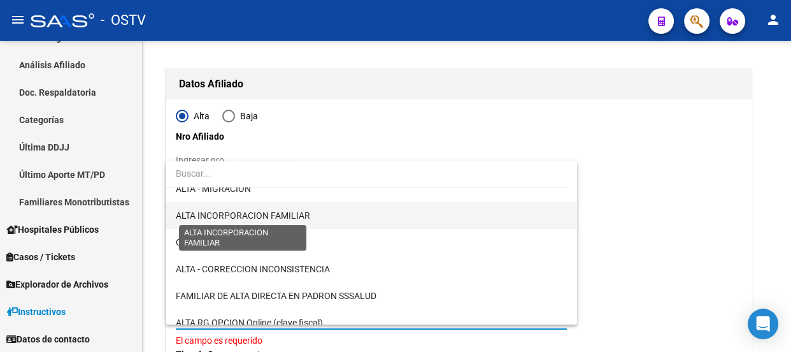
click at [276, 206] on span "ALTA INCORPORACION FAMILIAR" at bounding box center [371, 215] width 391 height 27
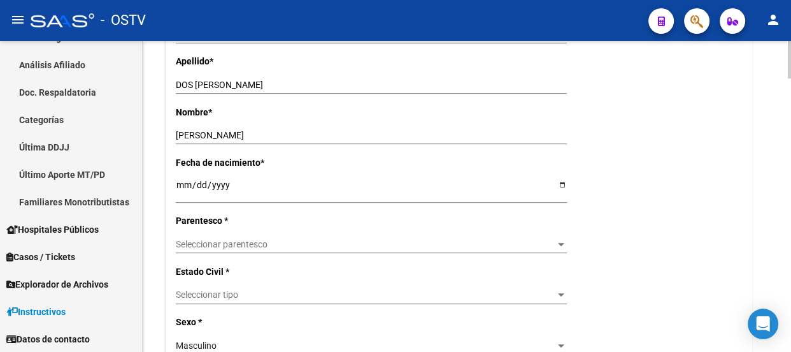
scroll to position [521, 0]
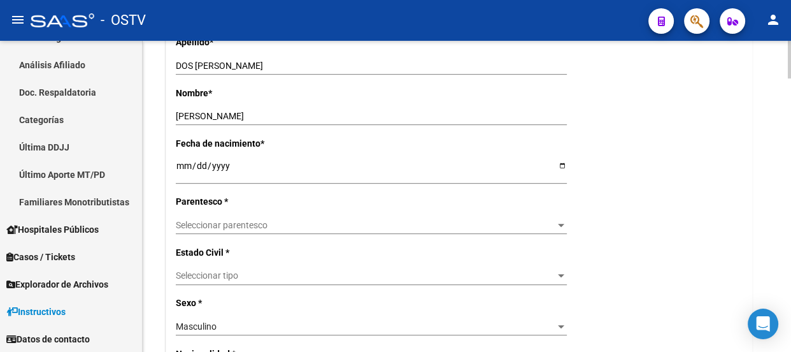
click at [262, 235] on div "Seleccionar parentesco Seleccionar parentesco" at bounding box center [371, 230] width 391 height 29
click at [255, 220] on span "Seleccionar parentesco" at bounding box center [366, 225] width 380 height 11
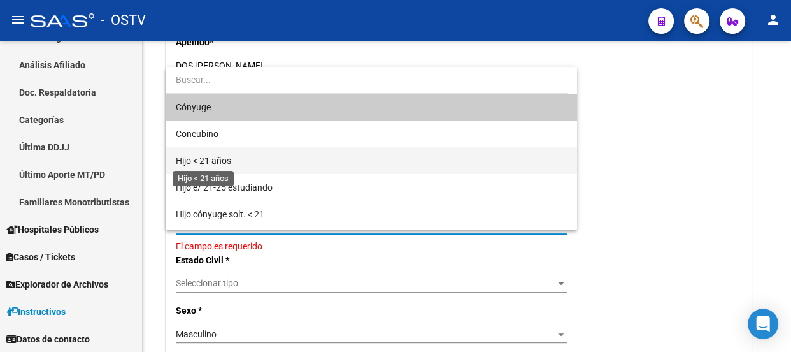
click at [203, 159] on span "Hijo < 21 años" at bounding box center [203, 160] width 55 height 10
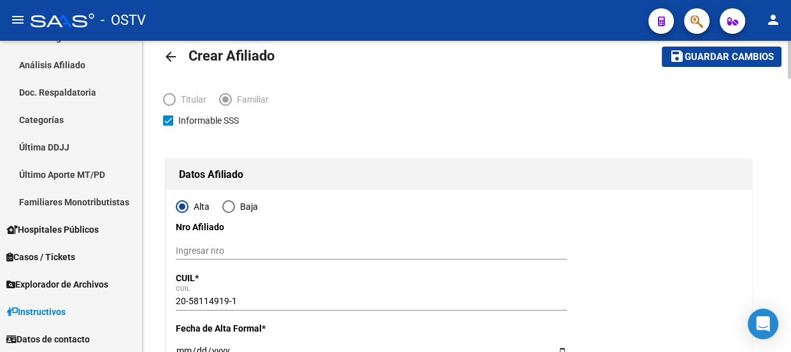
scroll to position [0, 0]
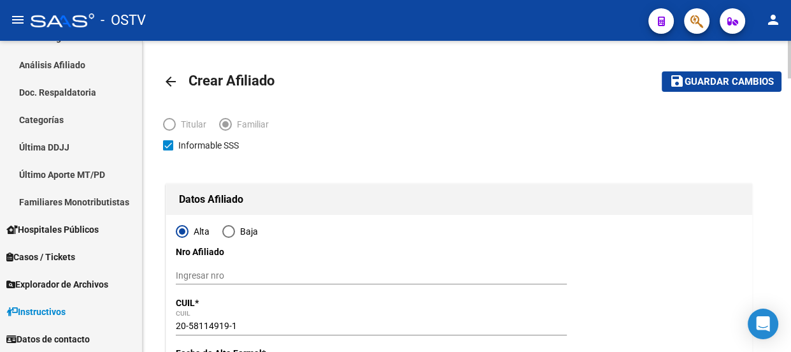
click at [765, 92] on mat-toolbar-row "save Guardar cambios" at bounding box center [696, 81] width 169 height 41
click at [762, 87] on button "save Guardar cambios" at bounding box center [722, 81] width 120 height 20
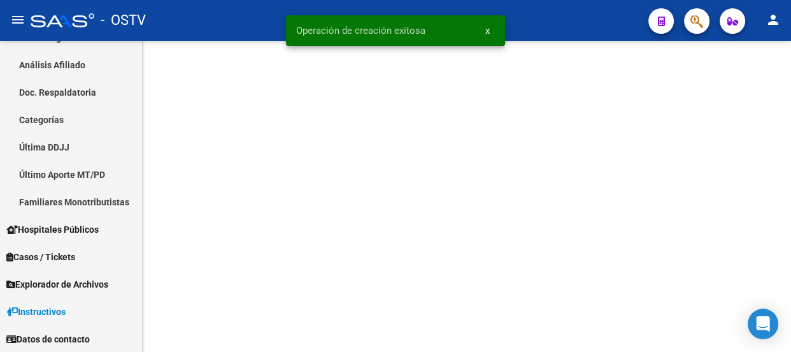
click at [695, 13] on span "button" at bounding box center [697, 21] width 13 height 26
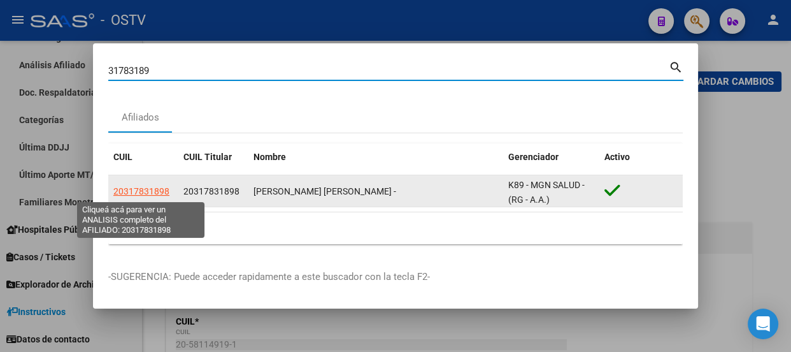
click at [157, 193] on span "20317831898" at bounding box center [141, 191] width 56 height 10
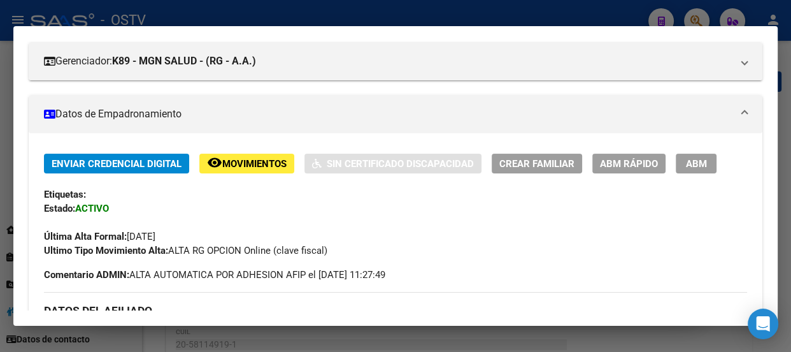
scroll to position [152, 0]
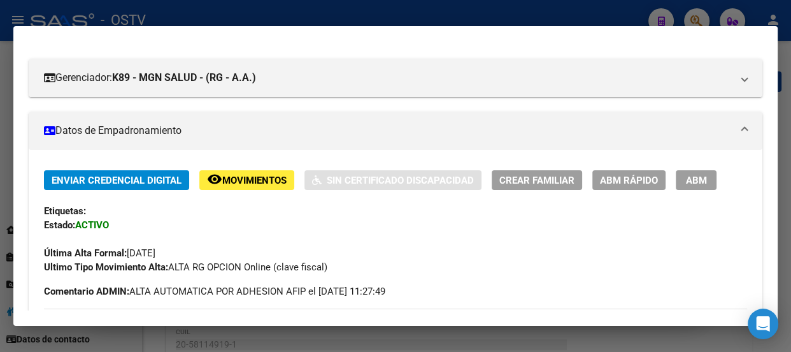
click at [714, 180] on button "ABM" at bounding box center [696, 180] width 41 height 20
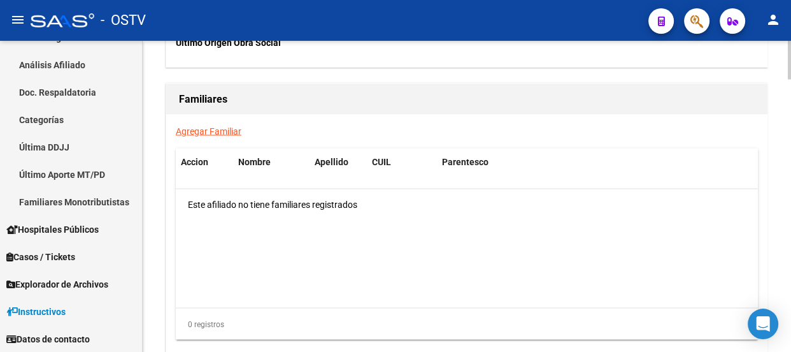
scroll to position [2143, 0]
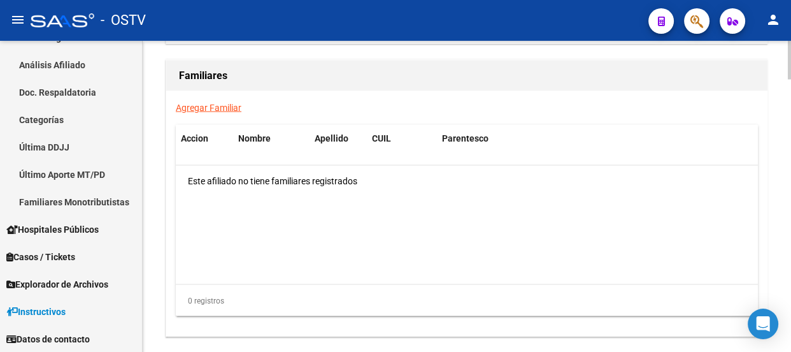
click at [217, 107] on link "Agregar Familiar" at bounding box center [209, 107] width 66 height 10
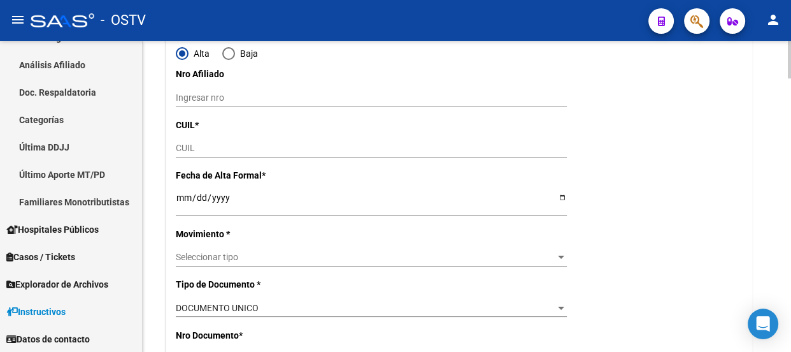
scroll to position [115, 0]
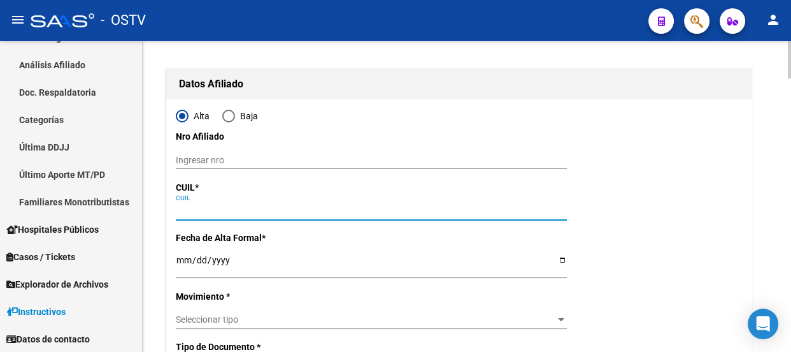
click at [192, 208] on input "CUIL" at bounding box center [371, 210] width 391 height 11
click at [182, 261] on input "Ingresar fecha" at bounding box center [371, 264] width 391 height 19
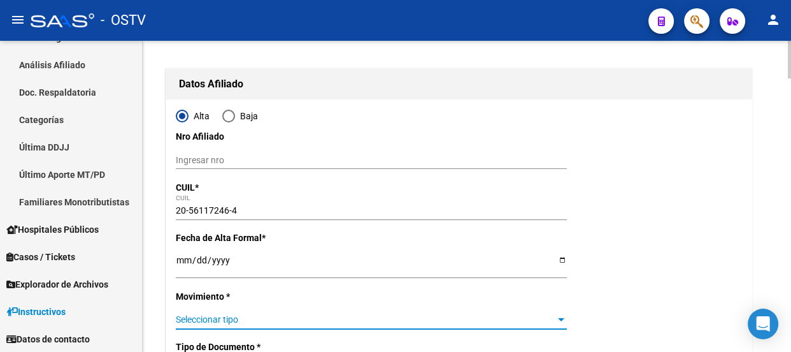
click at [222, 321] on span "Seleccionar tipo" at bounding box center [366, 319] width 380 height 11
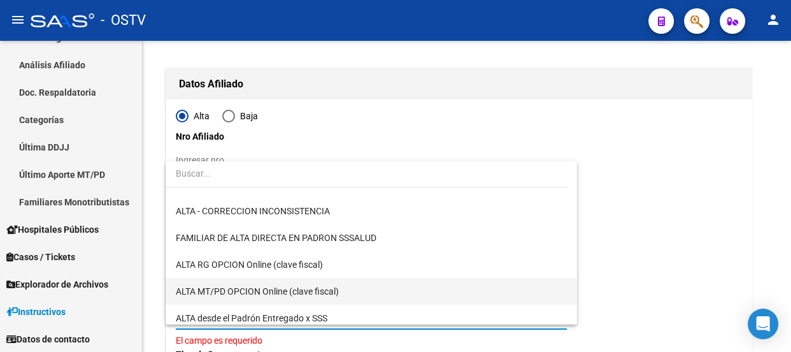
scroll to position [173, 0]
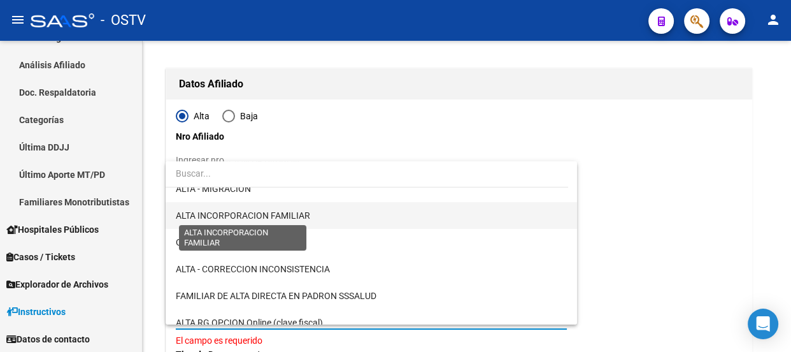
click at [277, 214] on span "ALTA INCORPORACION FAMILIAR" at bounding box center [243, 215] width 134 height 10
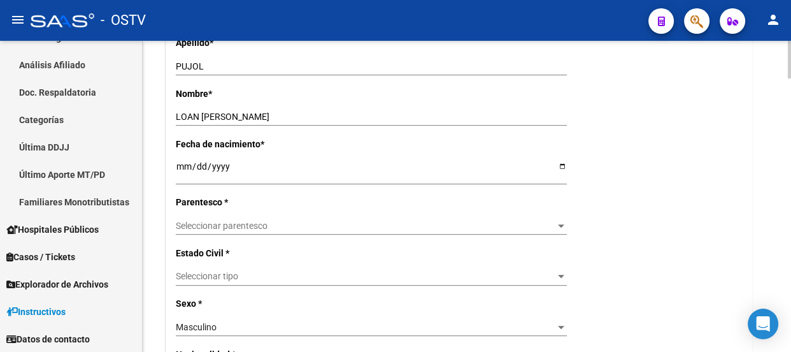
scroll to position [521, 0]
click at [223, 217] on div "Seleccionar parentesco Seleccionar parentesco" at bounding box center [371, 225] width 391 height 18
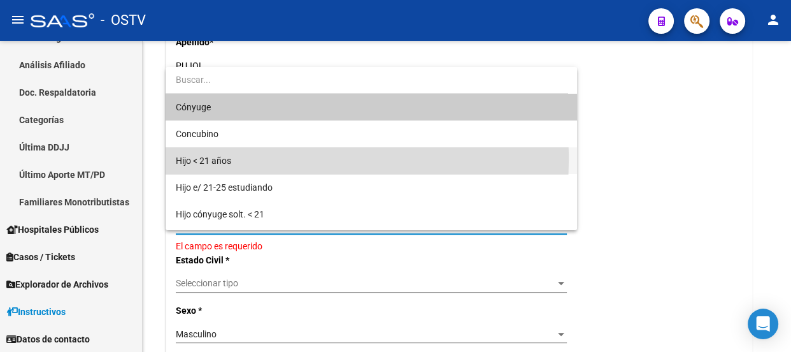
click at [240, 159] on span "Hijo < 21 años" at bounding box center [371, 160] width 391 height 27
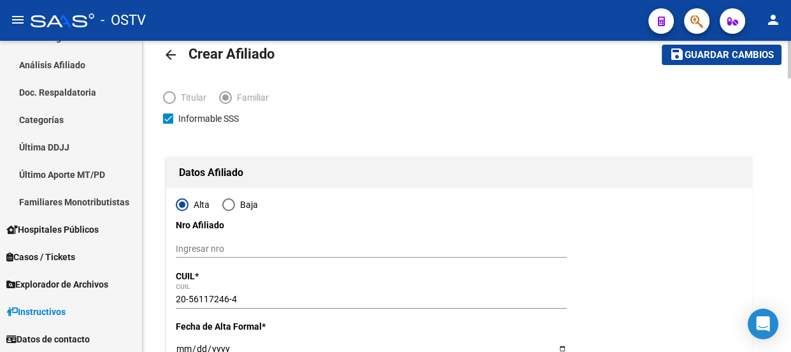
scroll to position [0, 0]
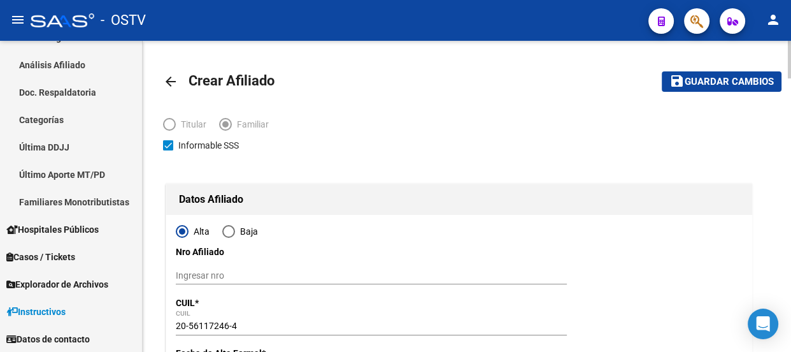
click at [726, 83] on span "Guardar cambios" at bounding box center [729, 81] width 89 height 11
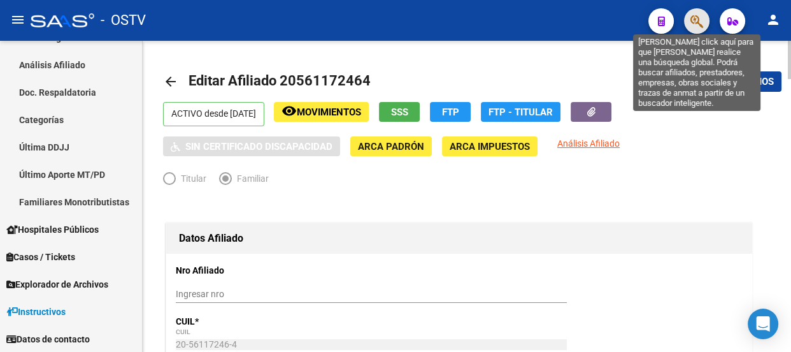
click at [699, 16] on icon "button" at bounding box center [697, 21] width 13 height 15
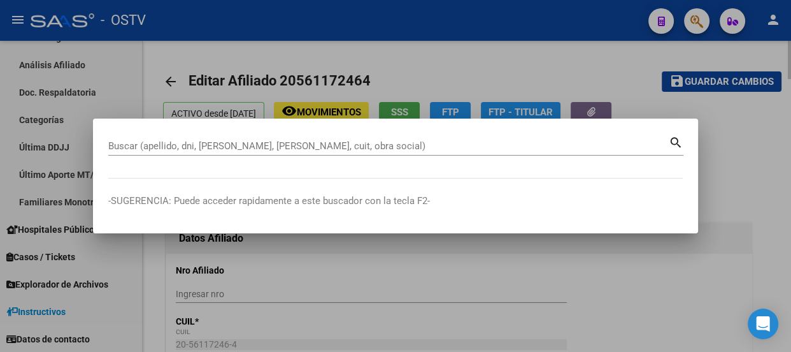
paste input "25306382"
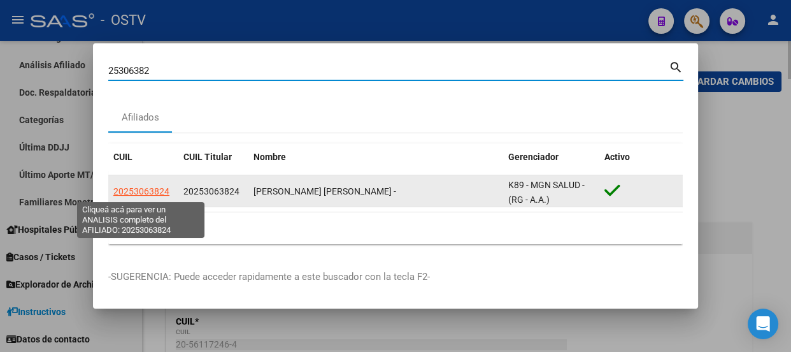
click at [124, 189] on span "20253063824" at bounding box center [141, 191] width 56 height 10
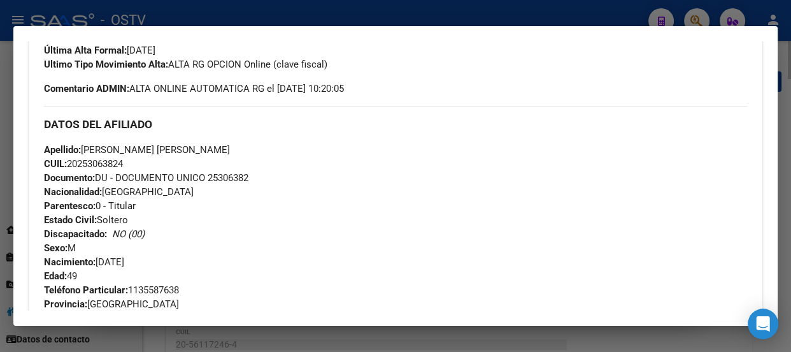
scroll to position [335, 0]
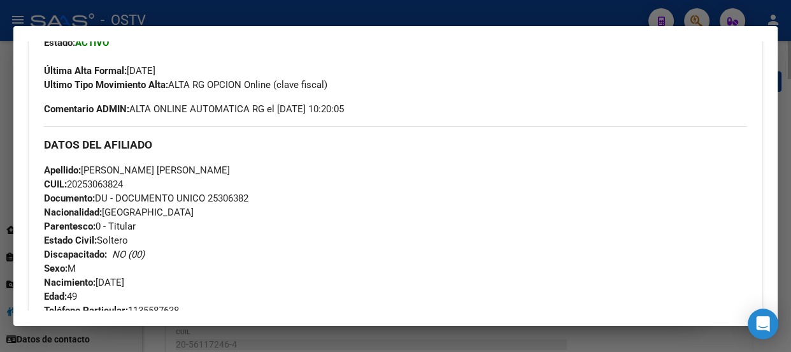
click at [287, 175] on div "Apellido: [PERSON_NAME] [PERSON_NAME] CUIL: 20253063824 Documento: DU - DOCUMEN…" at bounding box center [395, 233] width 703 height 140
click at [292, 175] on div "Apellido: [PERSON_NAME] [PERSON_NAME] CUIL: 20253063824 Documento: DU - DOCUMEN…" at bounding box center [395, 233] width 703 height 140
click at [294, 175] on div "Apellido: [PERSON_NAME] [PERSON_NAME] CUIL: 20253063824 Documento: DU - DOCUMEN…" at bounding box center [395, 233] width 703 height 140
click at [343, 4] on div at bounding box center [395, 176] width 791 height 352
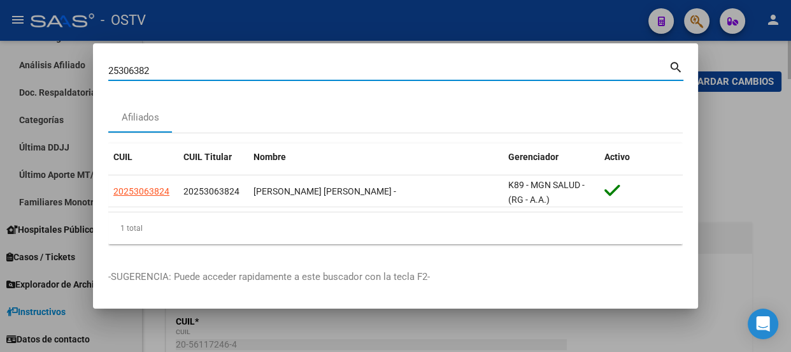
click at [278, 76] on input "25306382" at bounding box center [388, 70] width 561 height 11
drag, startPoint x: 278, startPoint y: 76, endPoint x: 274, endPoint y: 62, distance: 14.1
click at [278, 75] on input "25306382" at bounding box center [388, 70] width 561 height 11
paste input "44712867"
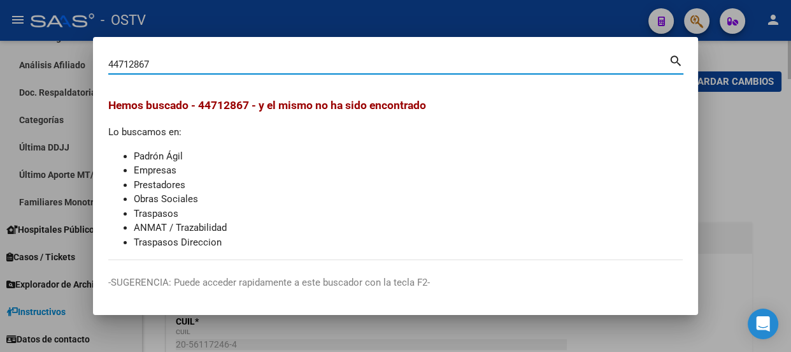
click at [165, 61] on input "44712867" at bounding box center [388, 64] width 561 height 11
click at [203, 62] on input "44712867" at bounding box center [388, 64] width 561 height 11
click at [201, 62] on input "44712867" at bounding box center [388, 64] width 561 height 11
paste input "20602478"
click at [201, 62] on input "4471286720602478" at bounding box center [388, 64] width 561 height 11
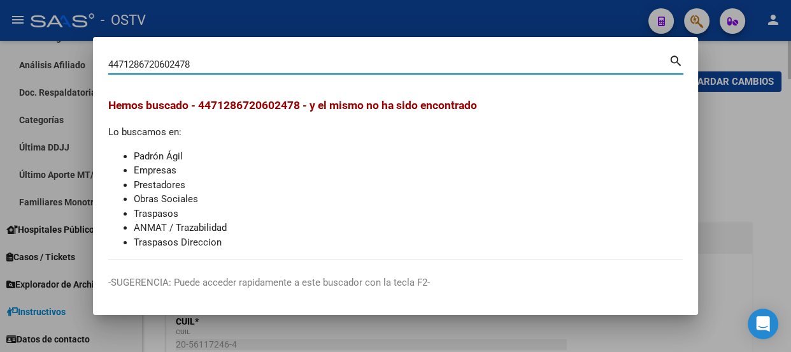
click at [201, 62] on input "4471286720602478" at bounding box center [388, 64] width 561 height 11
paste input "20602478"
click at [201, 62] on input "447128672060247820602478" at bounding box center [388, 64] width 561 height 11
paste input
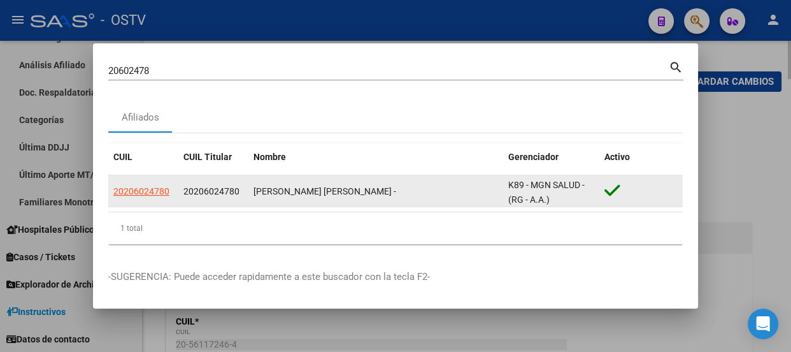
click at [145, 185] on app-link-go-to "20206024780" at bounding box center [141, 191] width 56 height 15
click at [146, 187] on span "20206024780" at bounding box center [141, 191] width 56 height 10
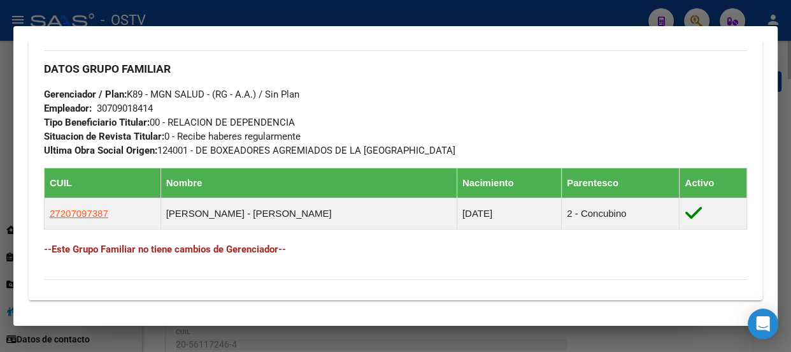
scroll to position [835, 0]
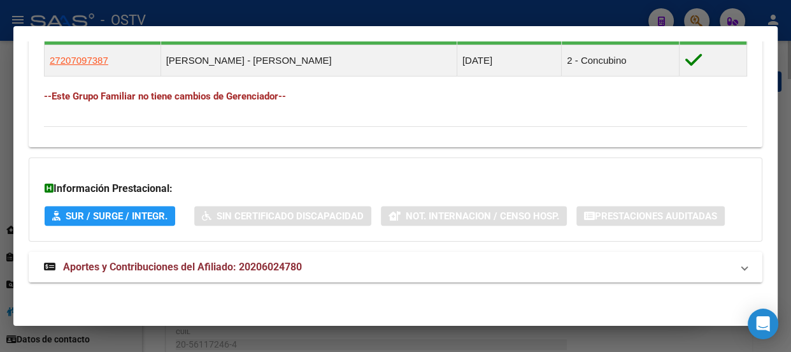
click at [315, 268] on mat-panel-title "Aportes y Contribuciones del Afiliado: 20206024780" at bounding box center [388, 266] width 688 height 15
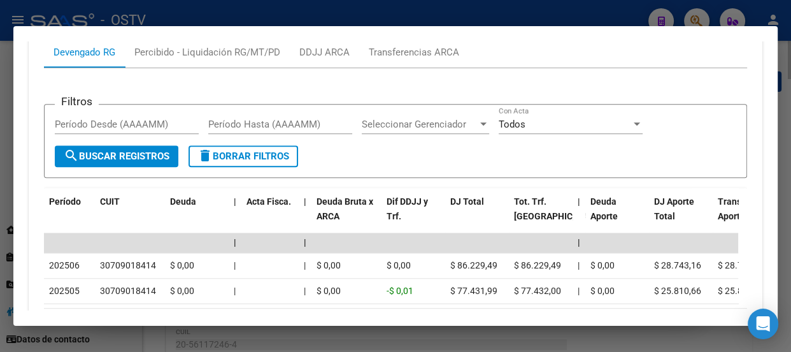
scroll to position [1246, 0]
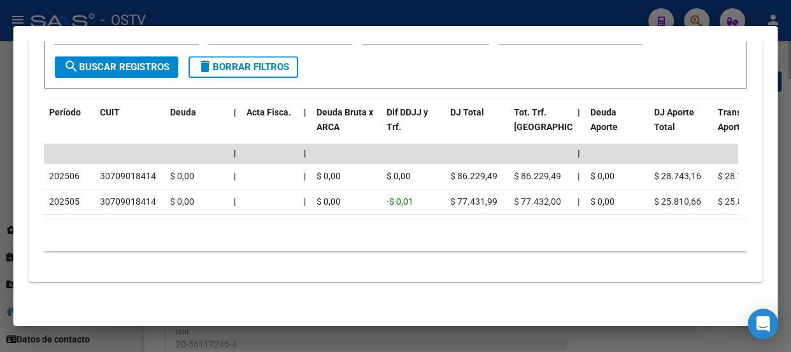
click at [342, 2] on div at bounding box center [395, 176] width 791 height 352
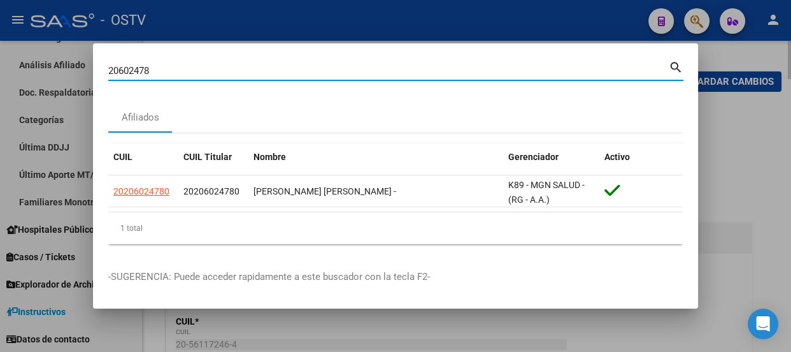
click at [338, 69] on input "20602478" at bounding box center [388, 70] width 561 height 11
paste input "5306382"
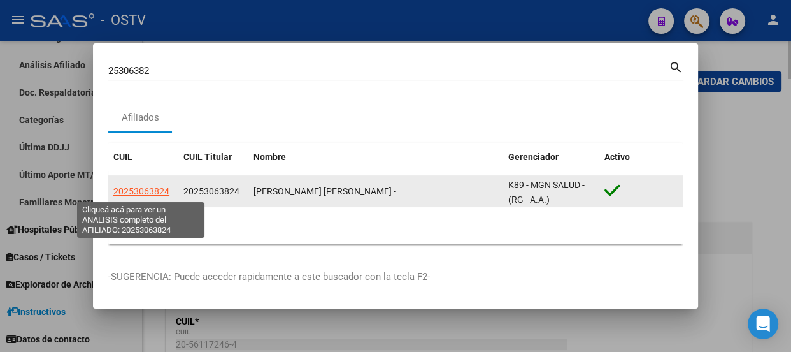
click at [144, 191] on span "20253063824" at bounding box center [141, 191] width 56 height 10
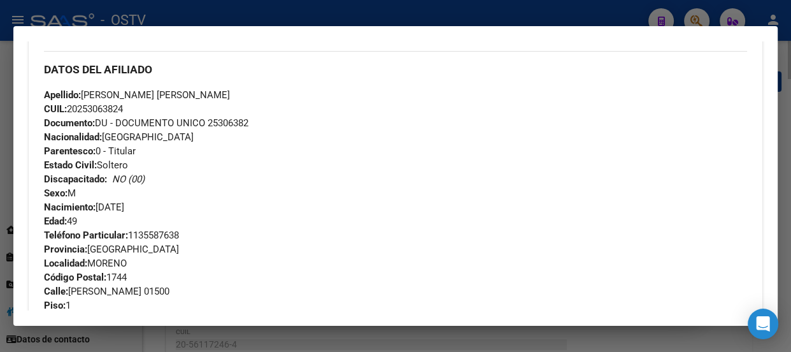
scroll to position [347, 0]
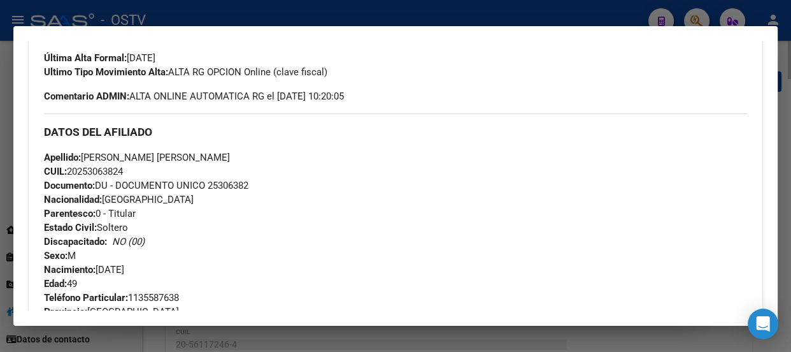
click at [178, 15] on div at bounding box center [395, 176] width 791 height 352
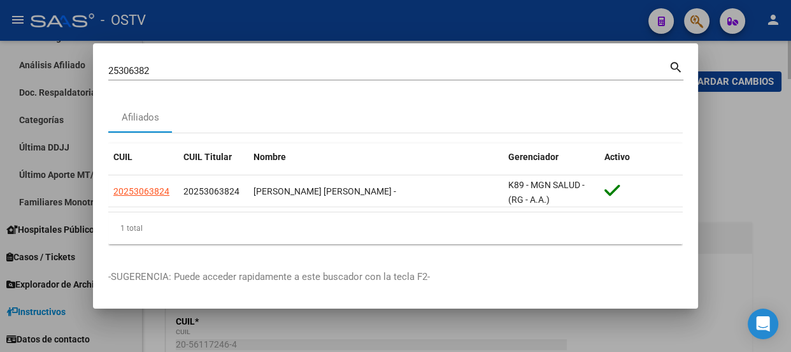
click at [196, 89] on div "25306382 Buscar (apellido, dni, [PERSON_NAME], [PERSON_NAME], cuit, obra social…" at bounding box center [395, 76] width 575 height 34
click at [197, 75] on input "25306382" at bounding box center [388, 70] width 561 height 11
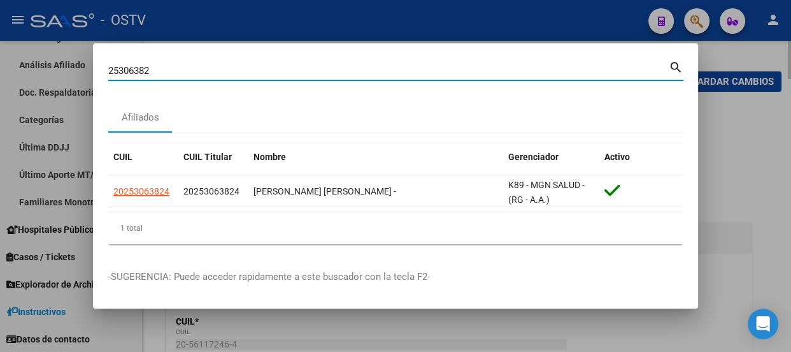
click at [197, 75] on input "25306382" at bounding box center [388, 70] width 561 height 11
paste input "75933040"
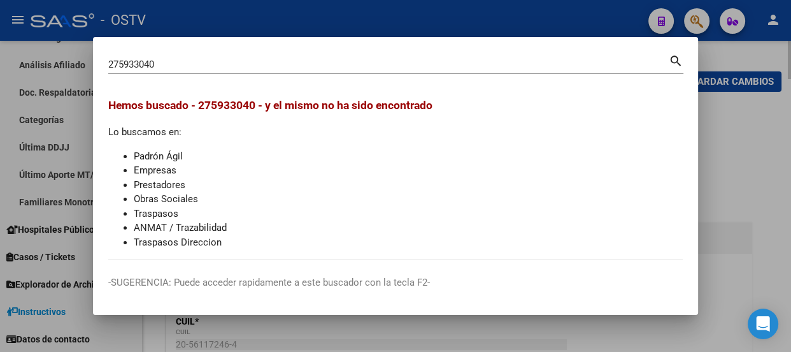
click at [195, 29] on div at bounding box center [395, 176] width 791 height 352
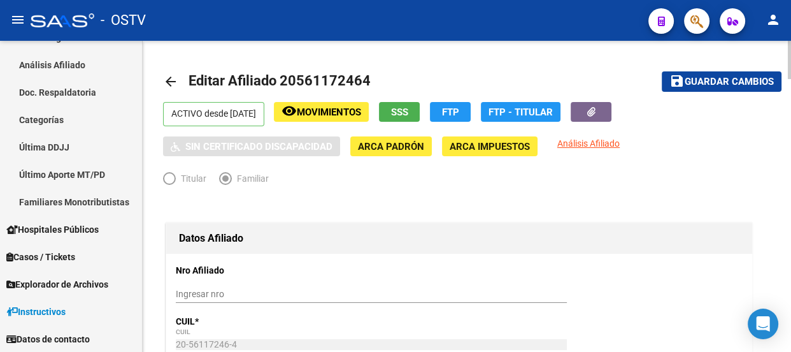
click at [699, 17] on icon "button" at bounding box center [697, 21] width 13 height 15
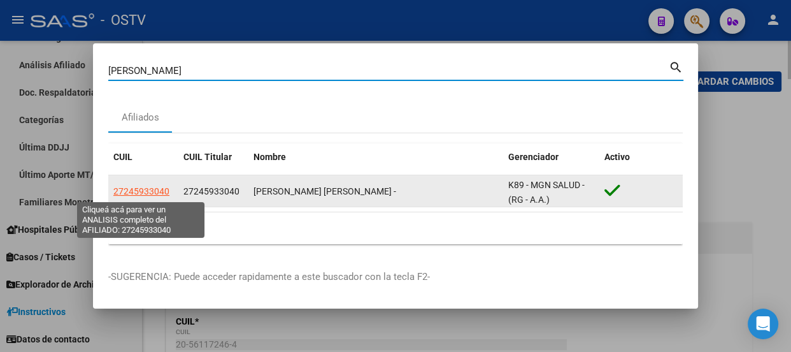
click at [143, 194] on span "27245933040" at bounding box center [141, 191] width 56 height 10
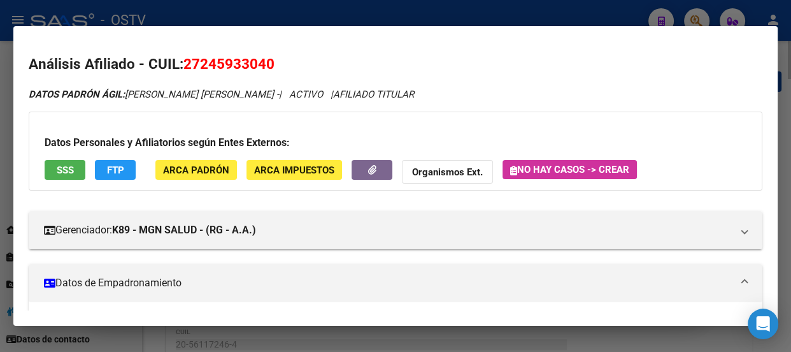
scroll to position [0, 0]
click at [229, 16] on div at bounding box center [395, 176] width 791 height 352
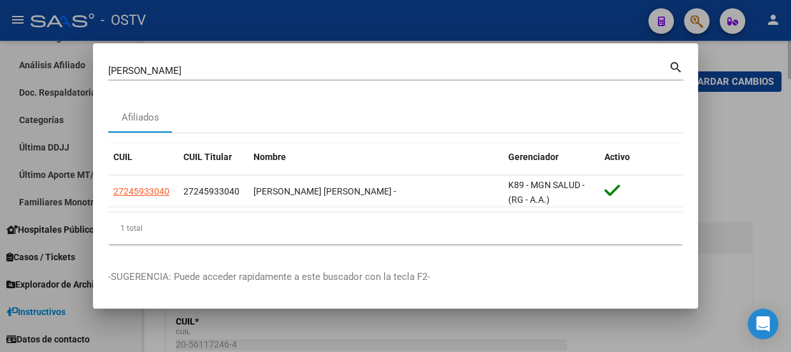
click at [261, 73] on input "[PERSON_NAME]" at bounding box center [388, 70] width 561 height 11
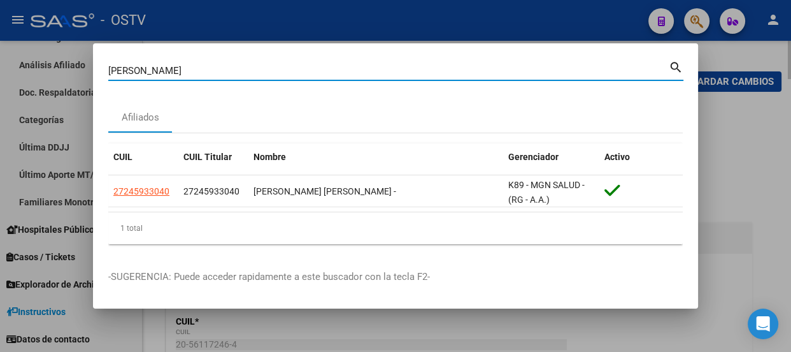
click at [261, 73] on input "[PERSON_NAME]" at bounding box center [388, 70] width 561 height 11
paste input "20314728484"
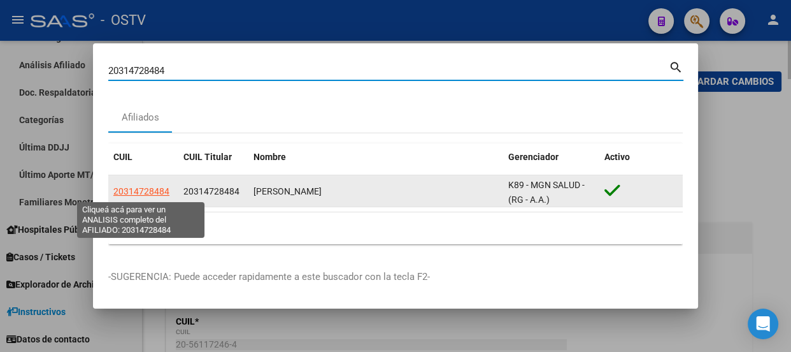
click at [142, 187] on span "20314728484" at bounding box center [141, 191] width 56 height 10
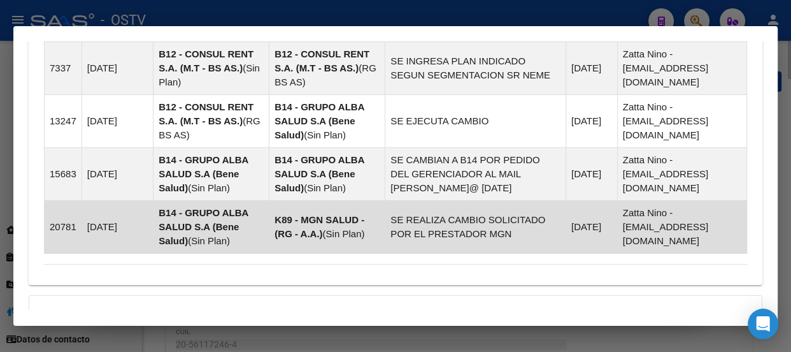
scroll to position [1055, 0]
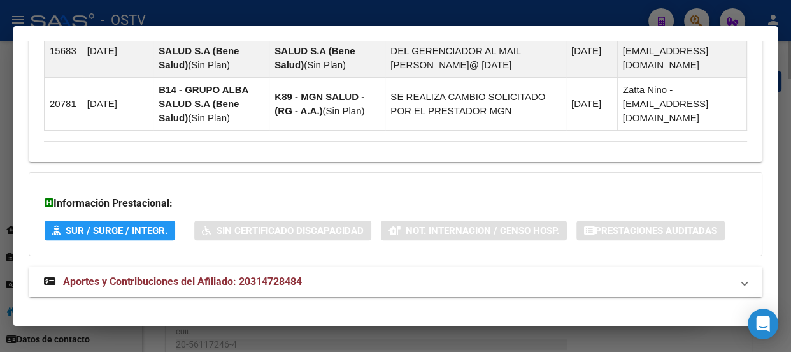
click at [306, 274] on mat-panel-title "Aportes y Contribuciones del Afiliado: 20314728484" at bounding box center [388, 281] width 688 height 15
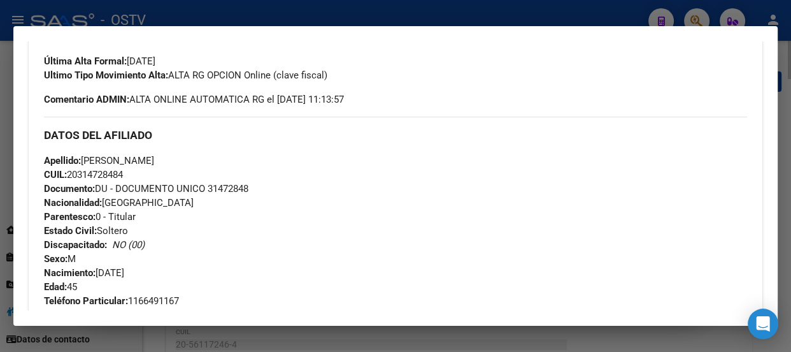
scroll to position [347, 0]
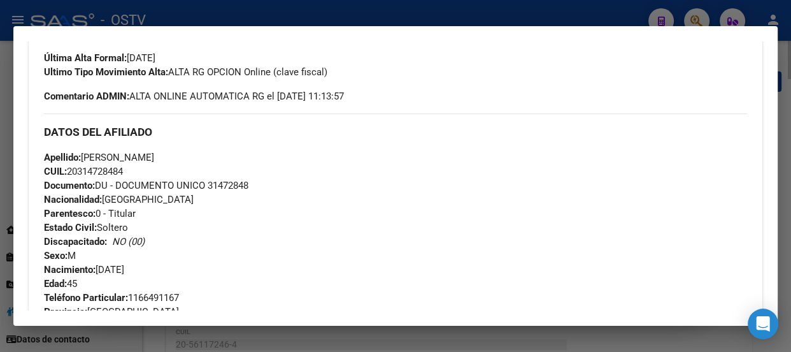
click at [233, 182] on span "Documento: DU - DOCUMENTO UNICO 31472848" at bounding box center [146, 185] width 205 height 11
copy span "31472848"
click at [208, 130] on h3 "DATOS DEL AFILIADO" at bounding box center [395, 132] width 703 height 14
click at [324, 166] on div "Apellido: [PERSON_NAME] CUIL: 20314728484 Documento: DU - DOCUMENTO UNICO 31472…" at bounding box center [395, 220] width 703 height 140
